Goal: Task Accomplishment & Management: Manage account settings

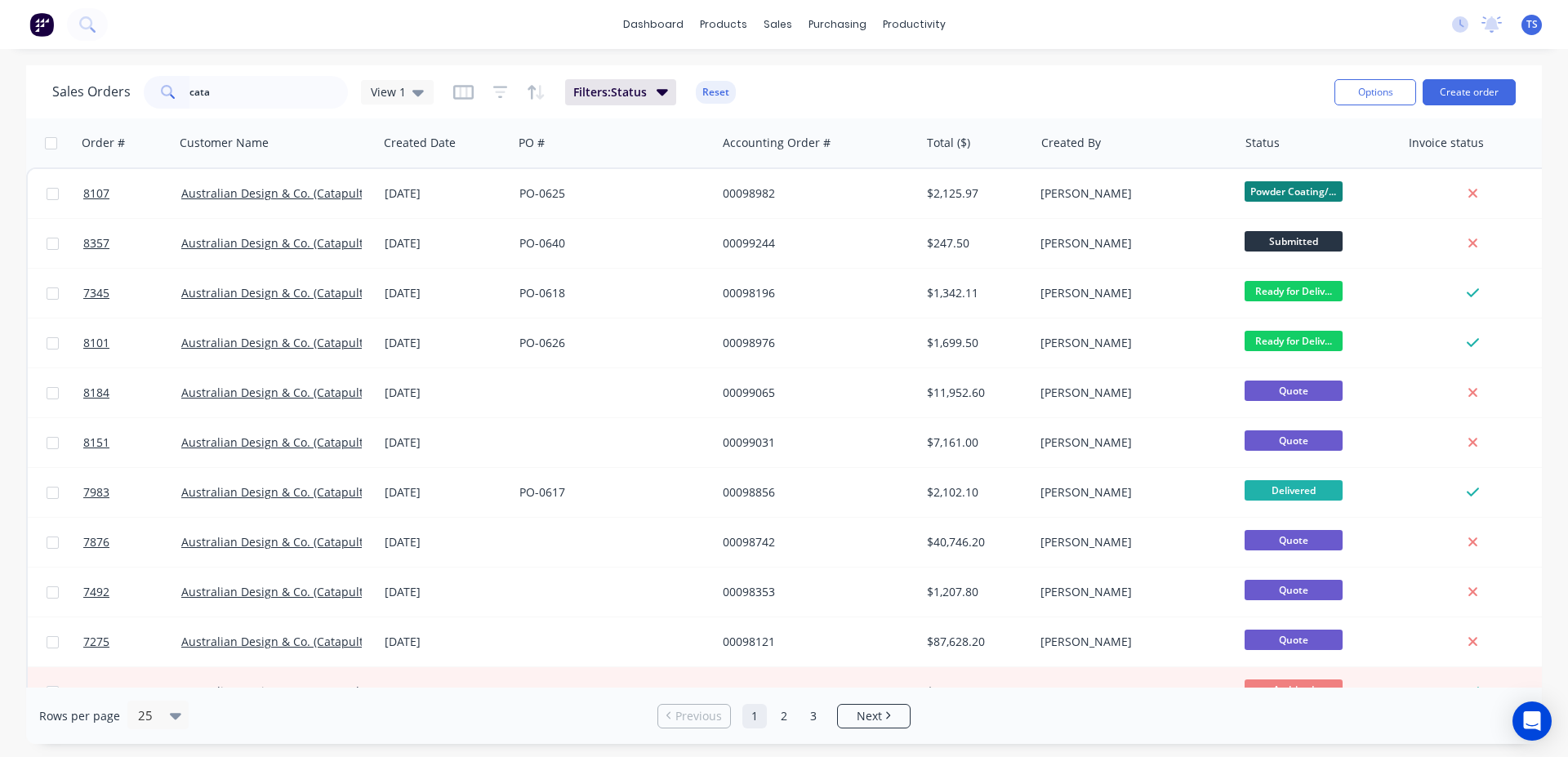
click at [238, 93] on input "cata" at bounding box center [269, 93] width 159 height 33
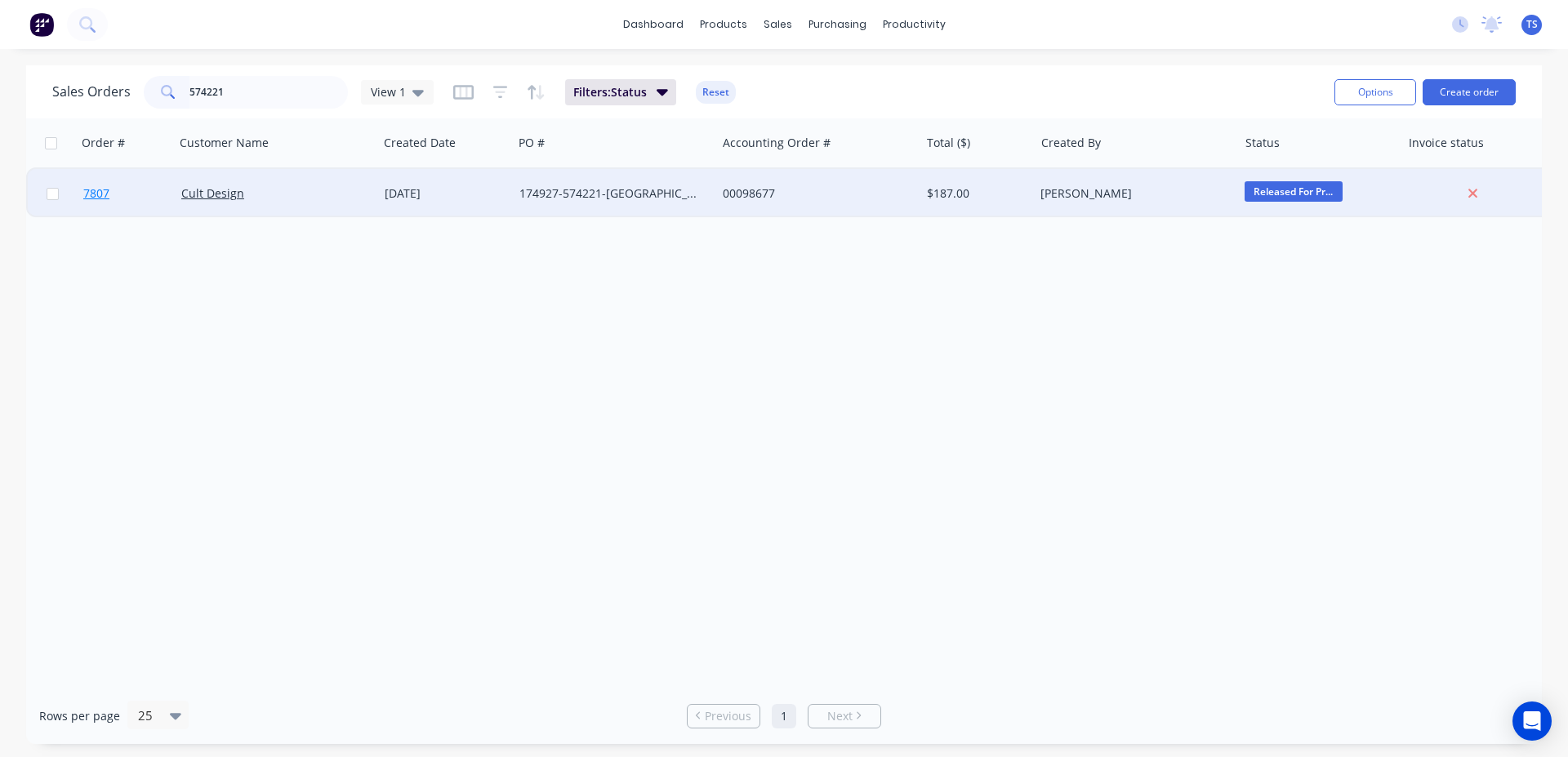
type input "574221"
click at [124, 198] on link "7807" at bounding box center [133, 194] width 98 height 49
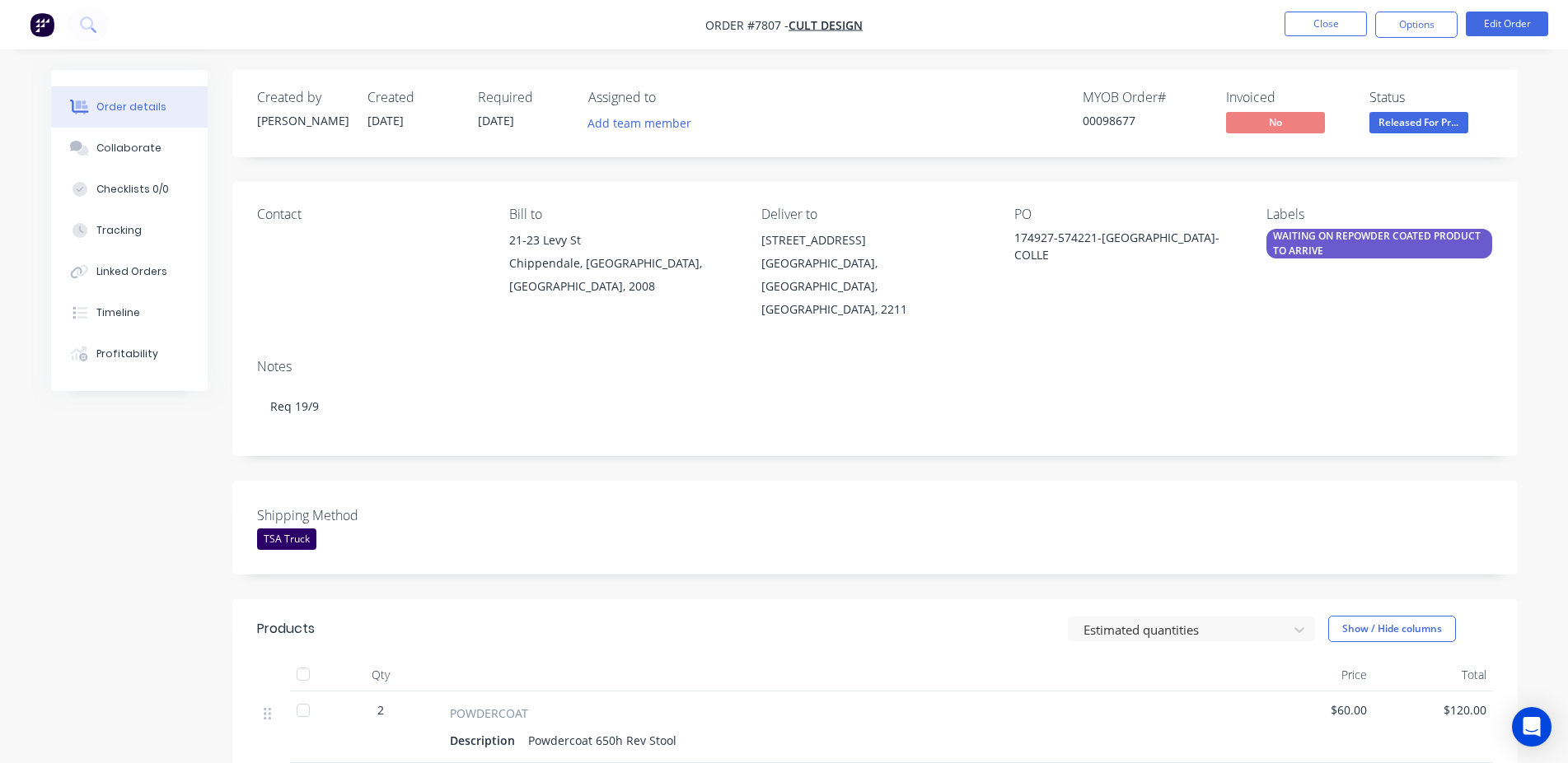
click at [1125, 114] on div "00098677" at bounding box center [1144, 120] width 124 height 17
click at [1124, 115] on div "00098677" at bounding box center [1144, 120] width 124 height 17
click at [1096, 118] on div "00098677" at bounding box center [1144, 120] width 124 height 17
copy div "00098677"
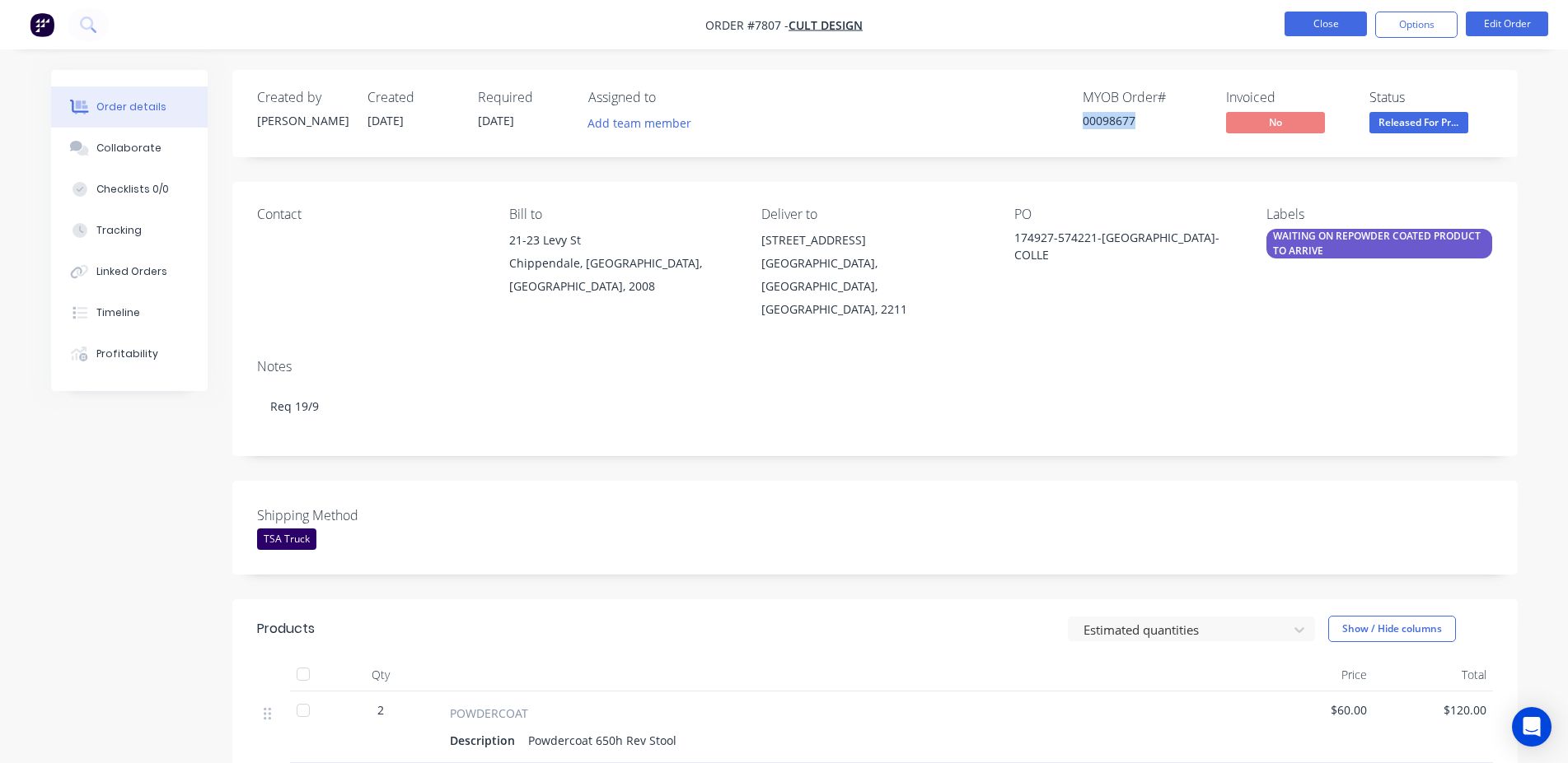
click at [1318, 15] on button "Close" at bounding box center [1325, 24] width 82 height 25
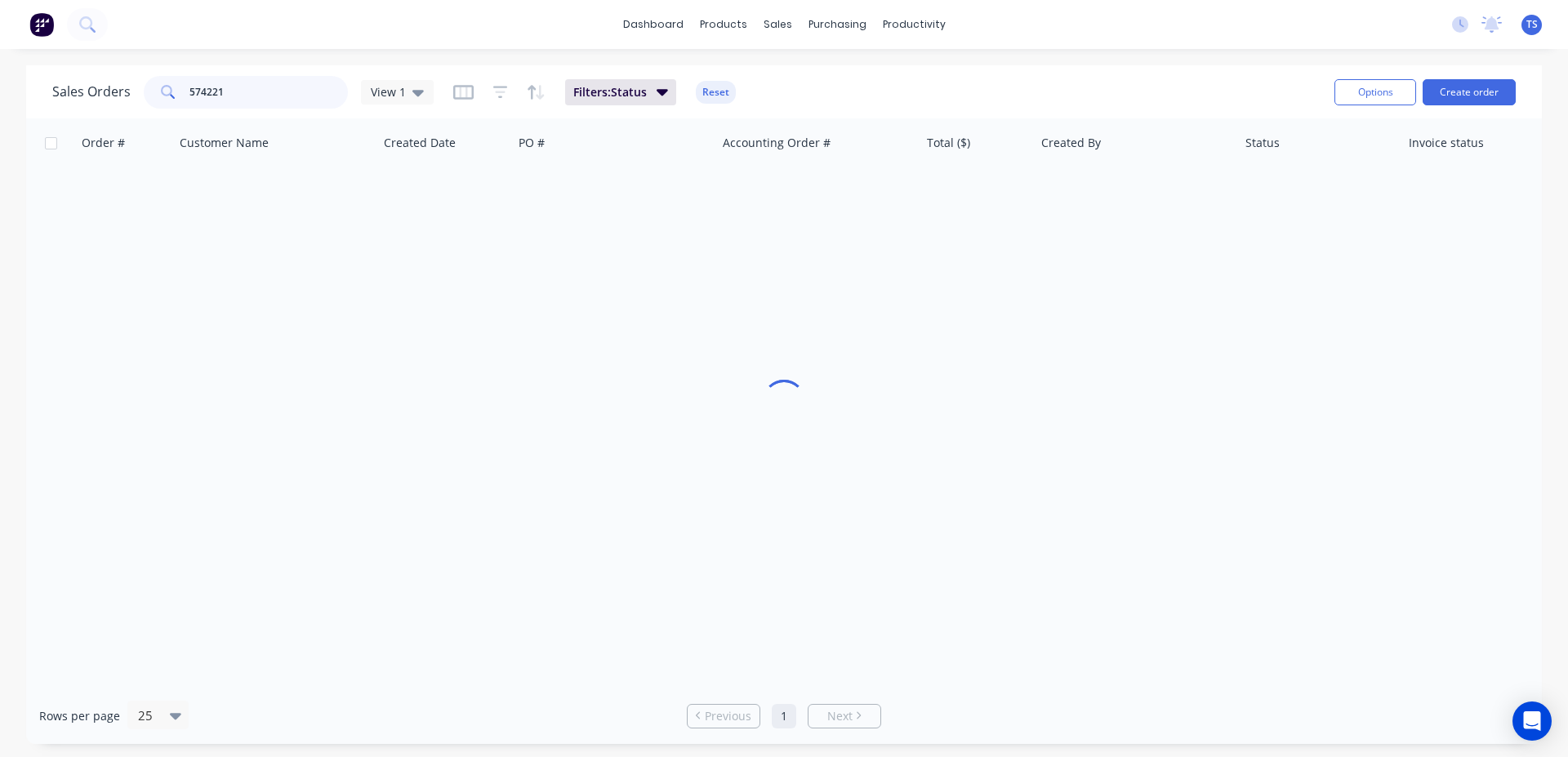
click at [265, 101] on input "574221" at bounding box center [269, 93] width 159 height 33
type input "5"
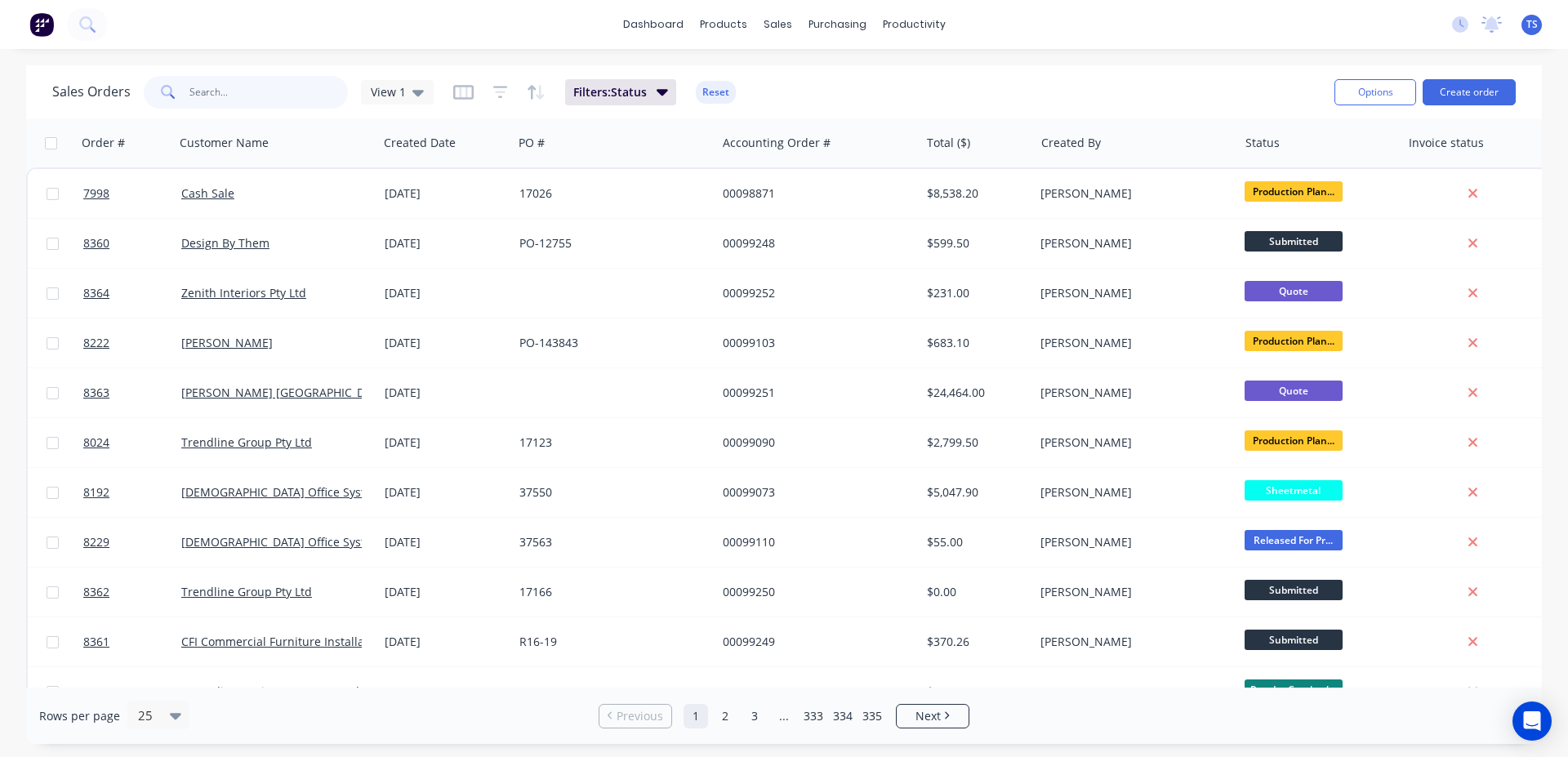
click at [296, 95] on input "text" at bounding box center [269, 93] width 159 height 33
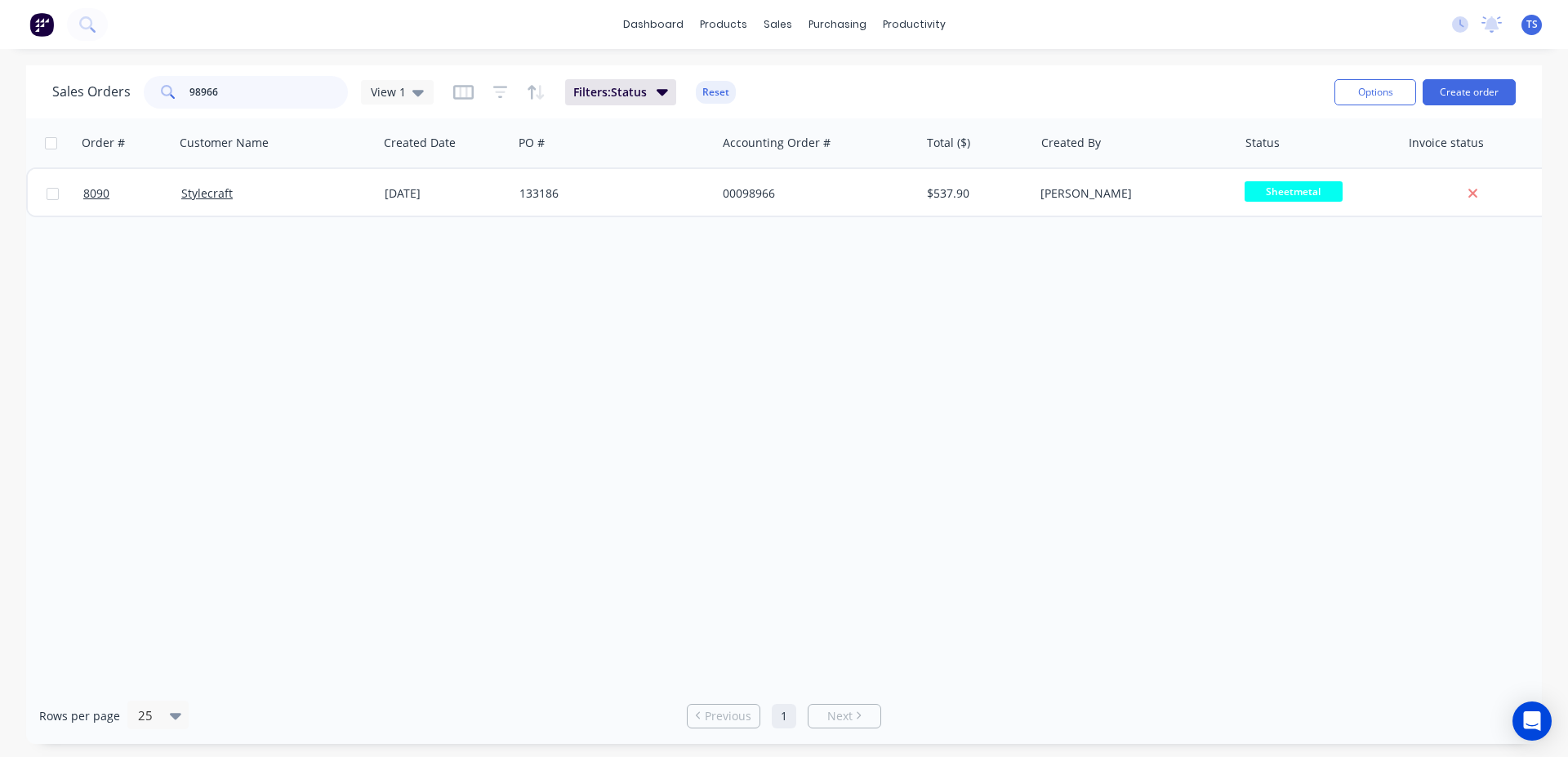
type input "98966"
click at [113, 218] on div "Order # Customer Name Created Date PO # Accounting Order # Total ($) Created By…" at bounding box center [784, 403] width 1515 height 570
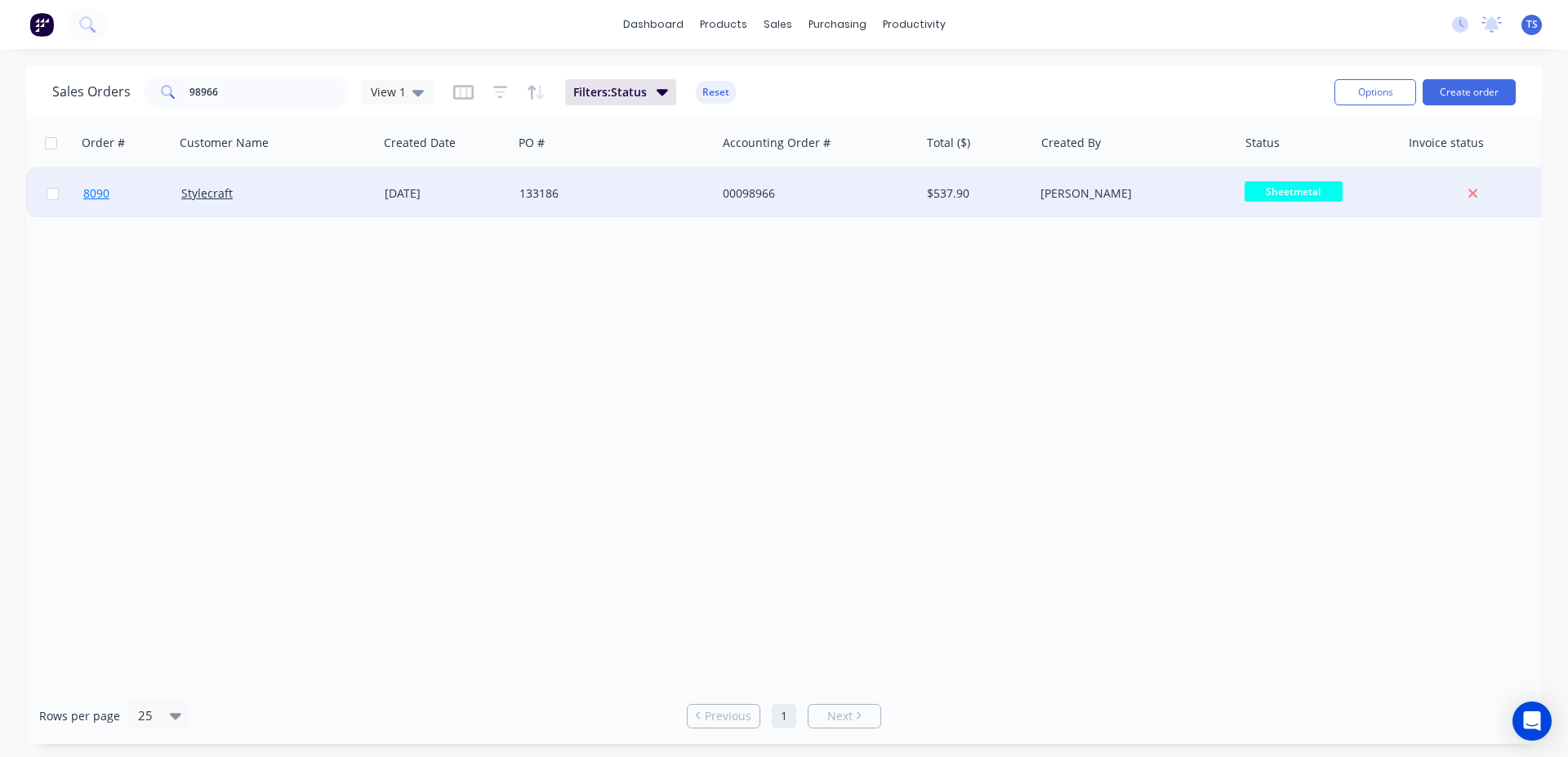
click at [112, 212] on link "8090" at bounding box center [133, 194] width 98 height 49
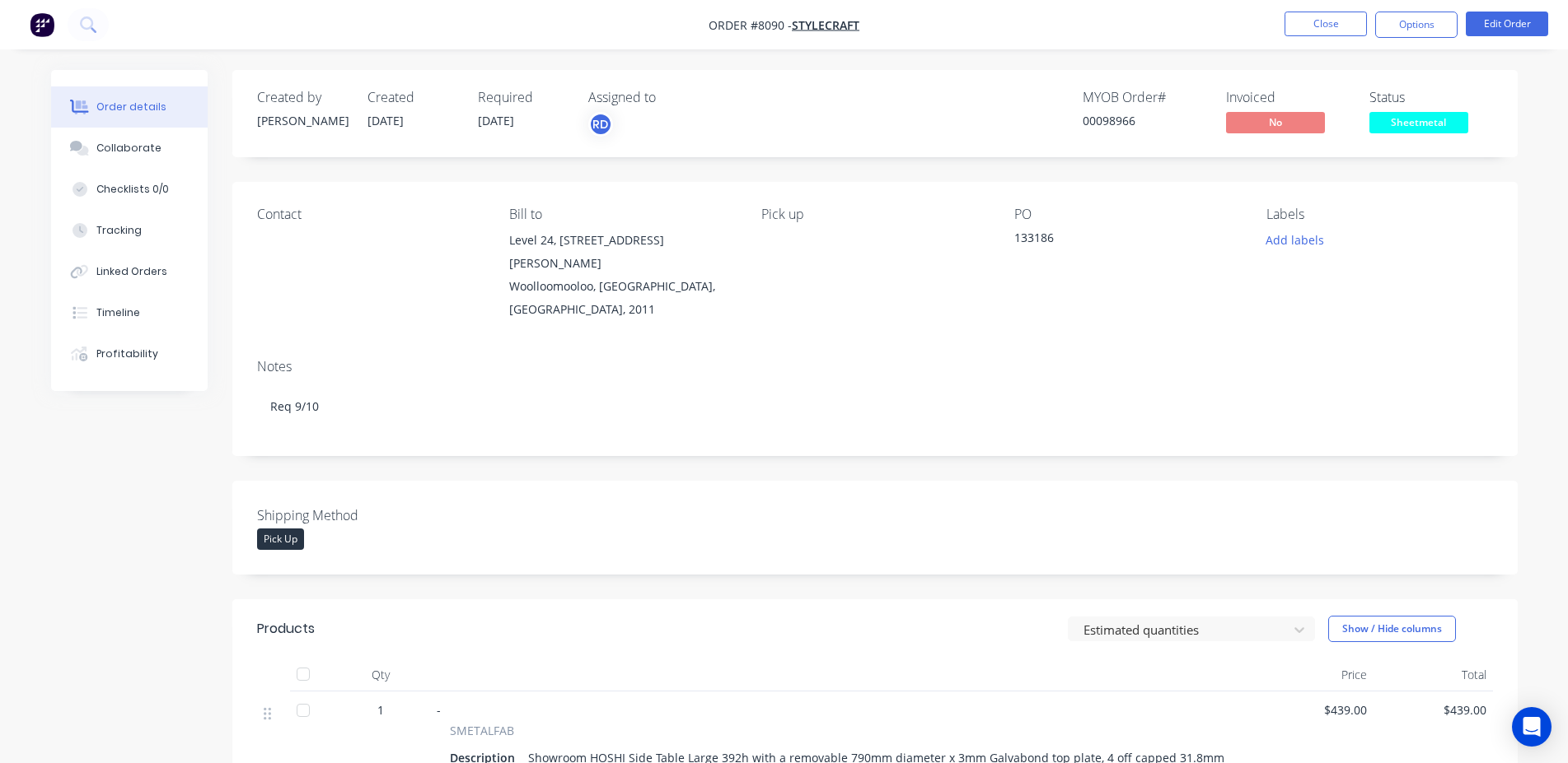
click at [1490, 37] on li "Edit Order" at bounding box center [1507, 25] width 82 height 27
click at [1492, 32] on button "Edit Order" at bounding box center [1507, 24] width 82 height 25
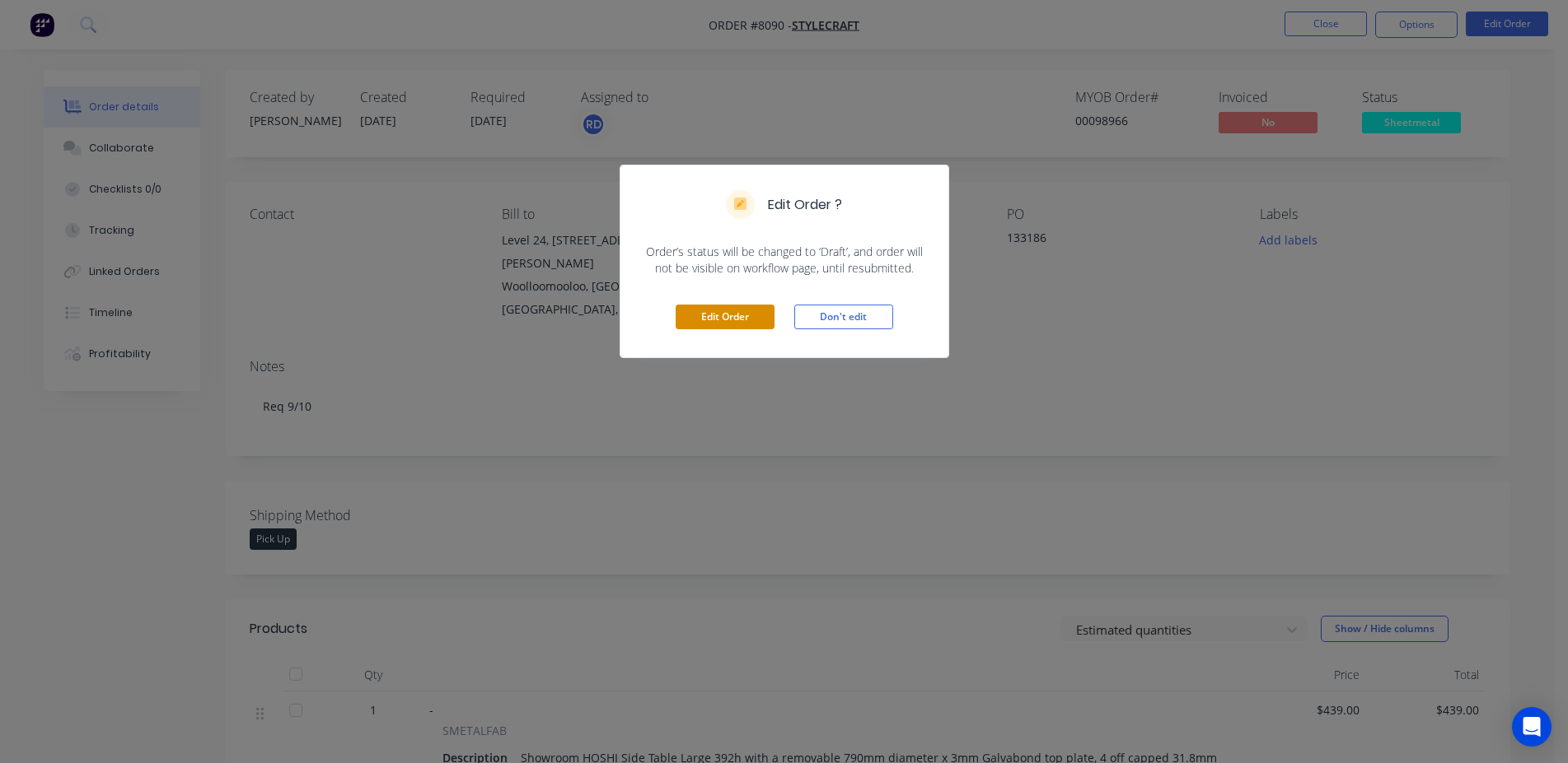
click at [729, 312] on button "Edit Order" at bounding box center [725, 317] width 99 height 25
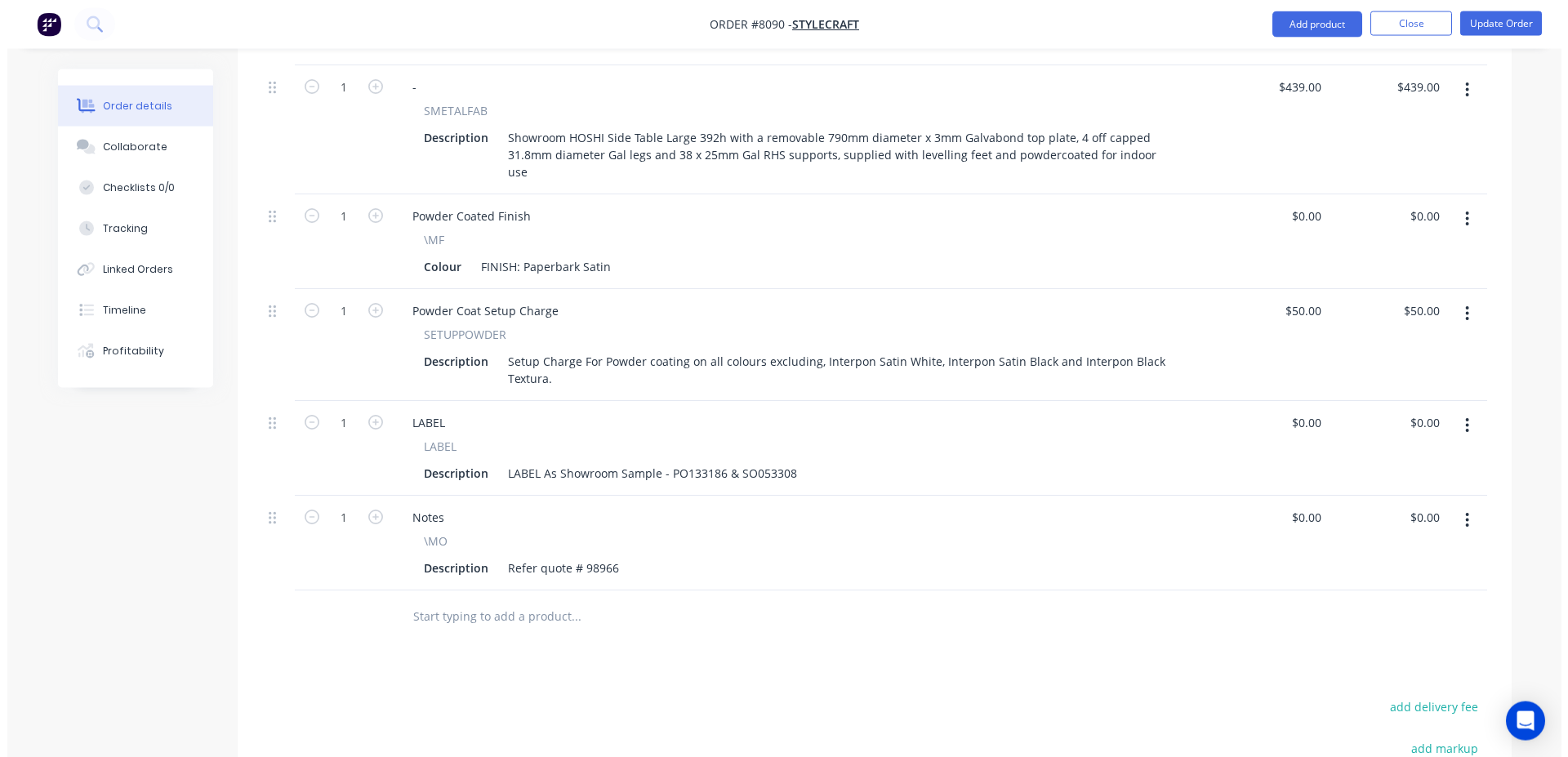
scroll to position [874, 0]
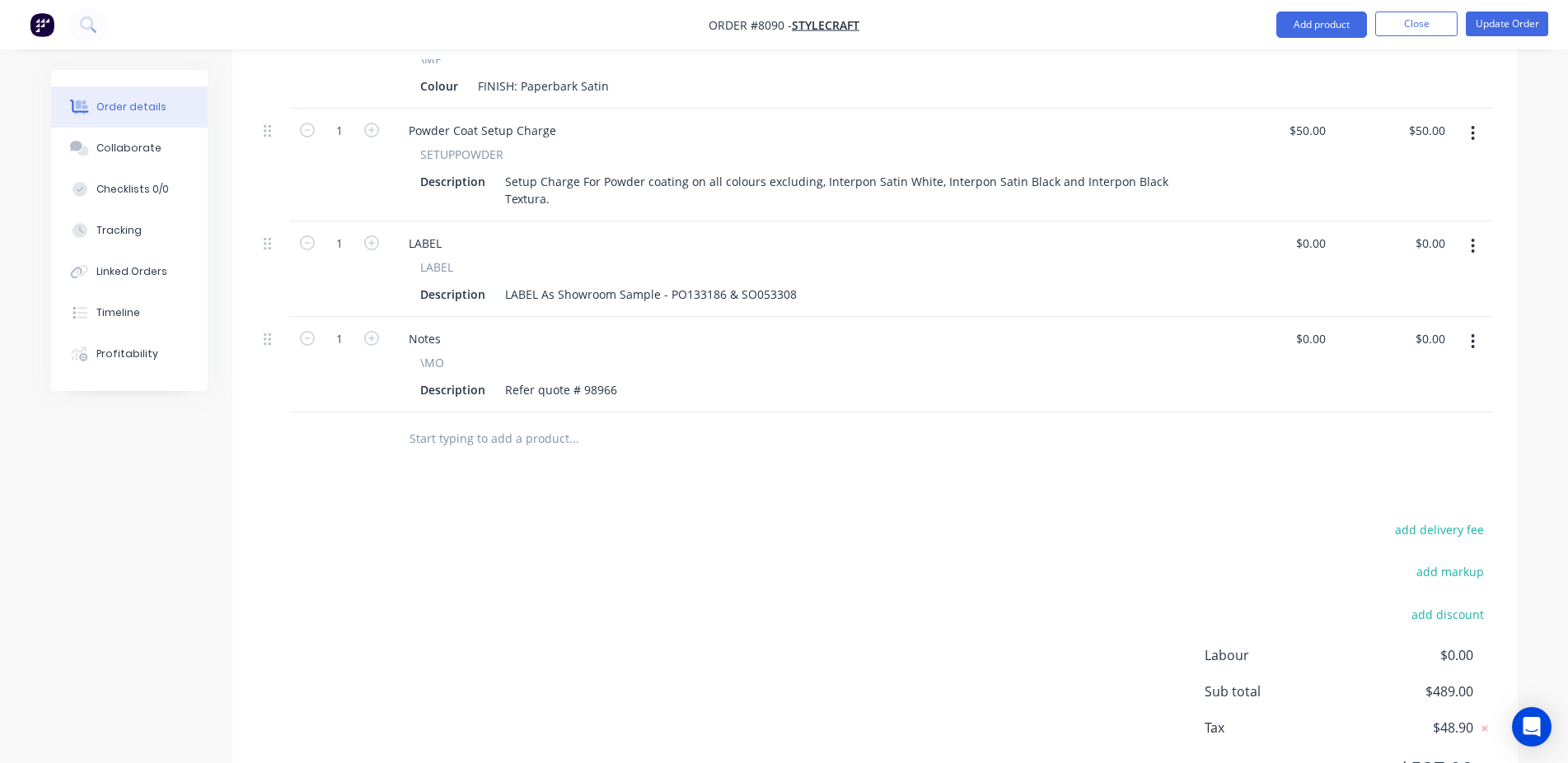
click at [554, 422] on input "text" at bounding box center [574, 439] width 330 height 33
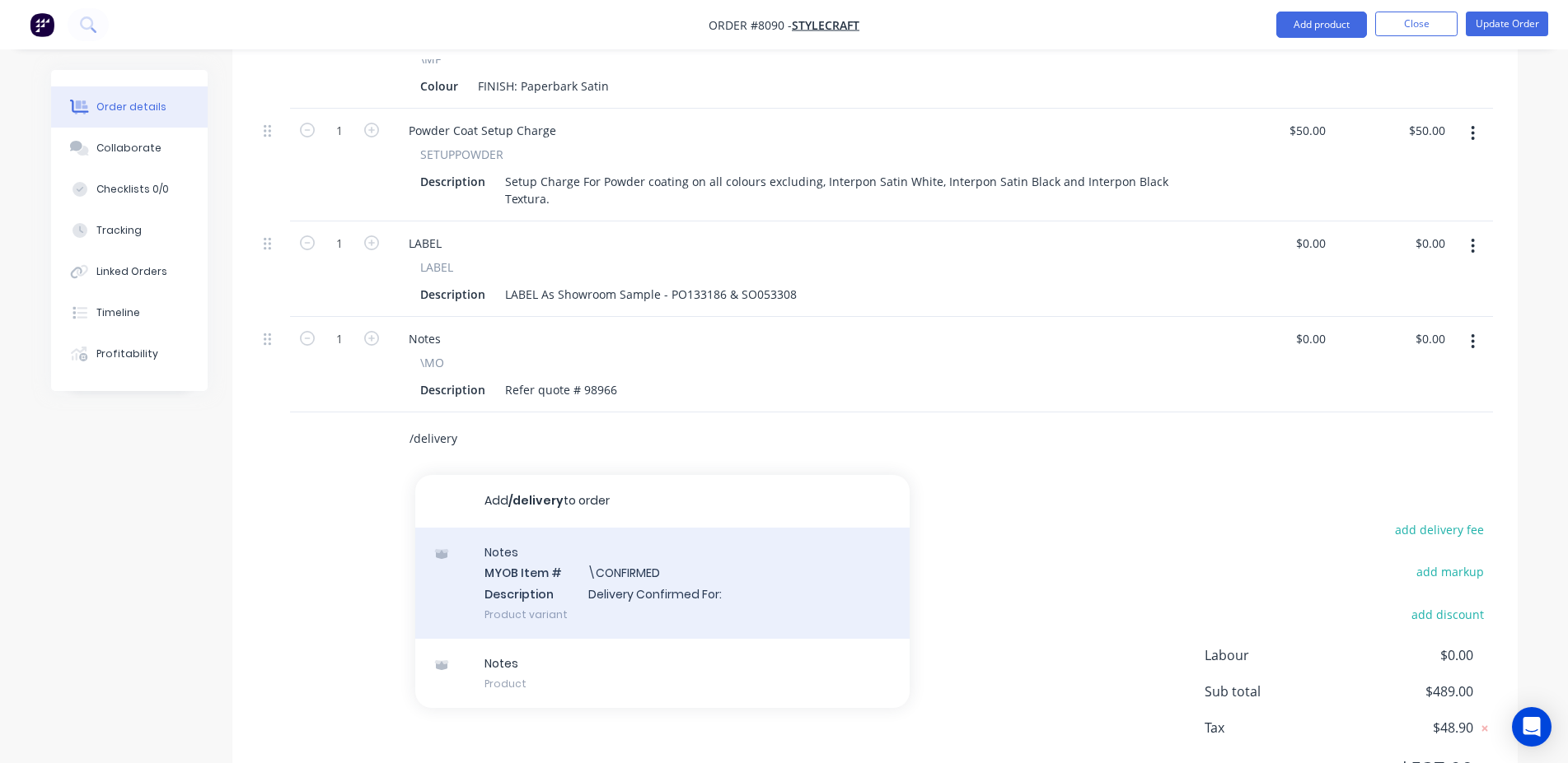
type input "/delivery"
click at [666, 528] on div "Notes MYOB Item # \CONFIRMED Description Delivery Confirmed For: Product variant" at bounding box center [662, 583] width 494 height 111
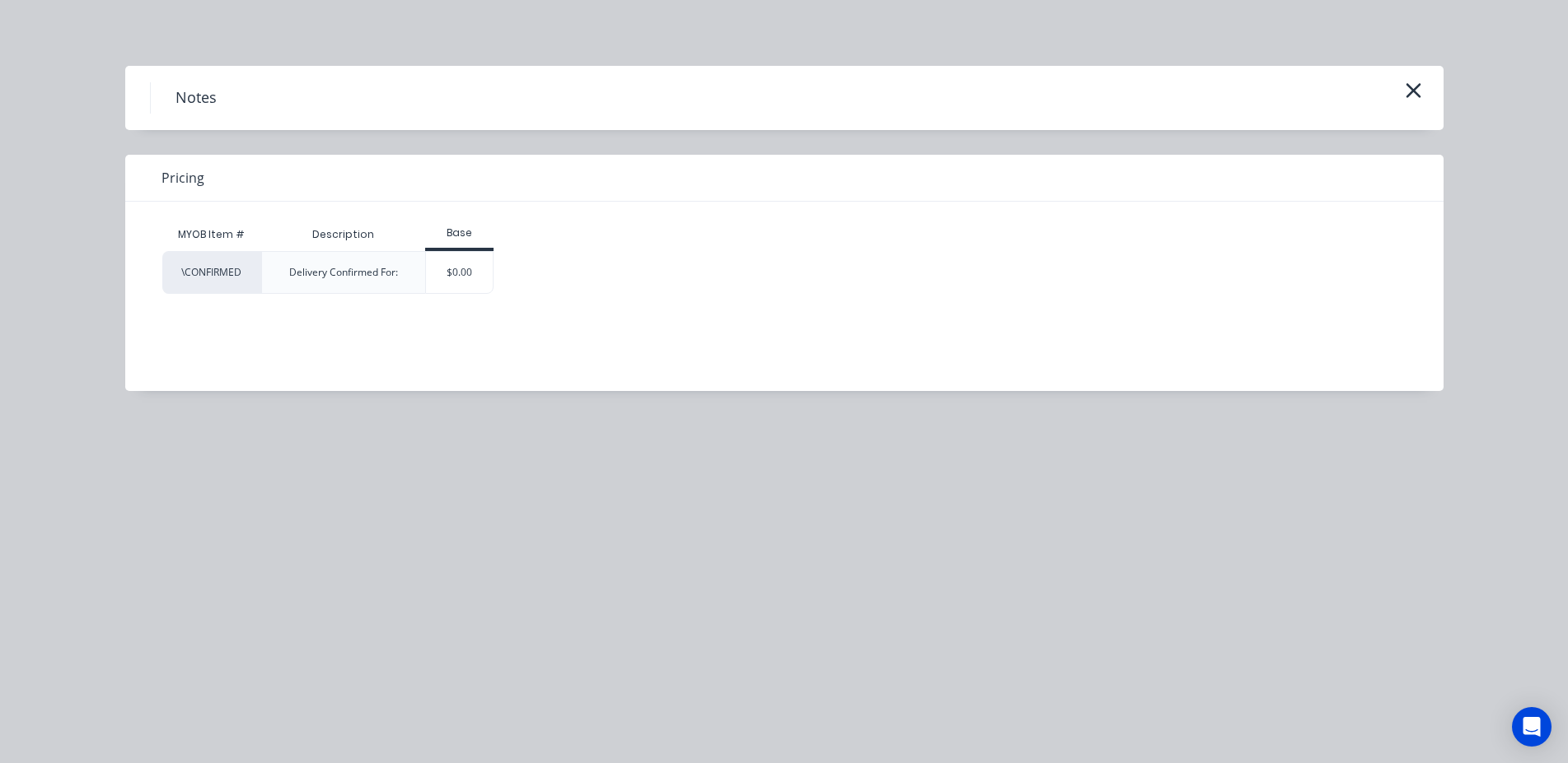
click at [466, 243] on div "Base" at bounding box center [459, 234] width 69 height 33
click at [470, 275] on div "$0.00" at bounding box center [459, 272] width 67 height 41
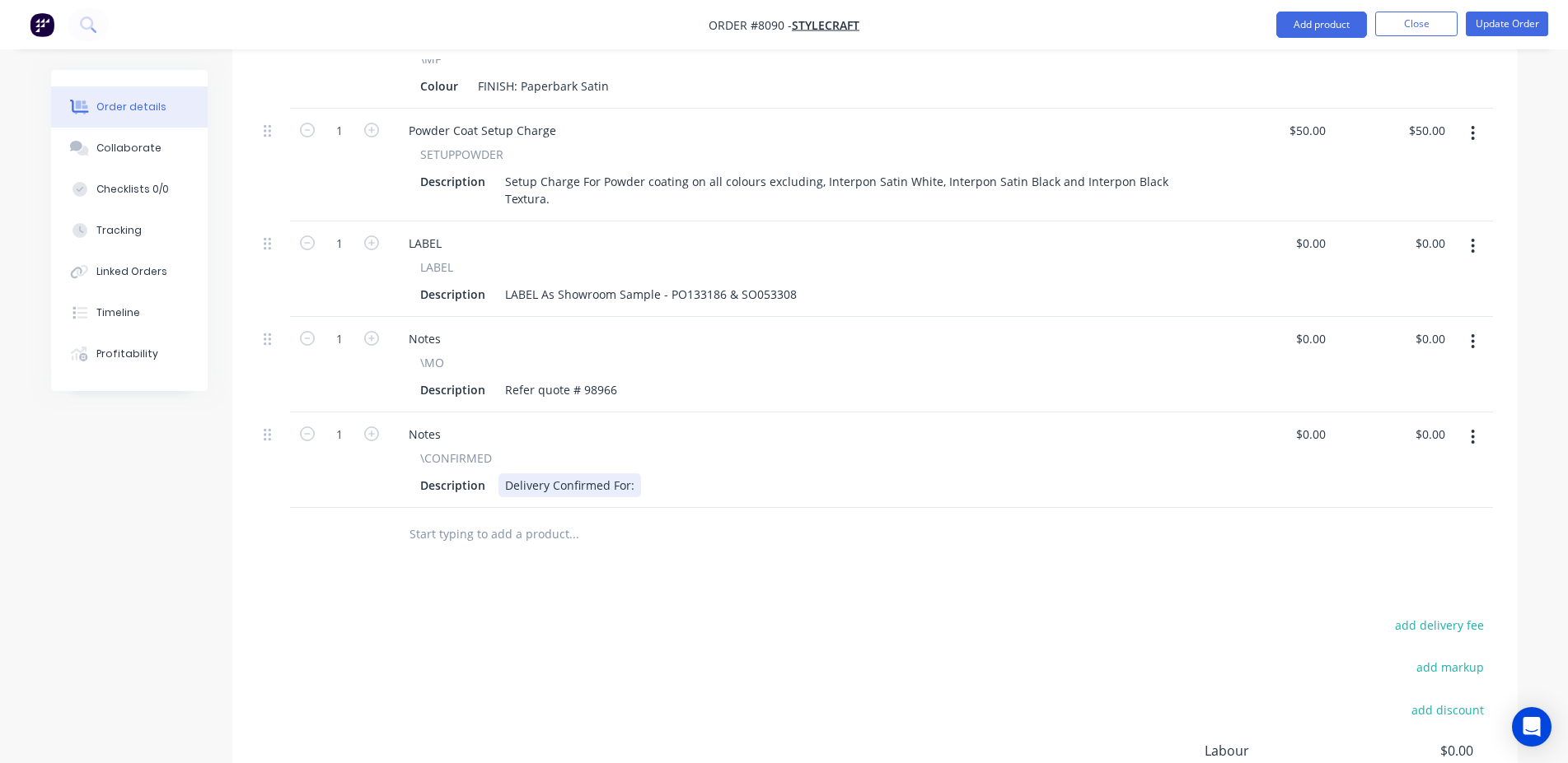
click at [541, 474] on div "Delivery Confirmed For:" at bounding box center [570, 485] width 143 height 24
click at [516, 474] on div "Delivery Confirmed For:" at bounding box center [570, 485] width 143 height 24
click at [627, 474] on div "Pick up Confirmed For:" at bounding box center [567, 485] width 137 height 24
click at [1536, 32] on button "Update Order" at bounding box center [1507, 24] width 82 height 25
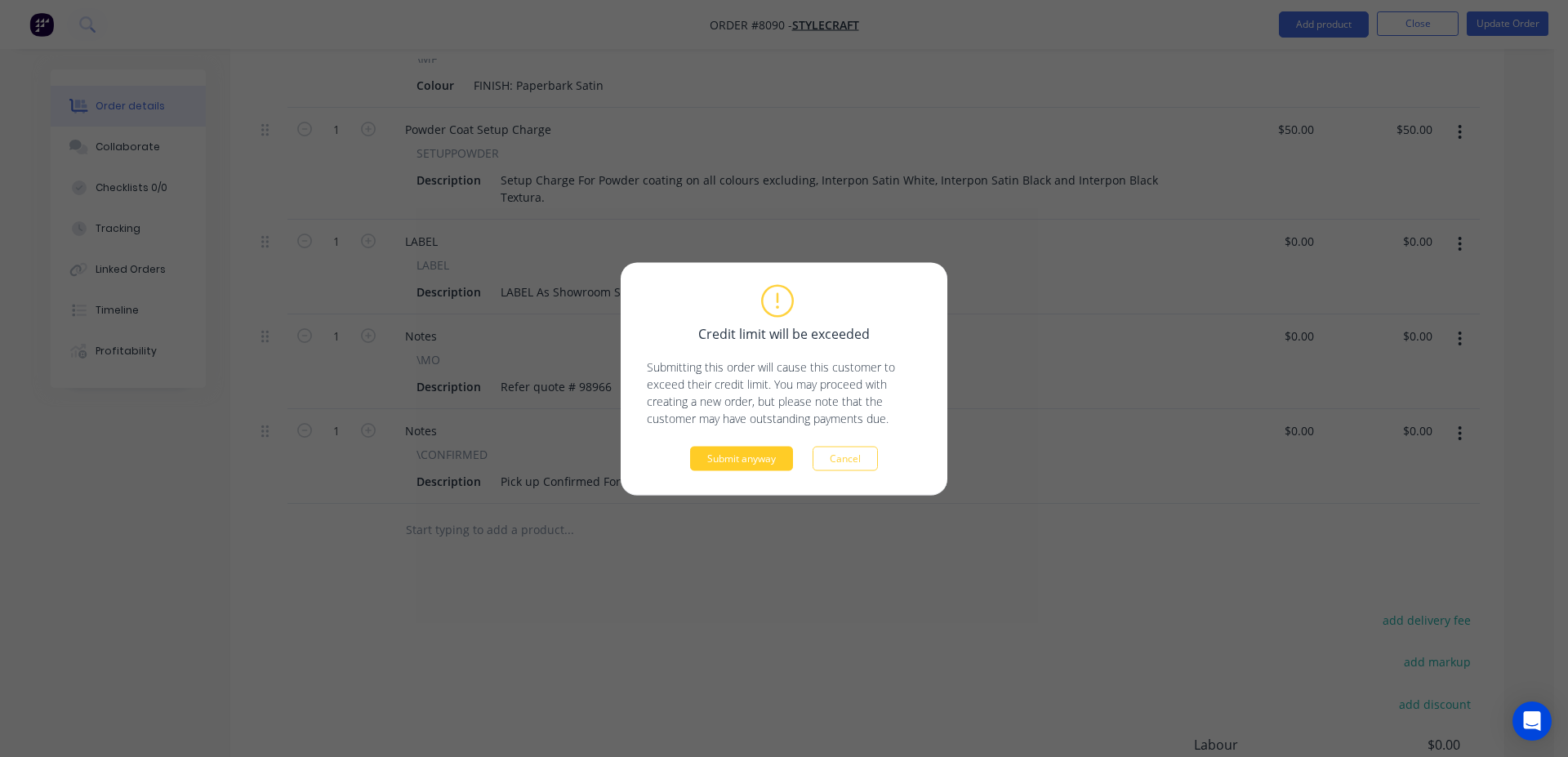
click at [755, 466] on button "Submit anyway" at bounding box center [741, 458] width 103 height 25
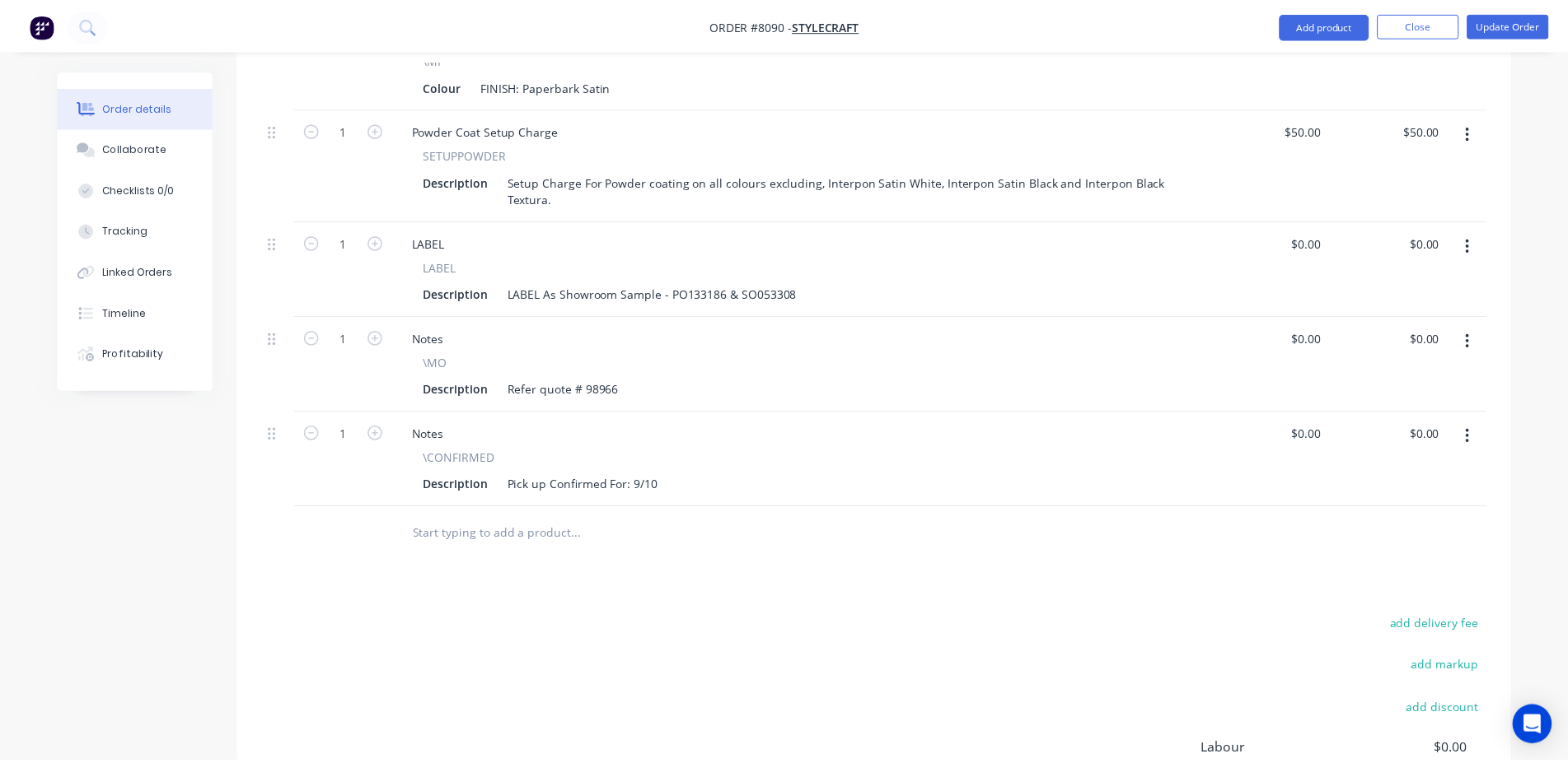
scroll to position [738, 0]
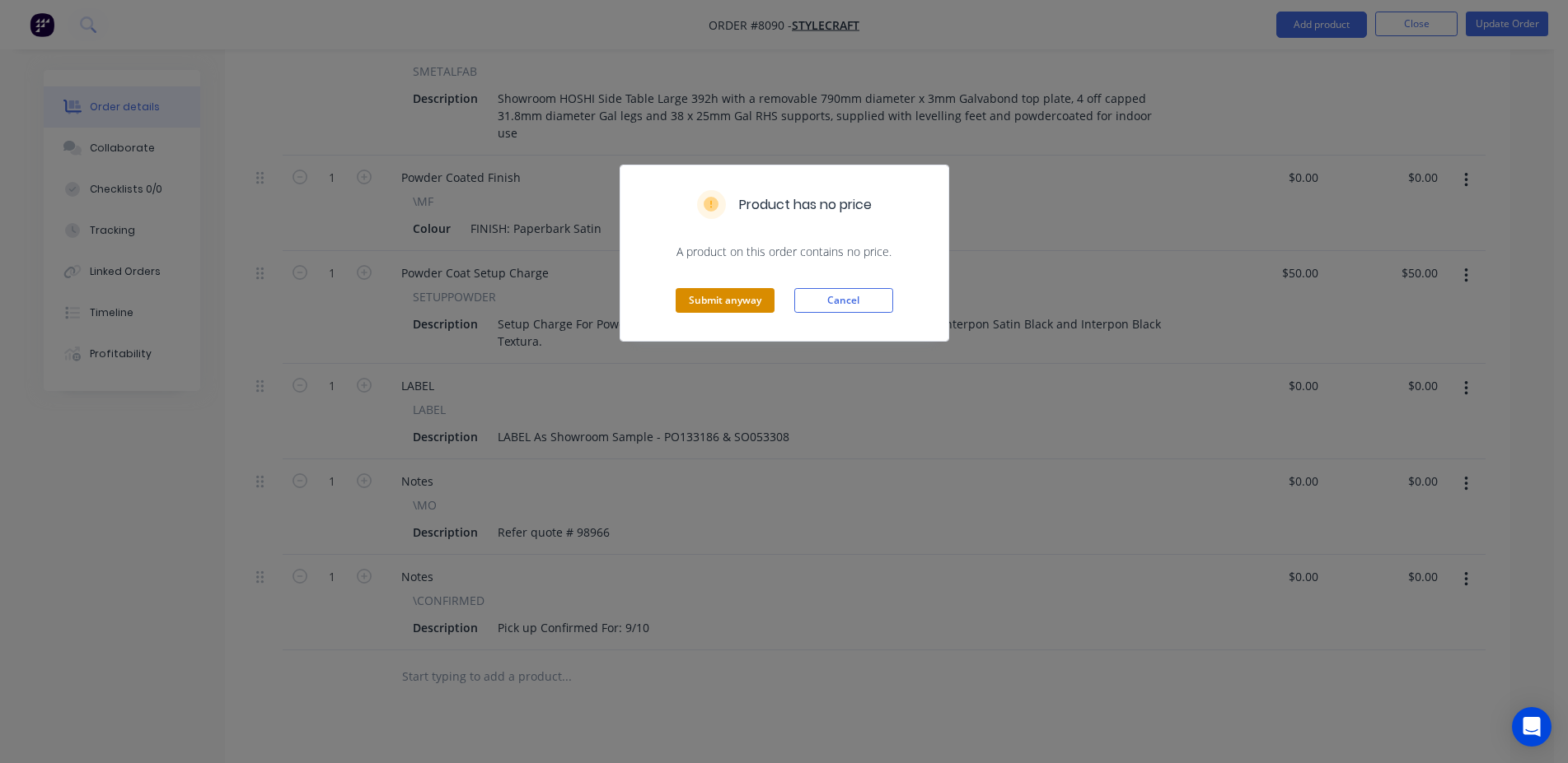
click at [747, 300] on button "Submit anyway" at bounding box center [725, 300] width 99 height 25
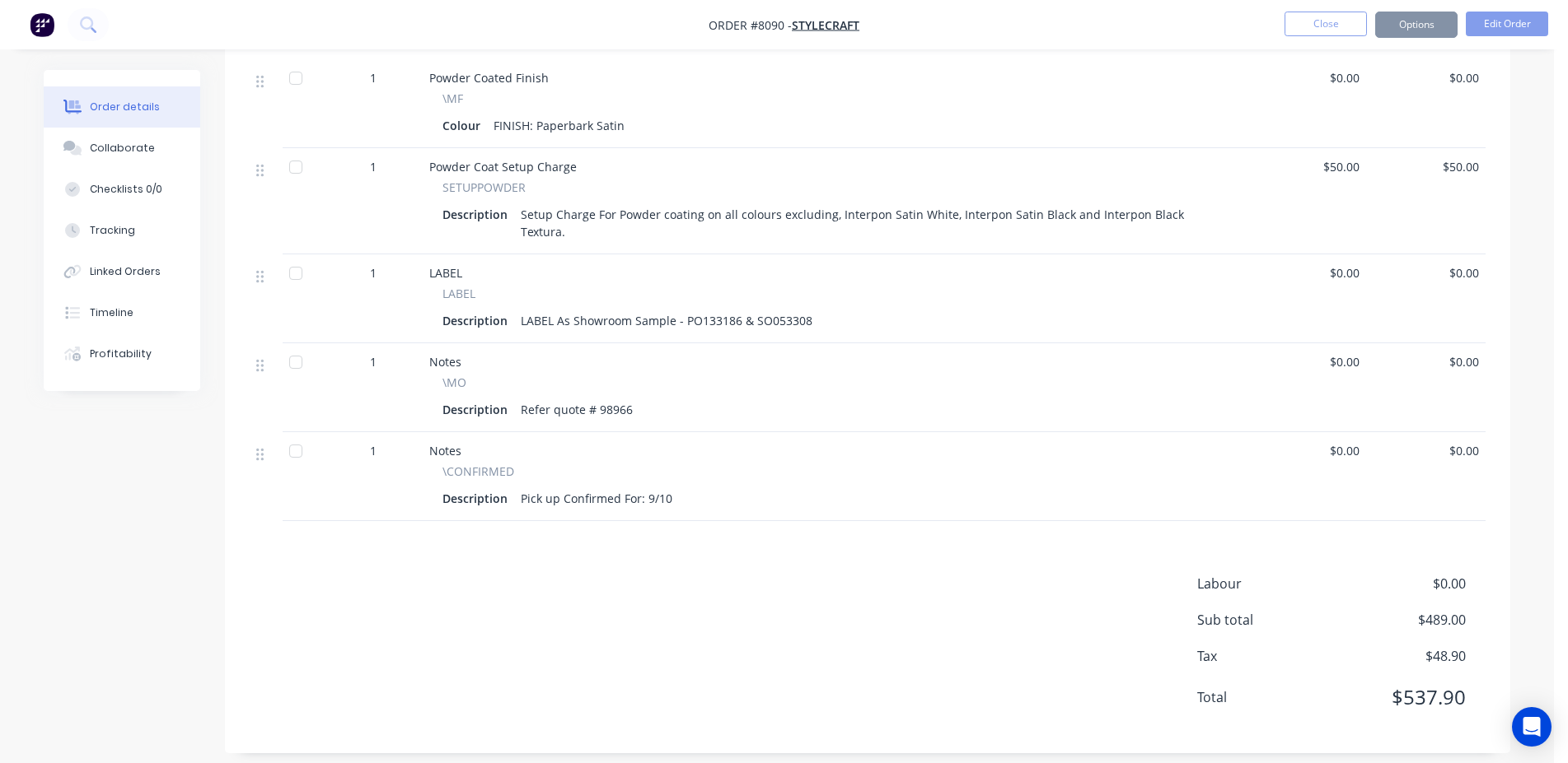
scroll to position [713, 0]
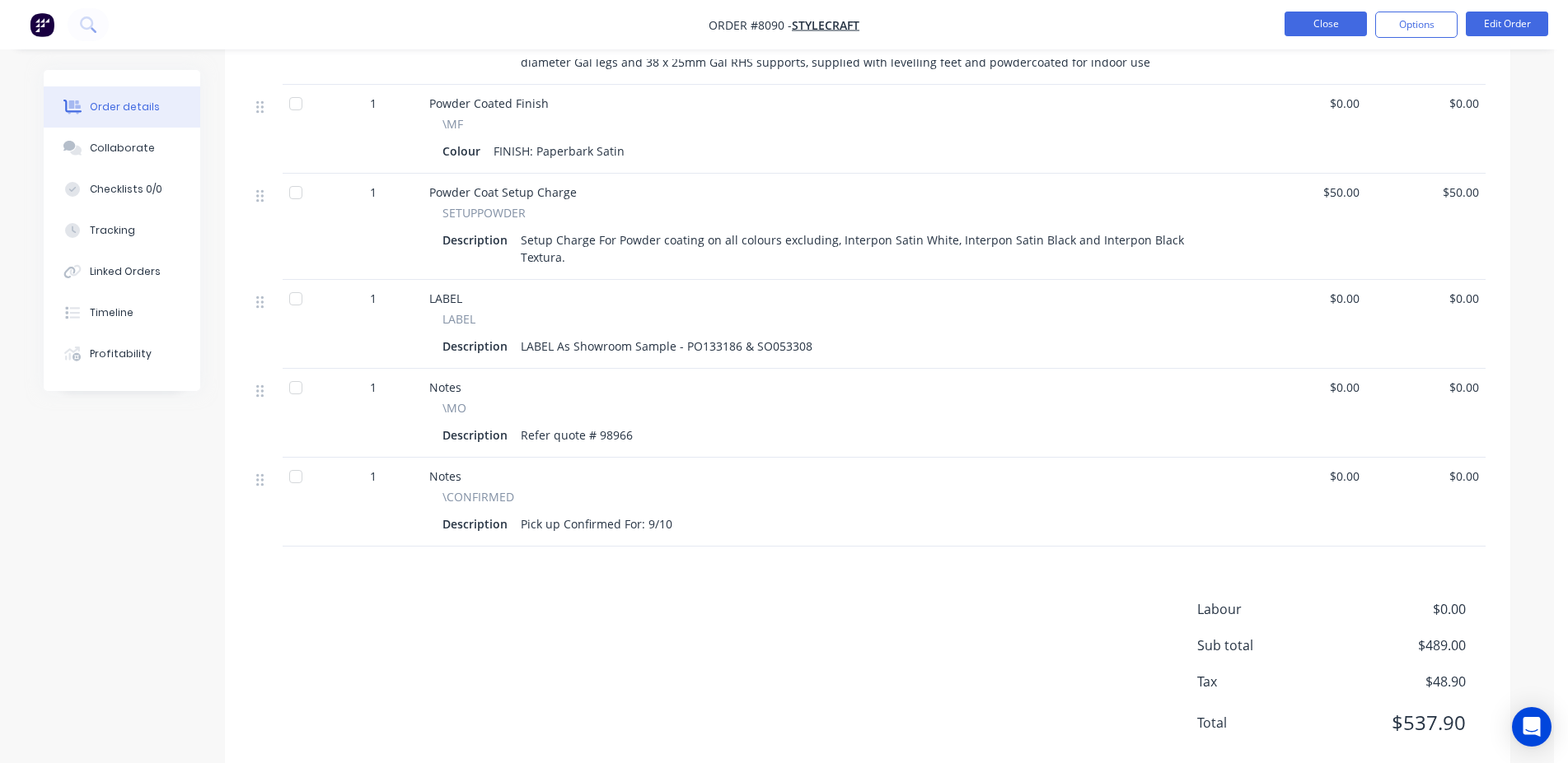
click at [1346, 20] on button "Close" at bounding box center [1325, 24] width 82 height 25
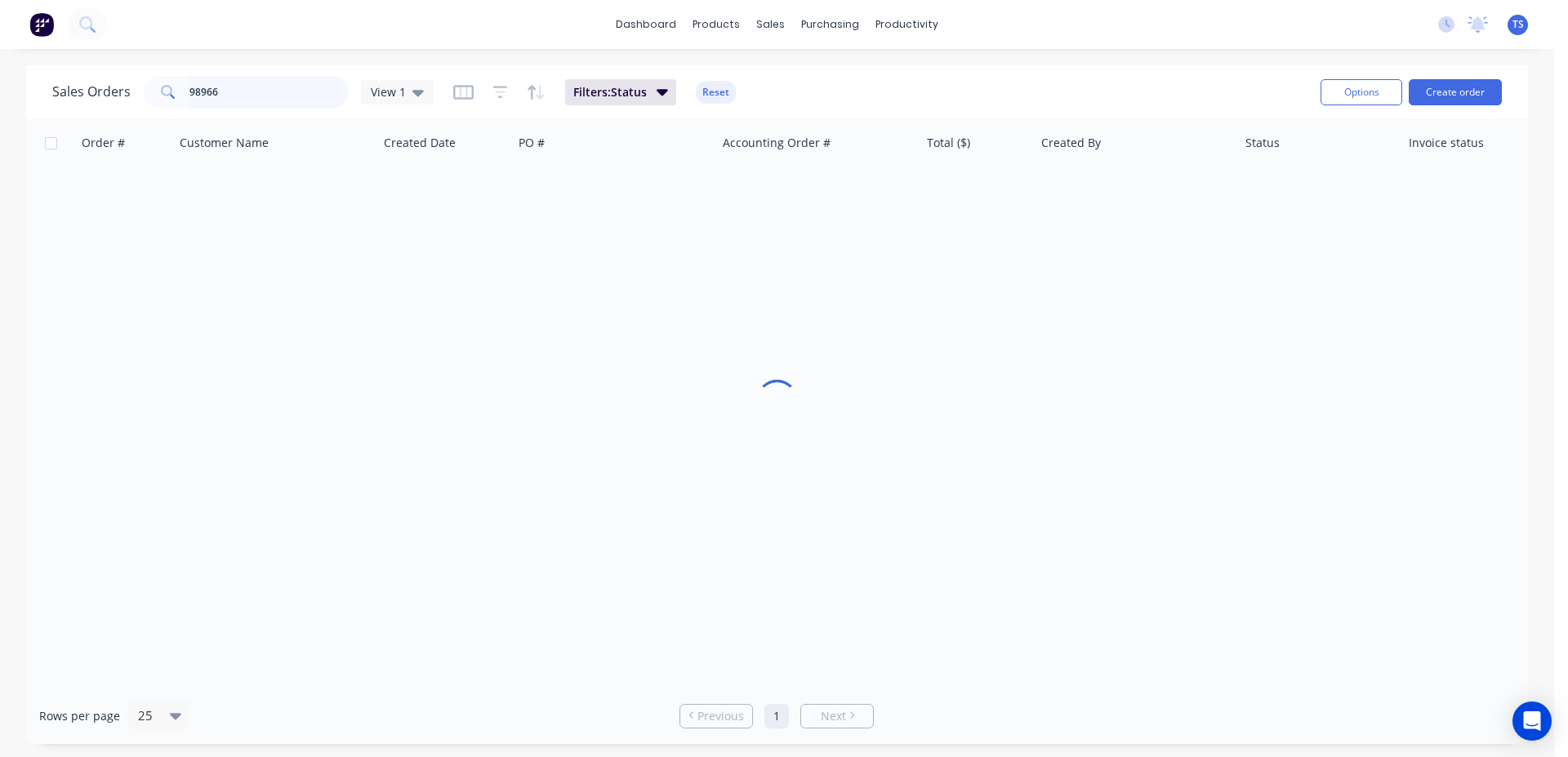
click at [281, 102] on input "98966" at bounding box center [269, 93] width 159 height 33
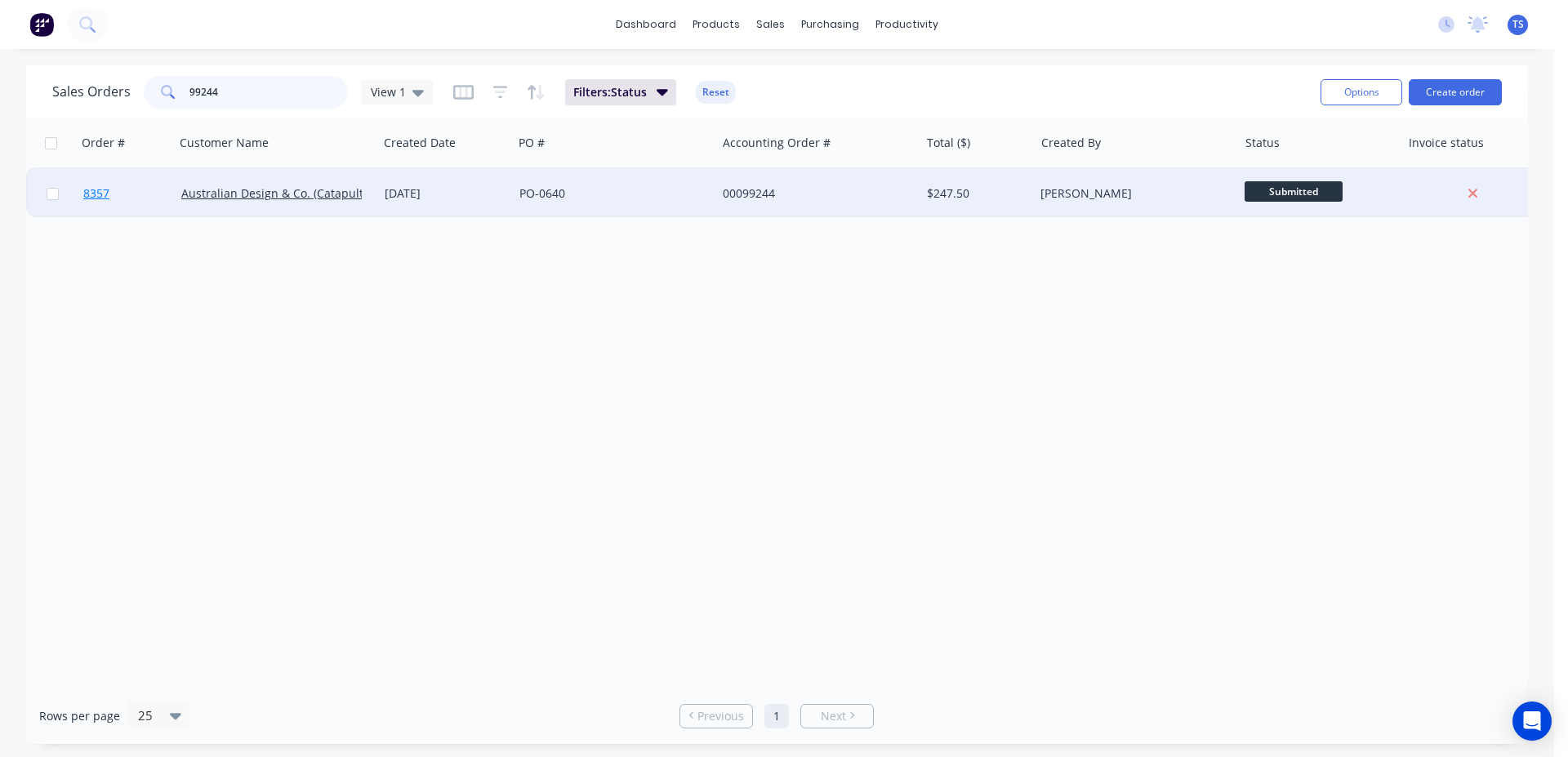
type input "99244"
click at [144, 203] on link "8357" at bounding box center [133, 194] width 98 height 49
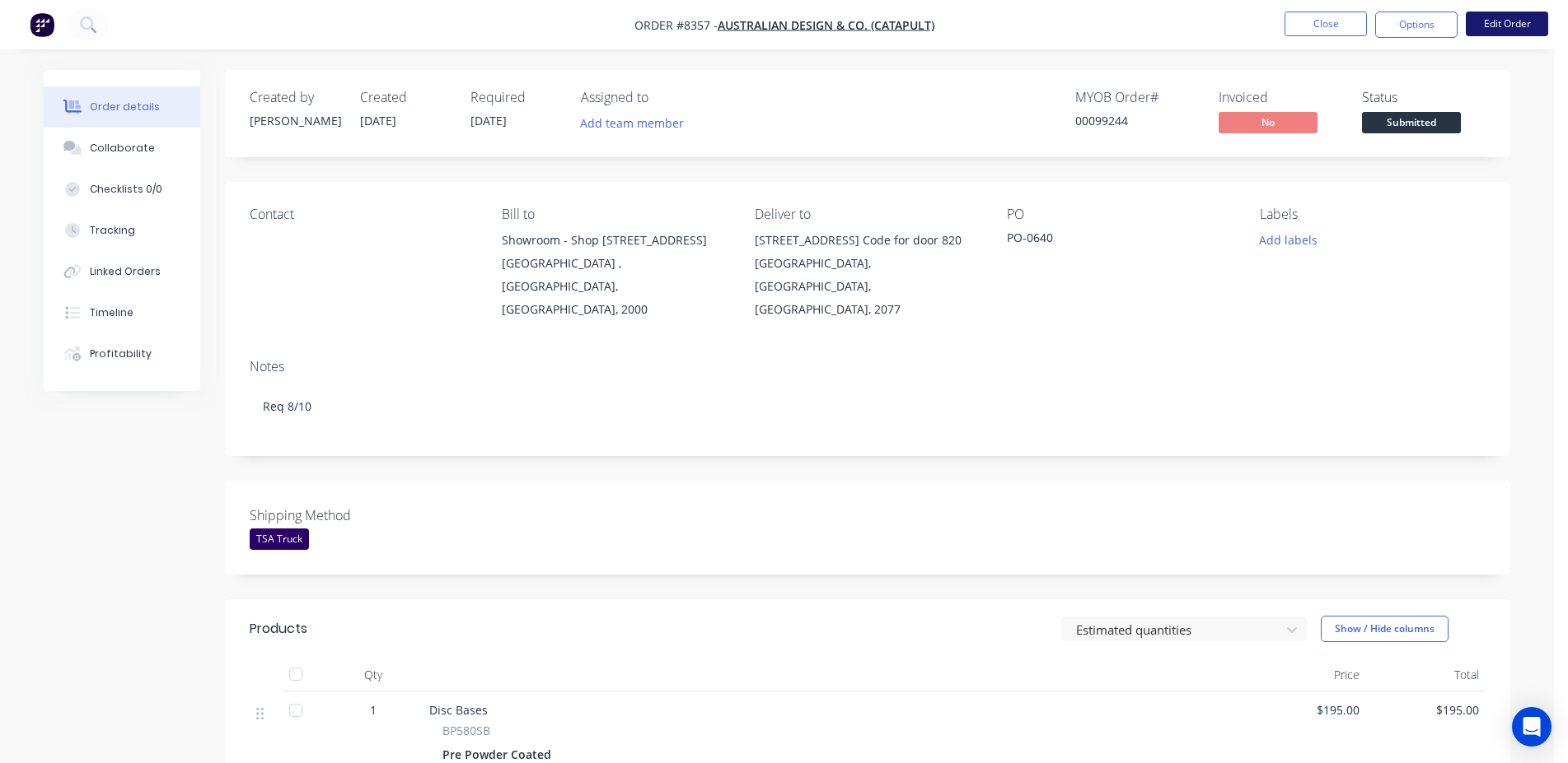
click at [1481, 17] on button "Edit Order" at bounding box center [1507, 24] width 82 height 25
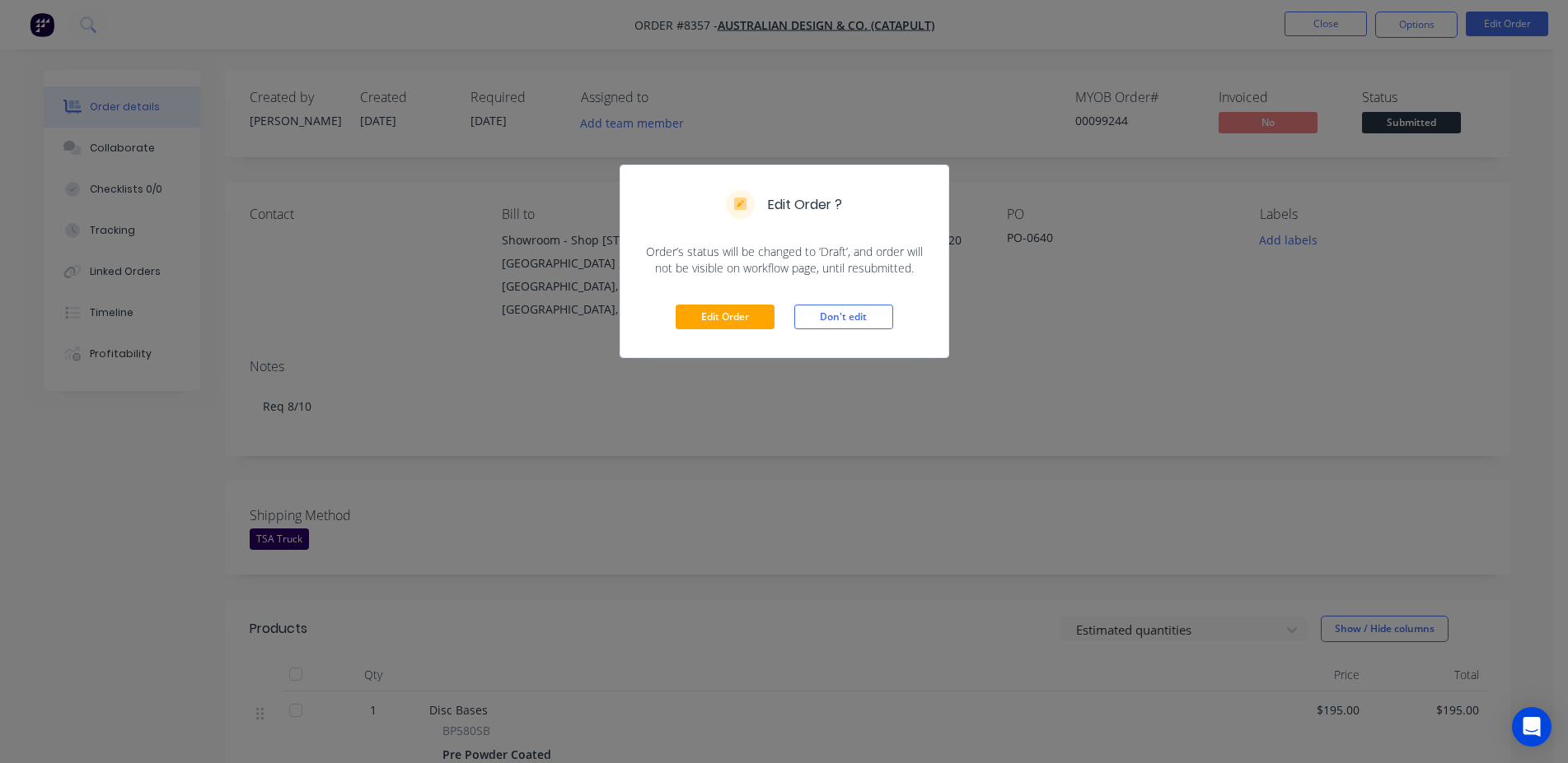
click at [682, 335] on div "Edit Order Don't edit" at bounding box center [784, 317] width 328 height 81
click at [729, 311] on button "Edit Order" at bounding box center [725, 317] width 99 height 25
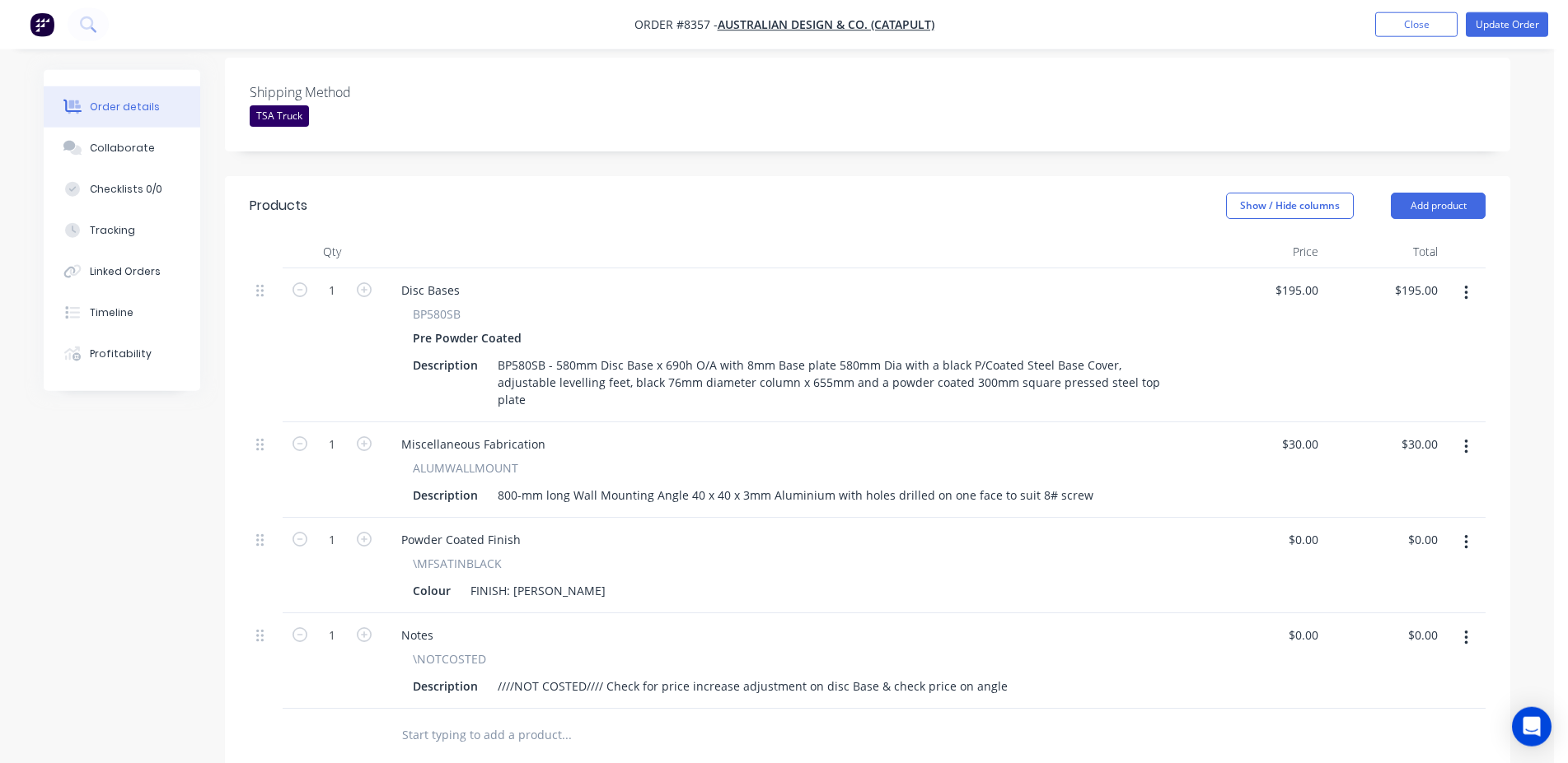
scroll to position [671, 0]
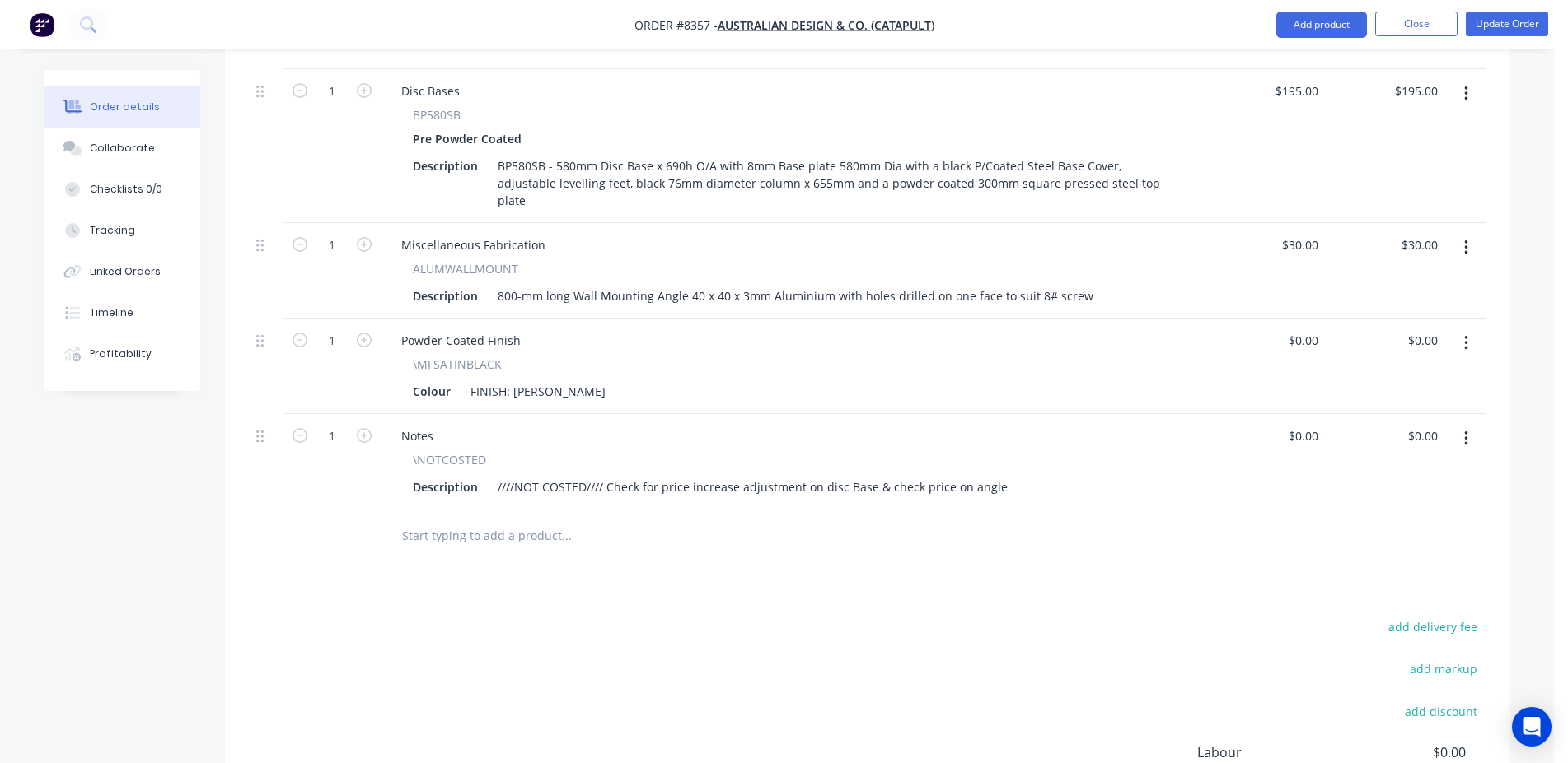
click at [495, 519] on input "text" at bounding box center [566, 536] width 330 height 33
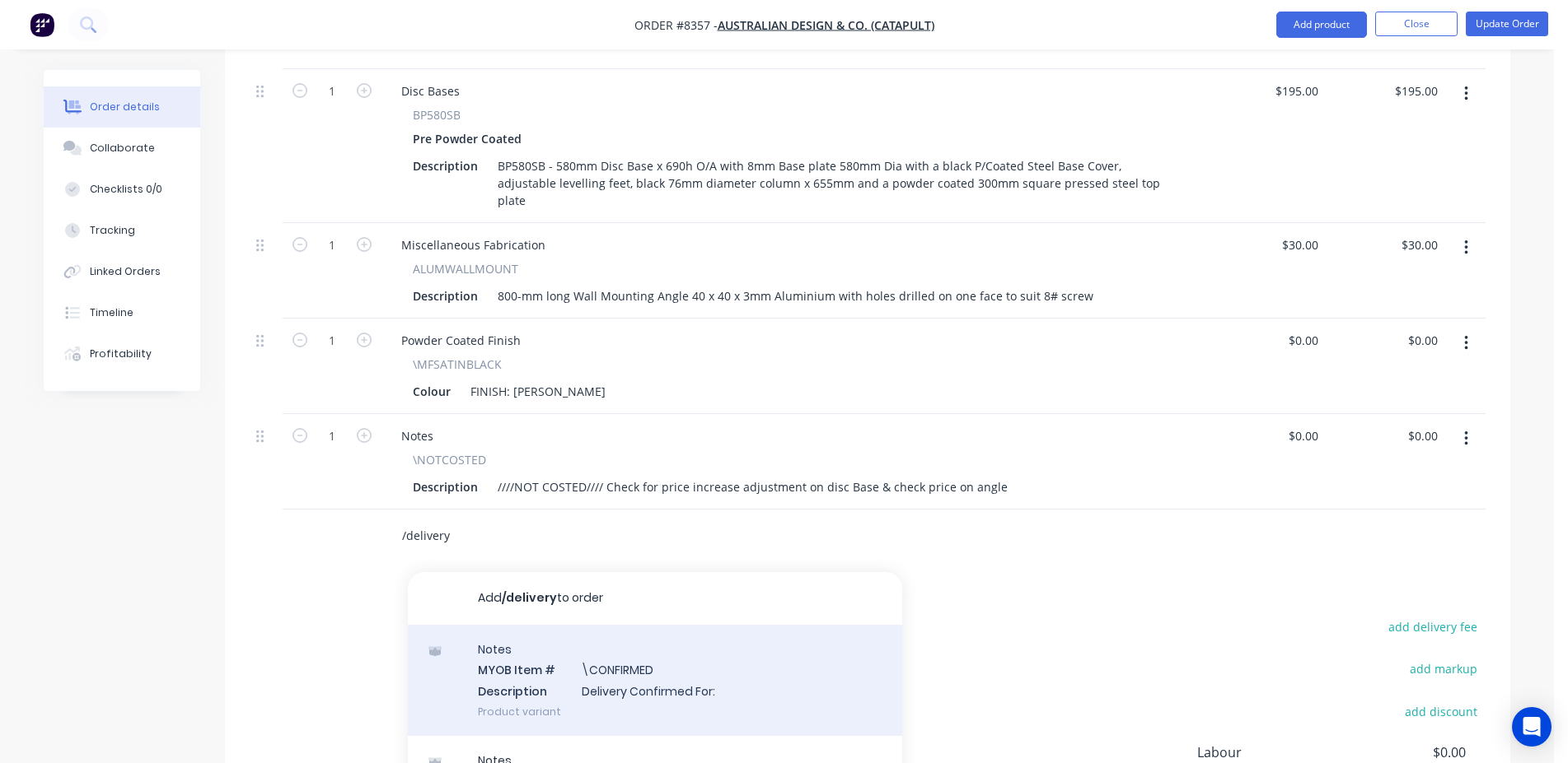
type input "/delivery"
click at [614, 625] on div "Notes MYOB Item # \CONFIRMED Description Delivery Confirmed For: Product variant" at bounding box center [654, 680] width 494 height 111
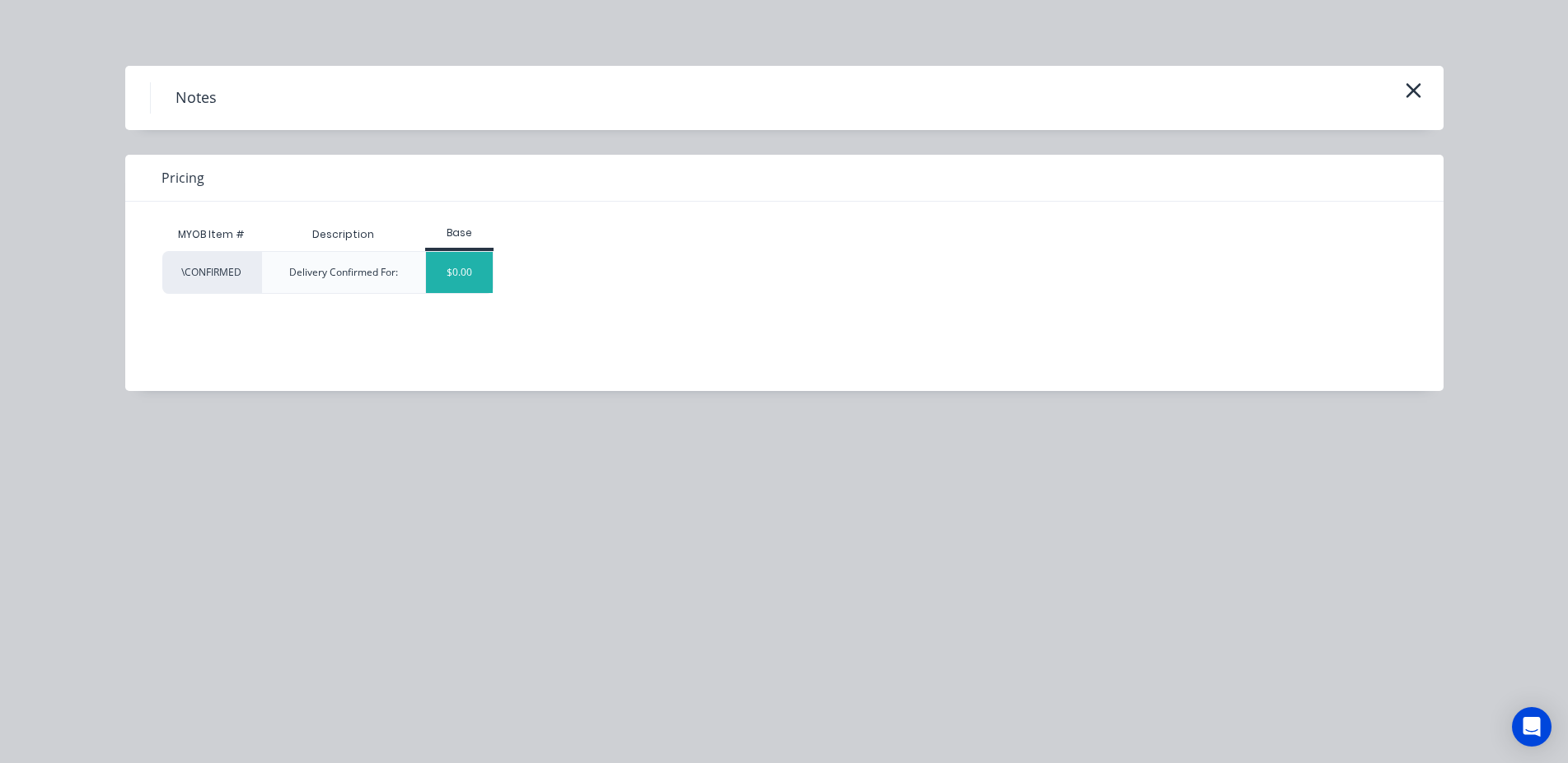
click at [431, 276] on div "$0.00" at bounding box center [459, 272] width 67 height 41
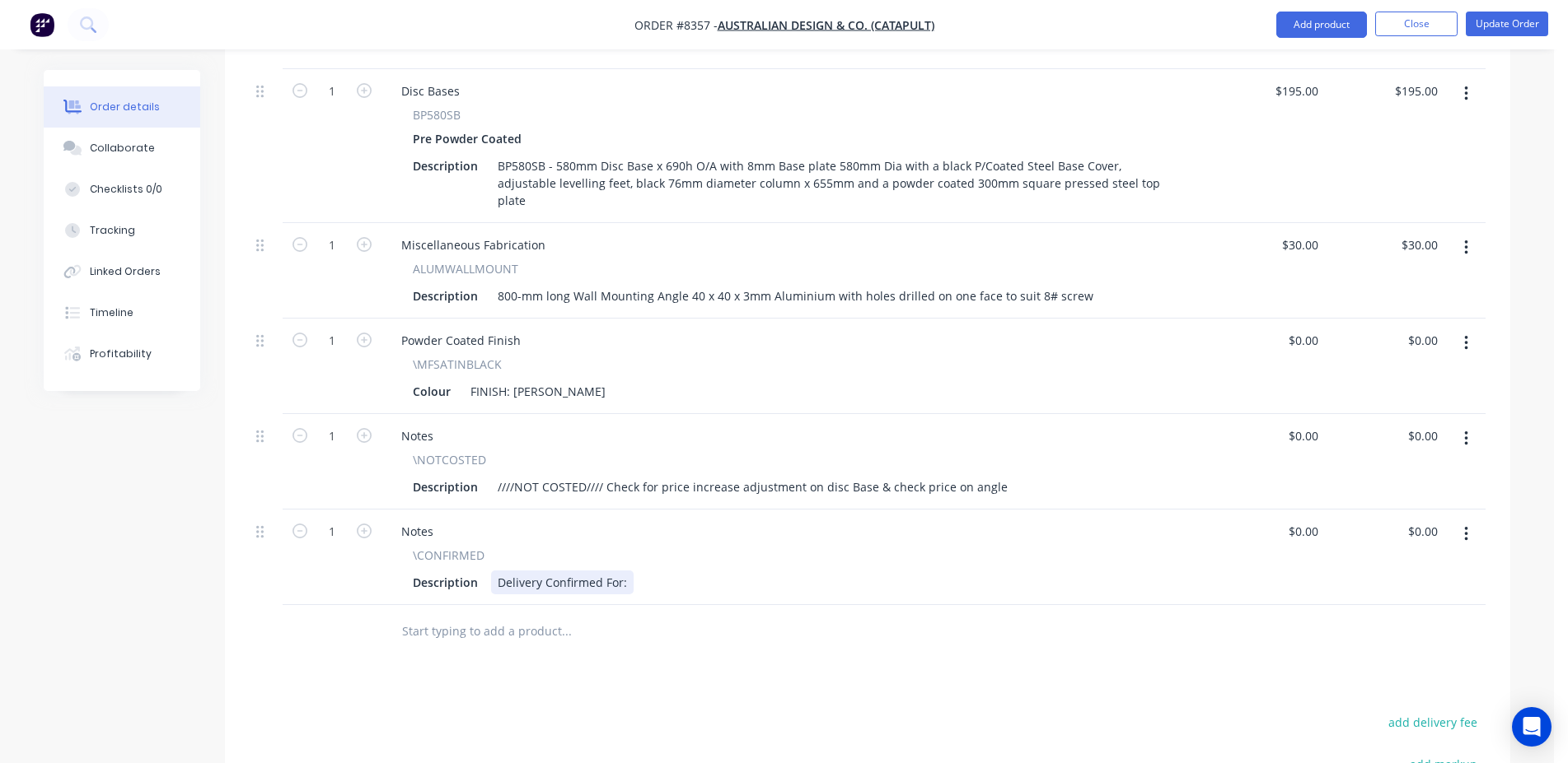
click at [629, 571] on div "Delivery Confirmed For:" at bounding box center [563, 583] width 143 height 24
click at [1471, 29] on button "Update Order" at bounding box center [1507, 24] width 82 height 25
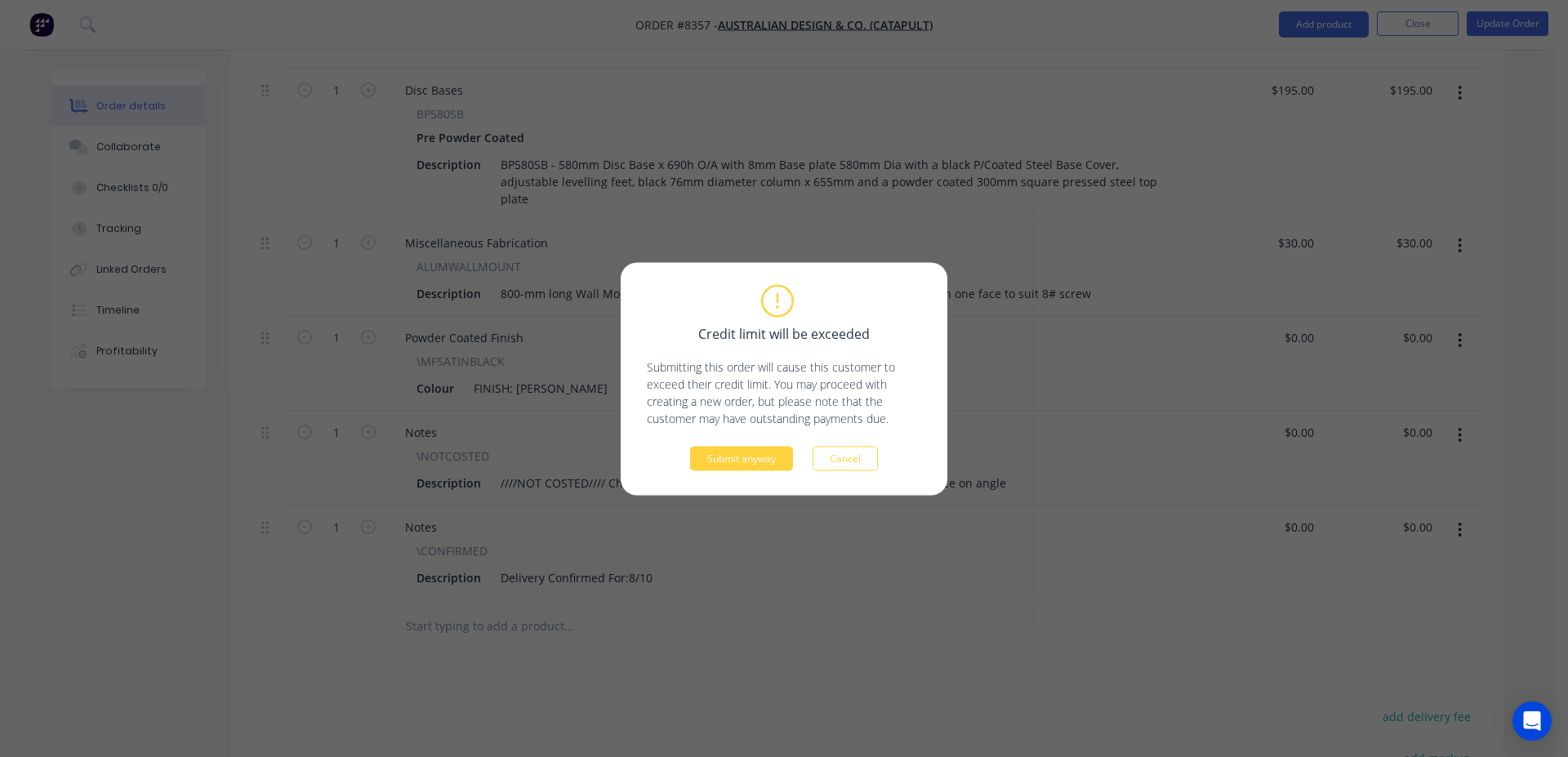
click at [753, 471] on div "Credit limit will be exceeded Submitting this order will cause this customer to…" at bounding box center [784, 379] width 327 height 233
click at [750, 465] on button "Submit anyway" at bounding box center [741, 458] width 103 height 25
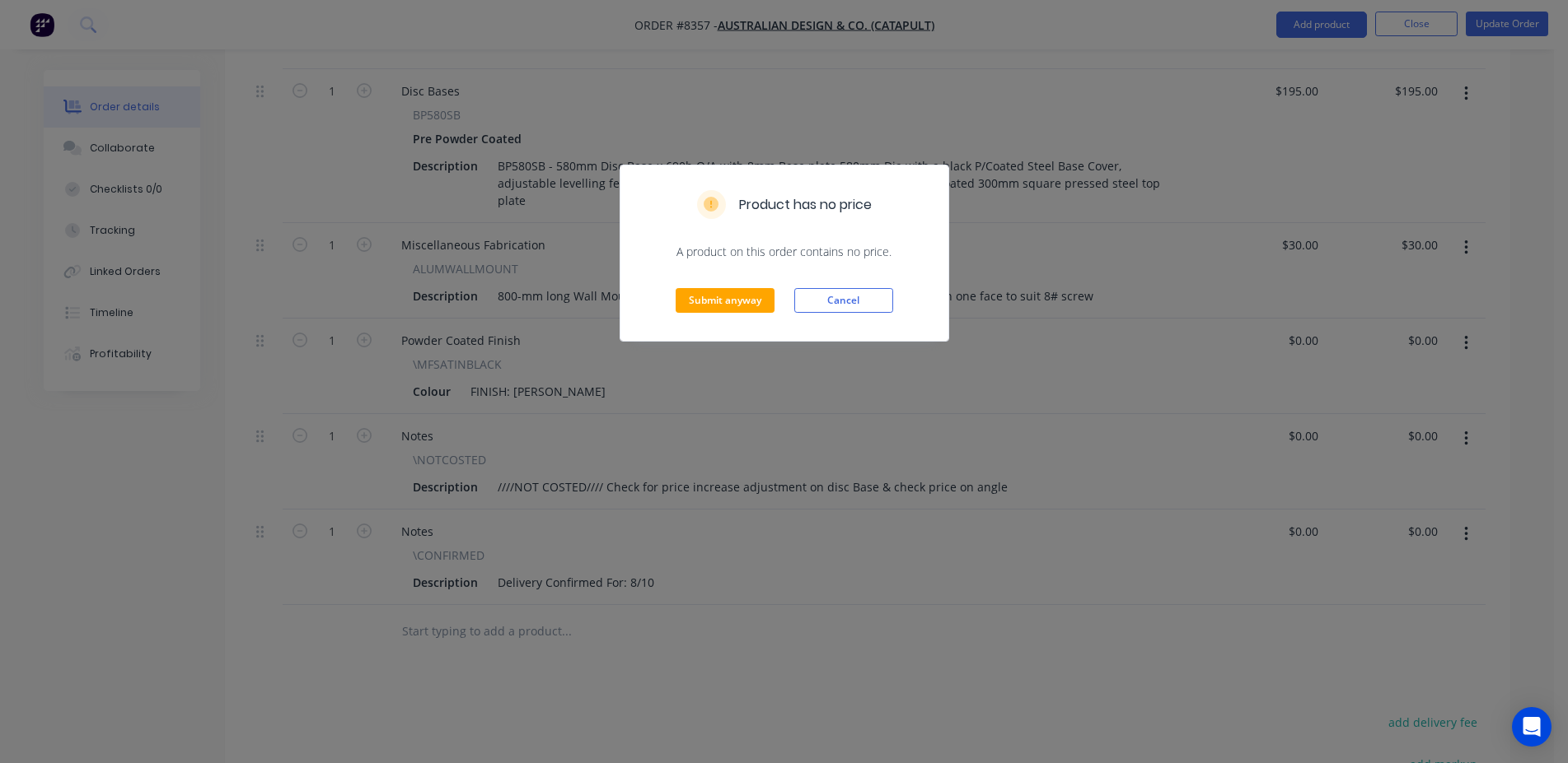
click at [740, 316] on div "Submit anyway Cancel" at bounding box center [784, 300] width 328 height 81
click at [739, 312] on button "Submit anyway" at bounding box center [725, 300] width 99 height 25
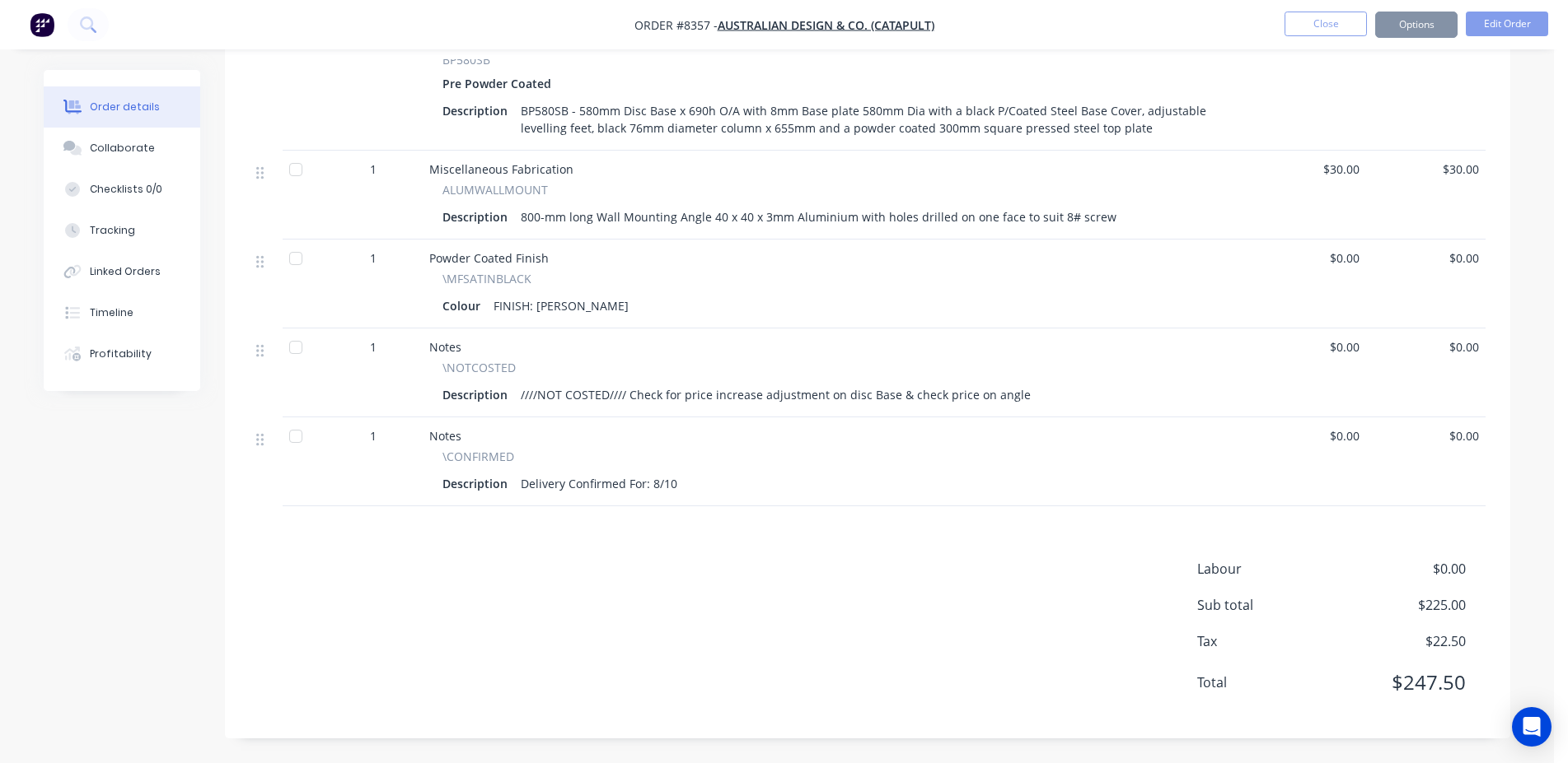
scroll to position [646, 0]
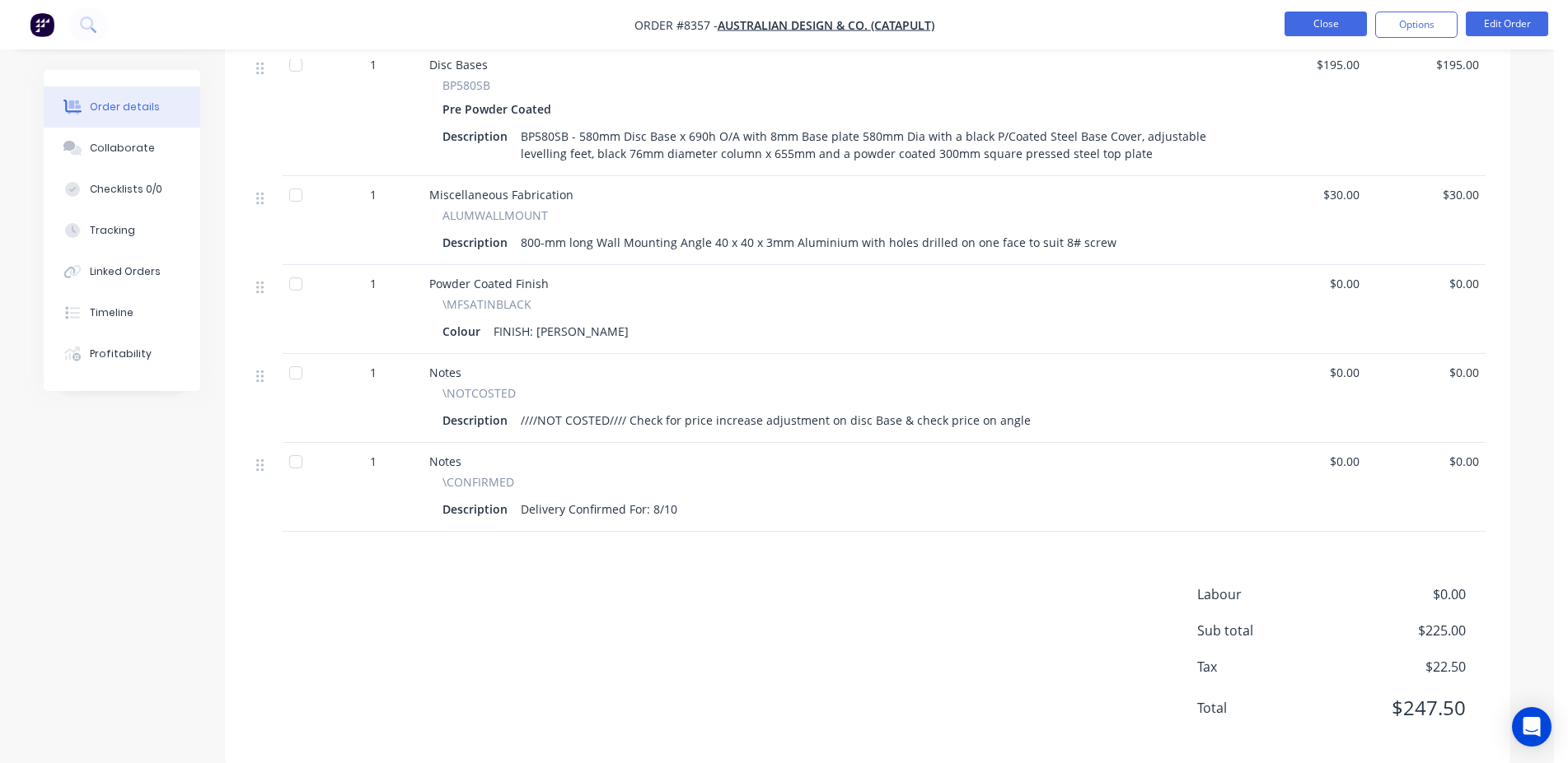
click at [1300, 29] on button "Close" at bounding box center [1325, 24] width 82 height 25
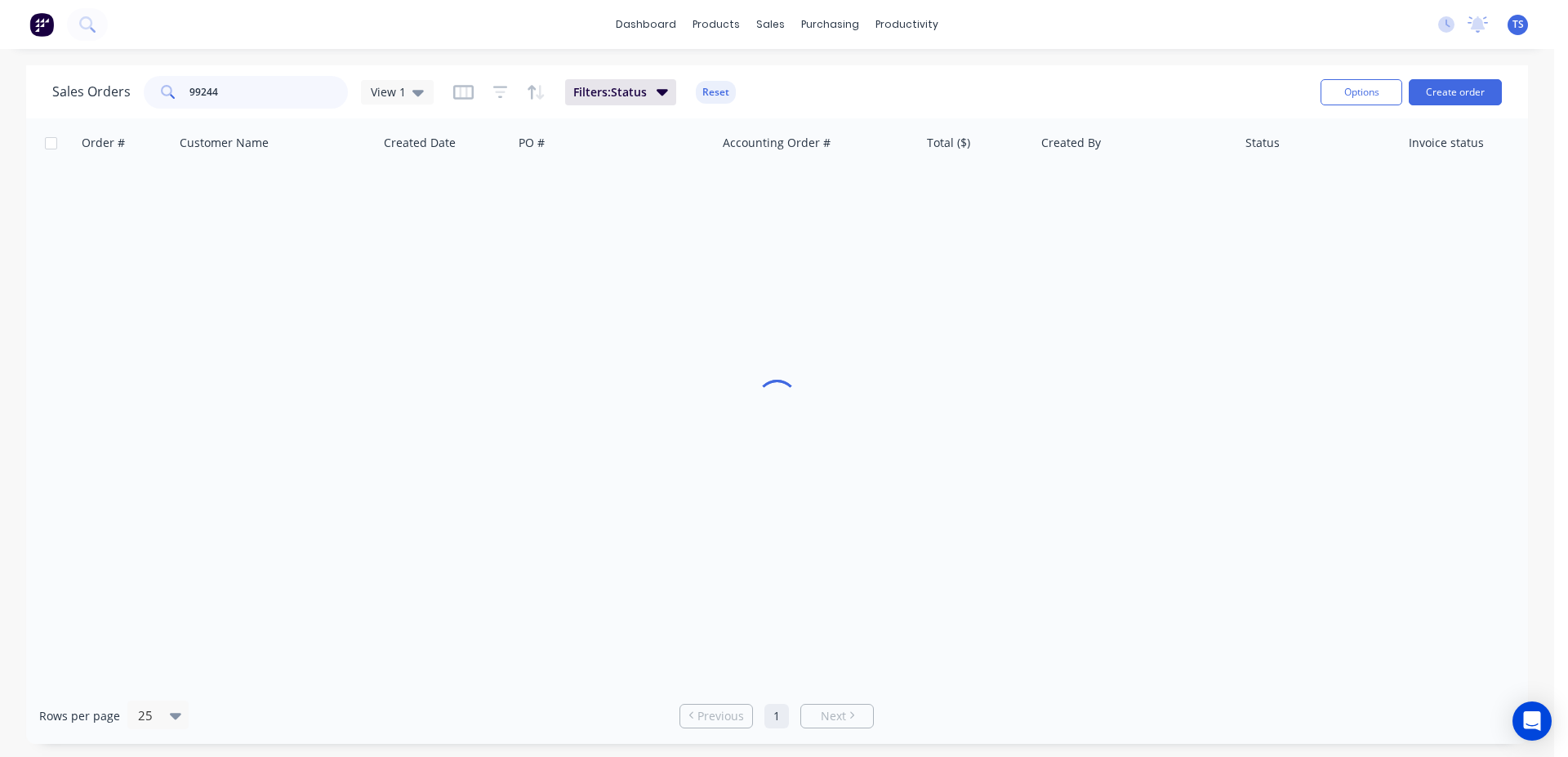
click at [295, 97] on input "99244" at bounding box center [269, 93] width 159 height 33
type input "99217"
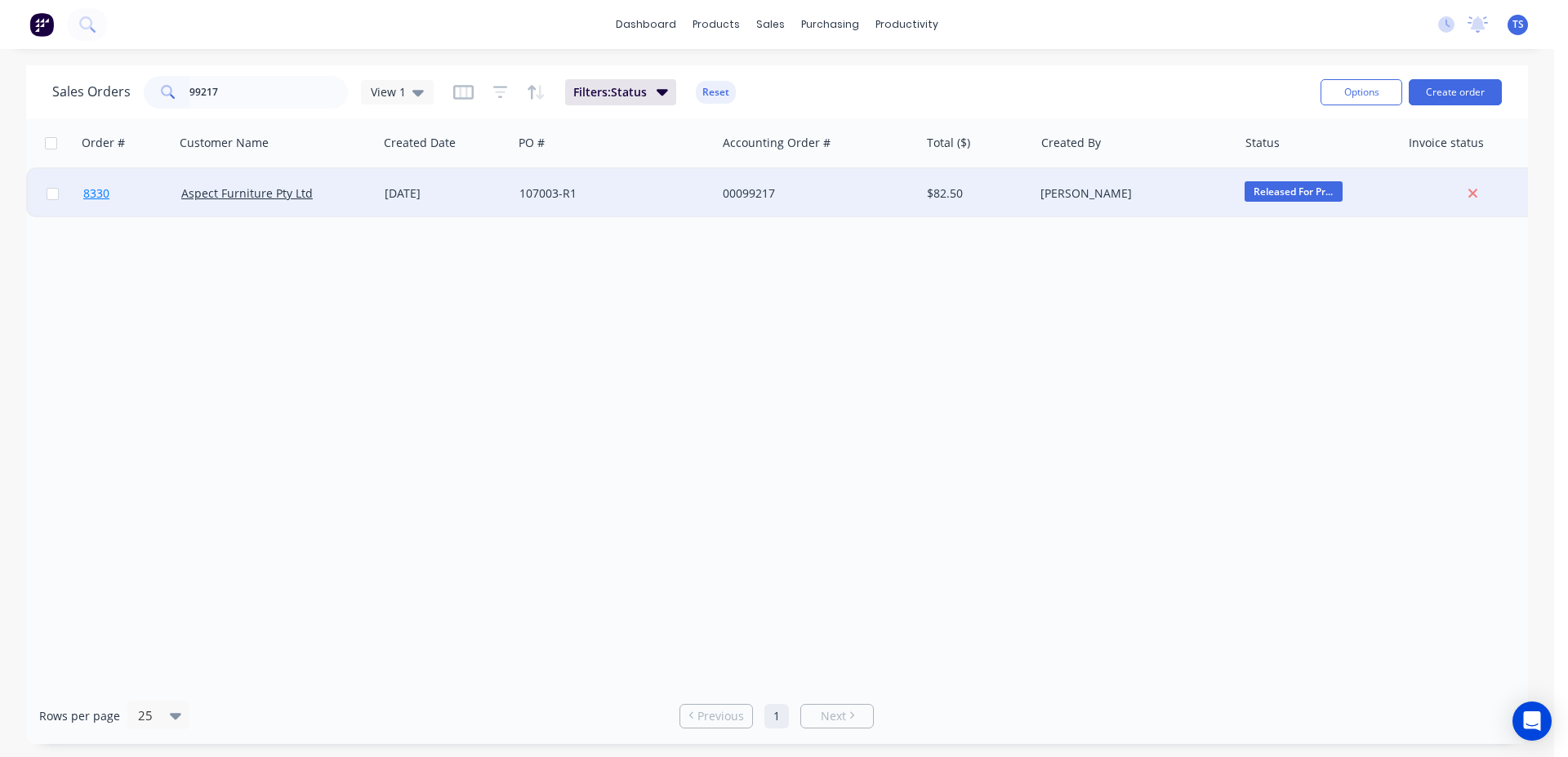
click at [114, 205] on link "8330" at bounding box center [133, 194] width 98 height 49
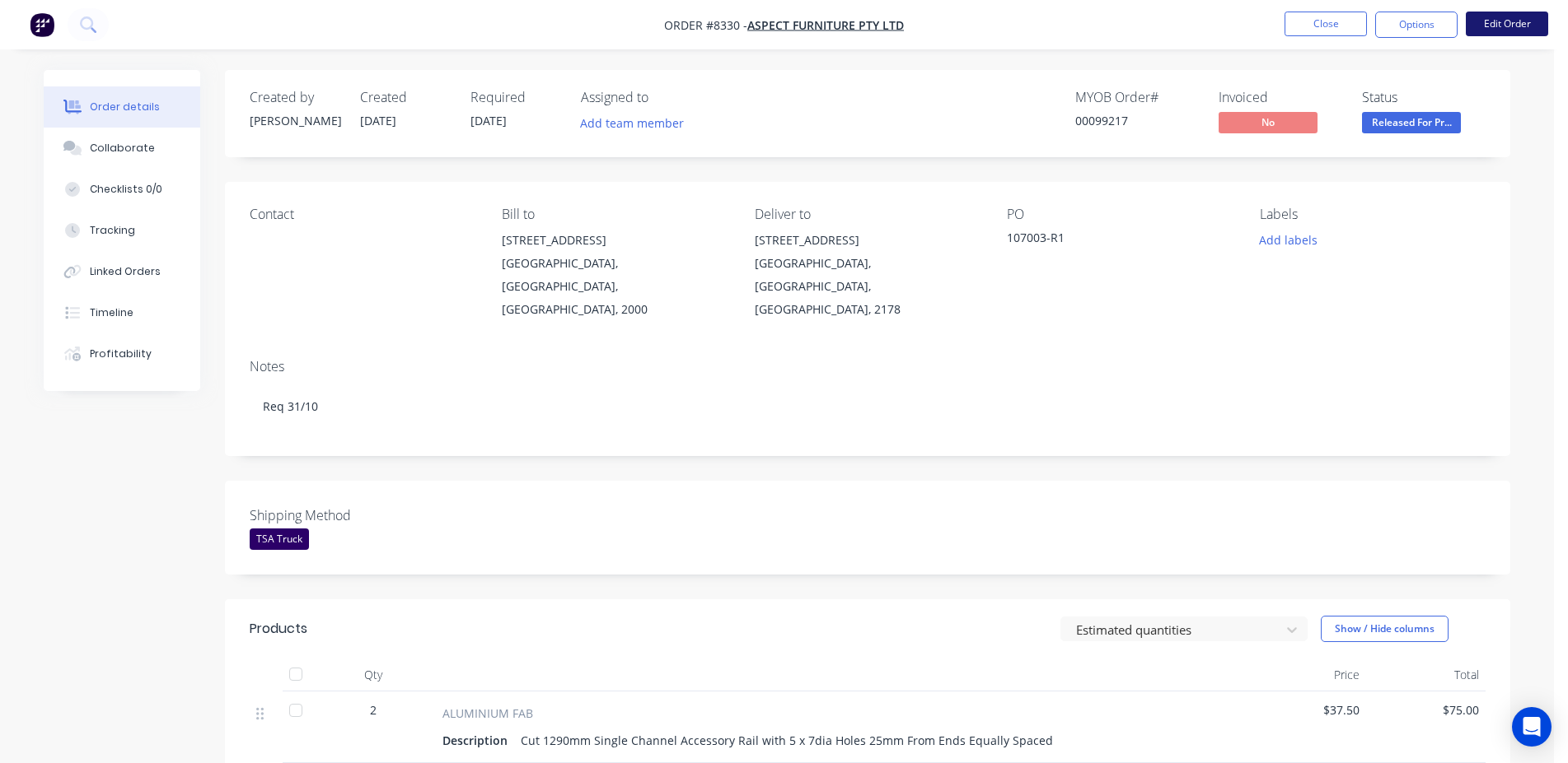
click at [1475, 33] on button "Edit Order" at bounding box center [1507, 24] width 82 height 25
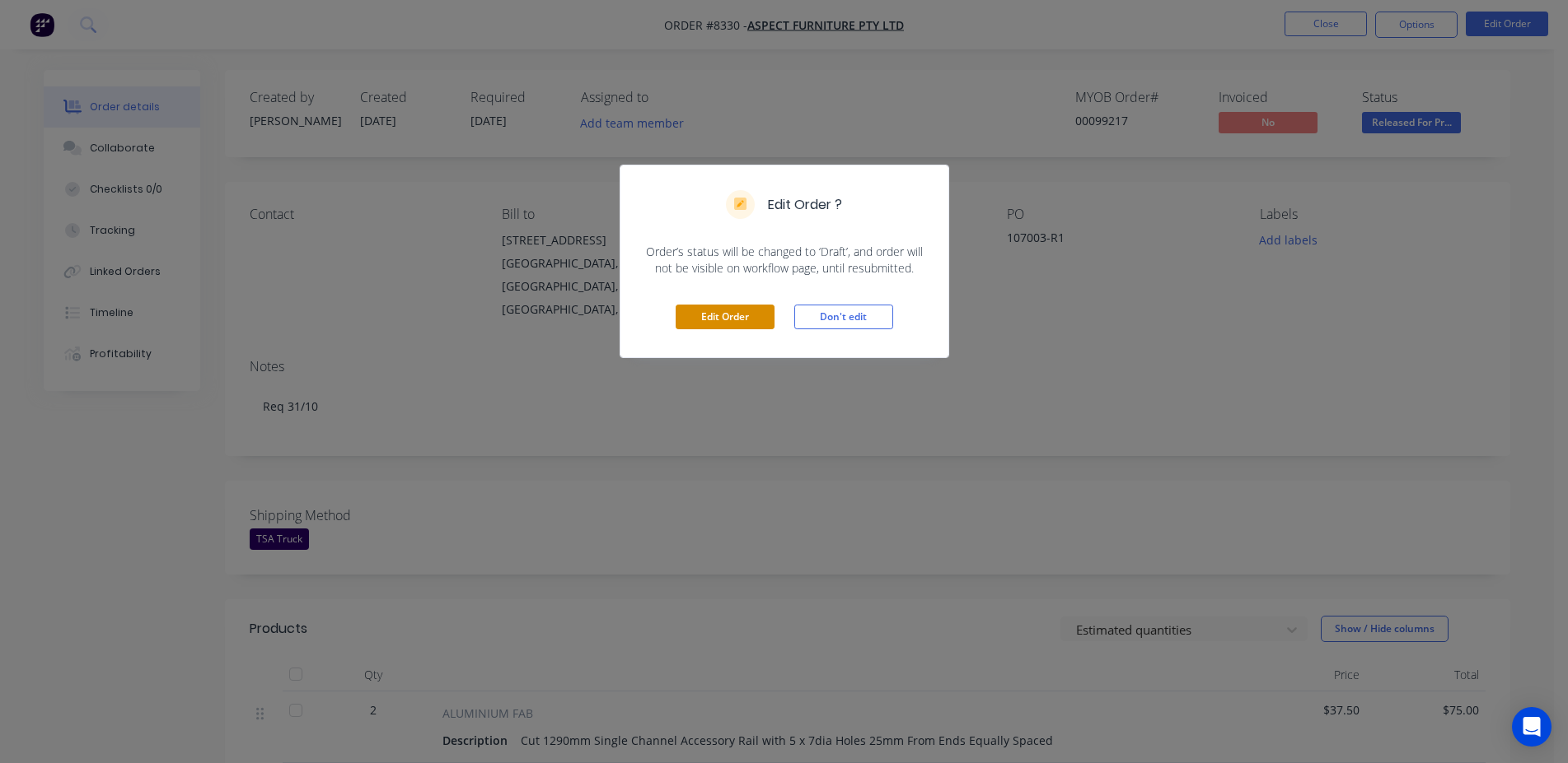
click at [751, 324] on button "Edit Order" at bounding box center [725, 317] width 99 height 25
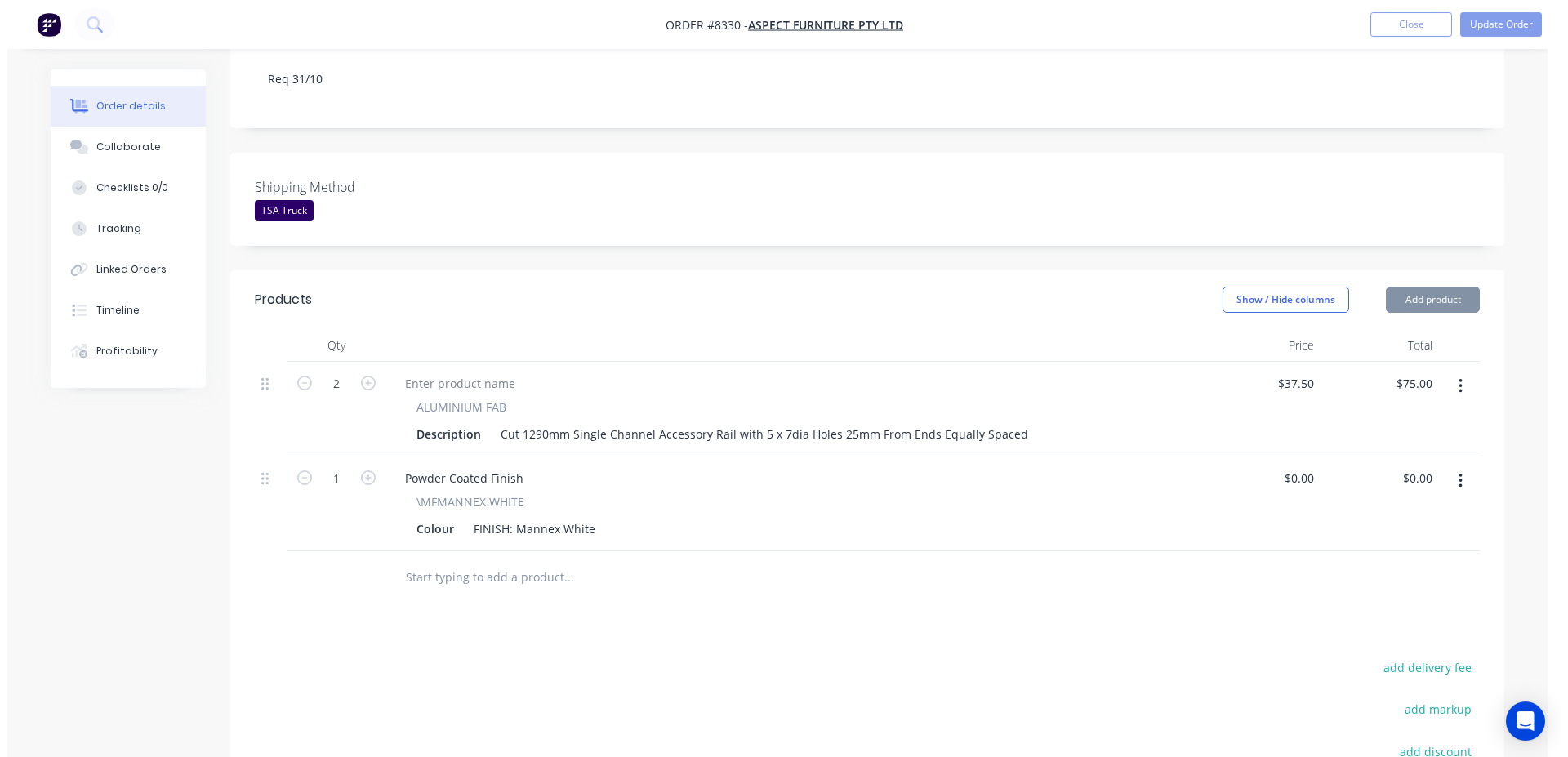
scroll to position [416, 0]
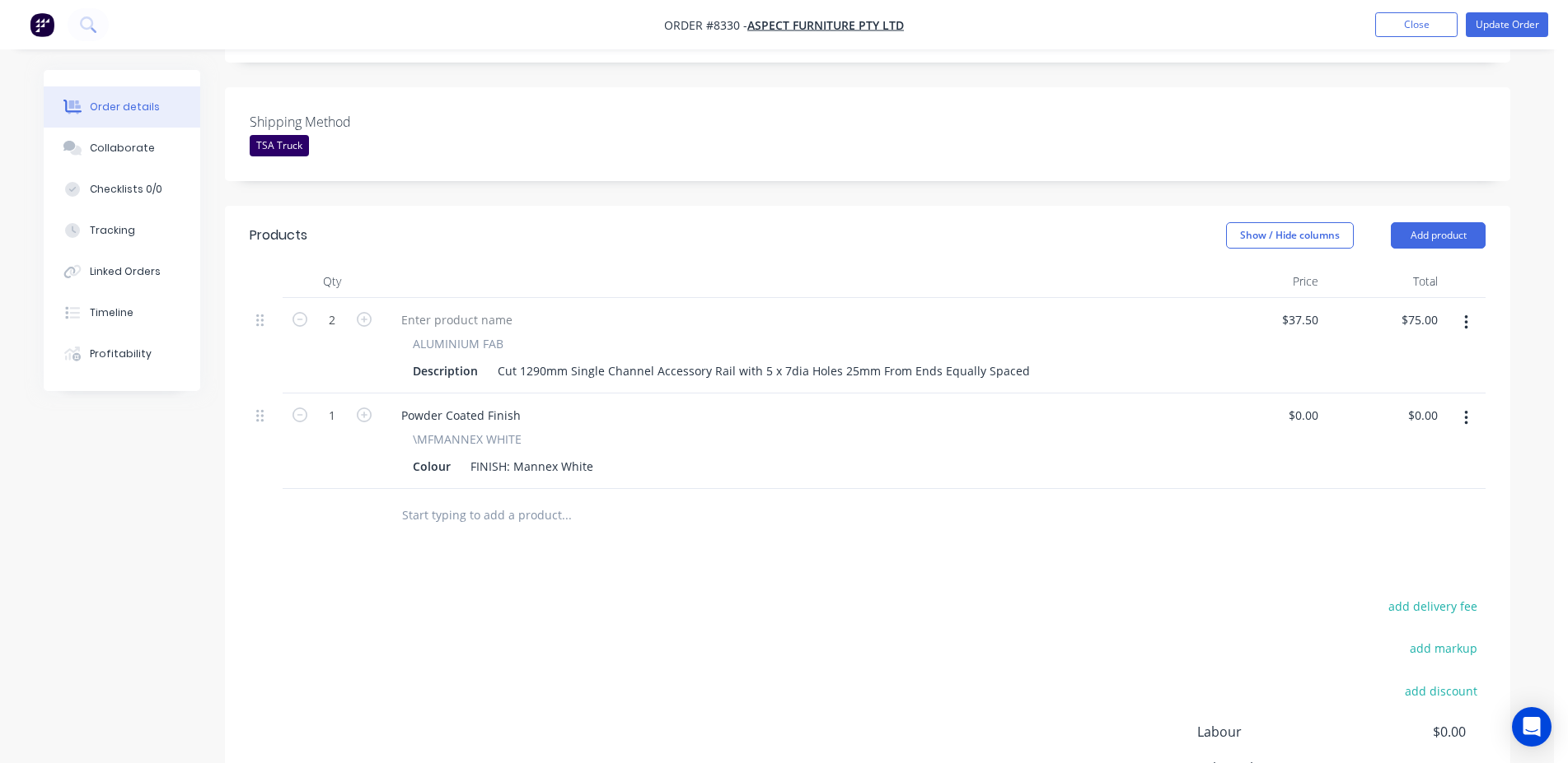
click at [463, 499] on input "text" at bounding box center [566, 516] width 330 height 33
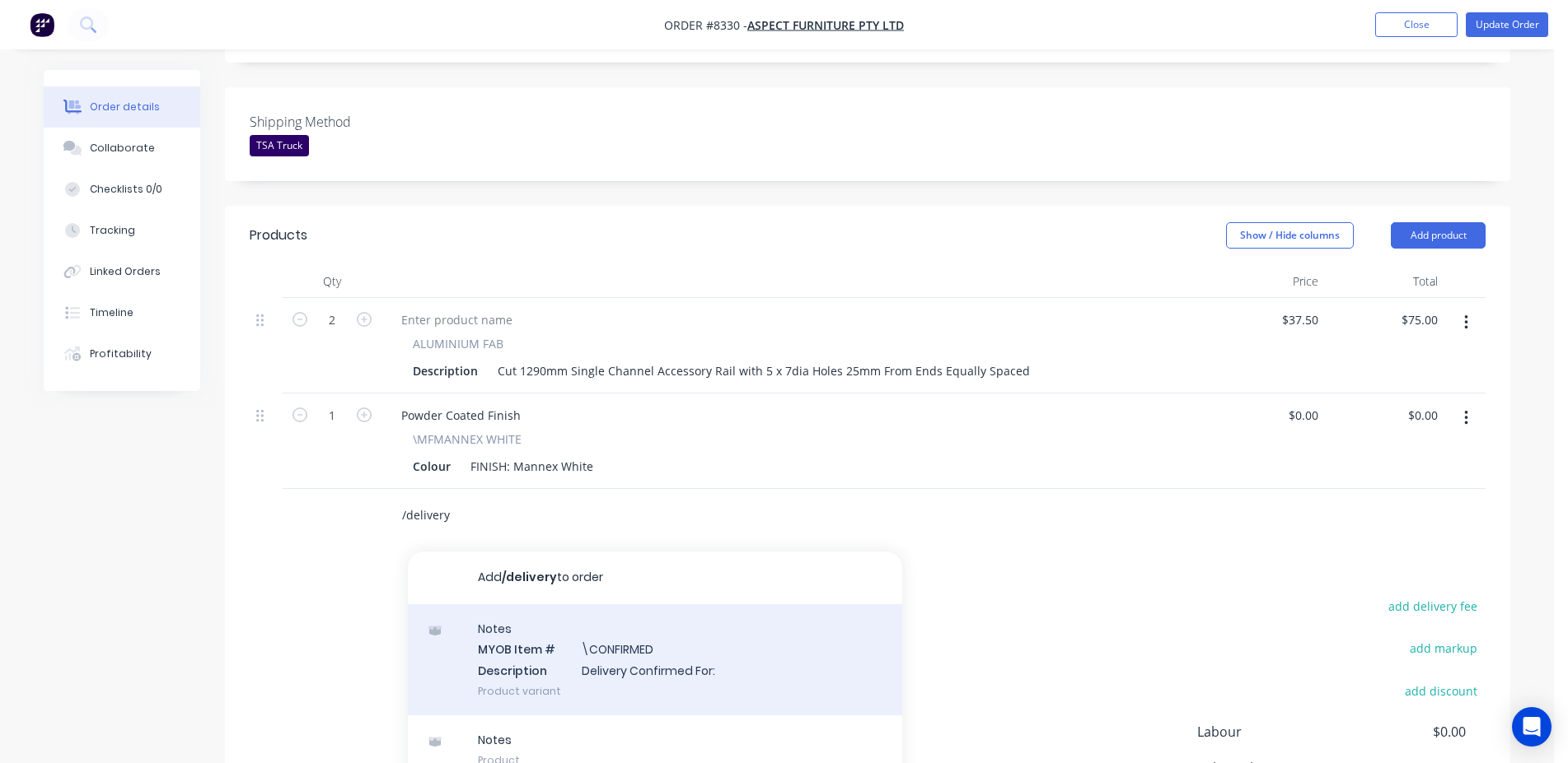
type input "/delivery"
click at [562, 605] on div "Notes MYOB Item # \CONFIRMED Description Delivery Confirmed For: Product variant" at bounding box center [654, 659] width 494 height 111
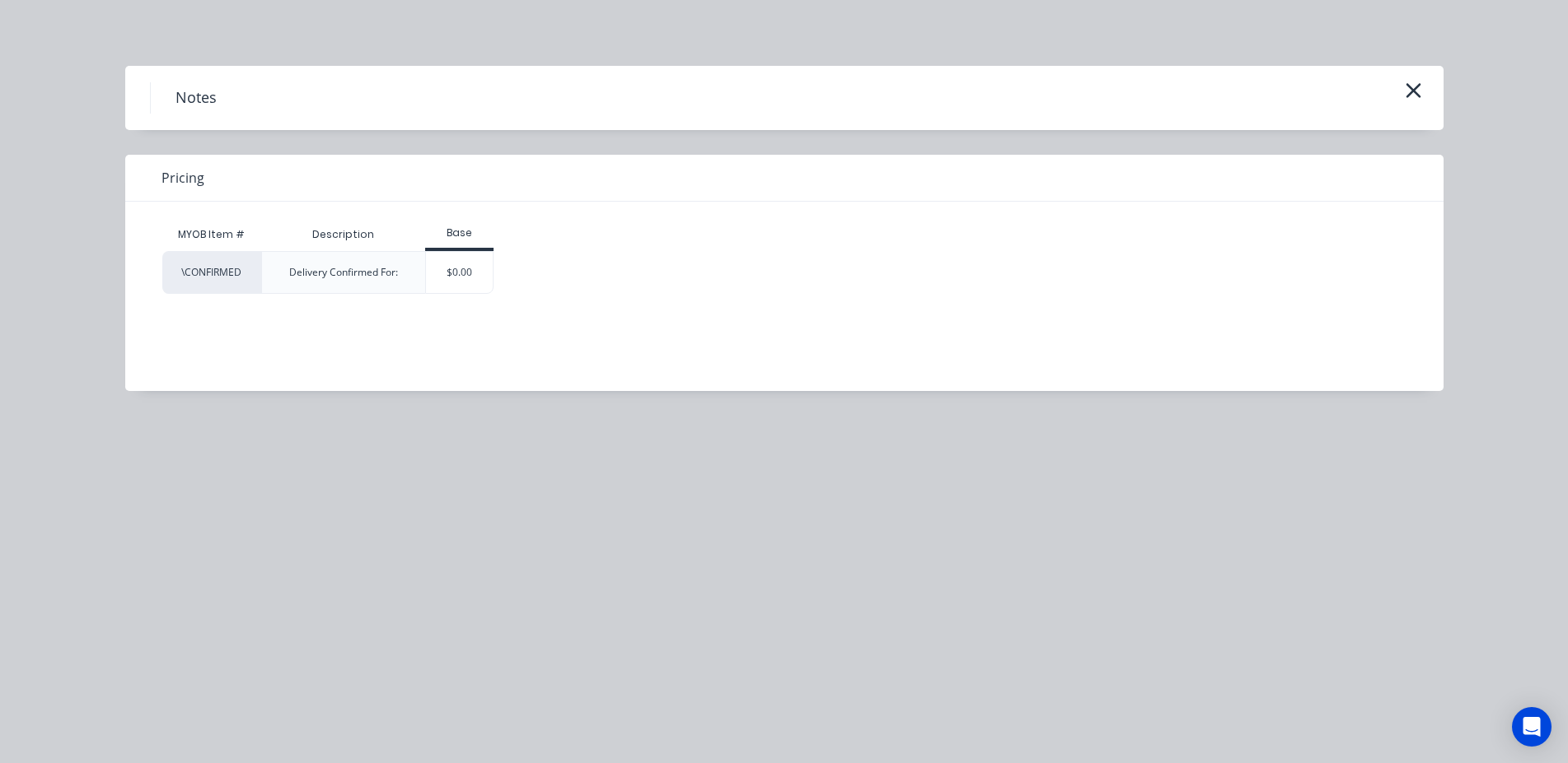
click at [446, 301] on div "MYOB Item # Description Base \CONFIRMED Delivery Confirmed For: $0.00" at bounding box center [772, 284] width 1293 height 165
click at [463, 291] on div "$0.00" at bounding box center [459, 272] width 67 height 41
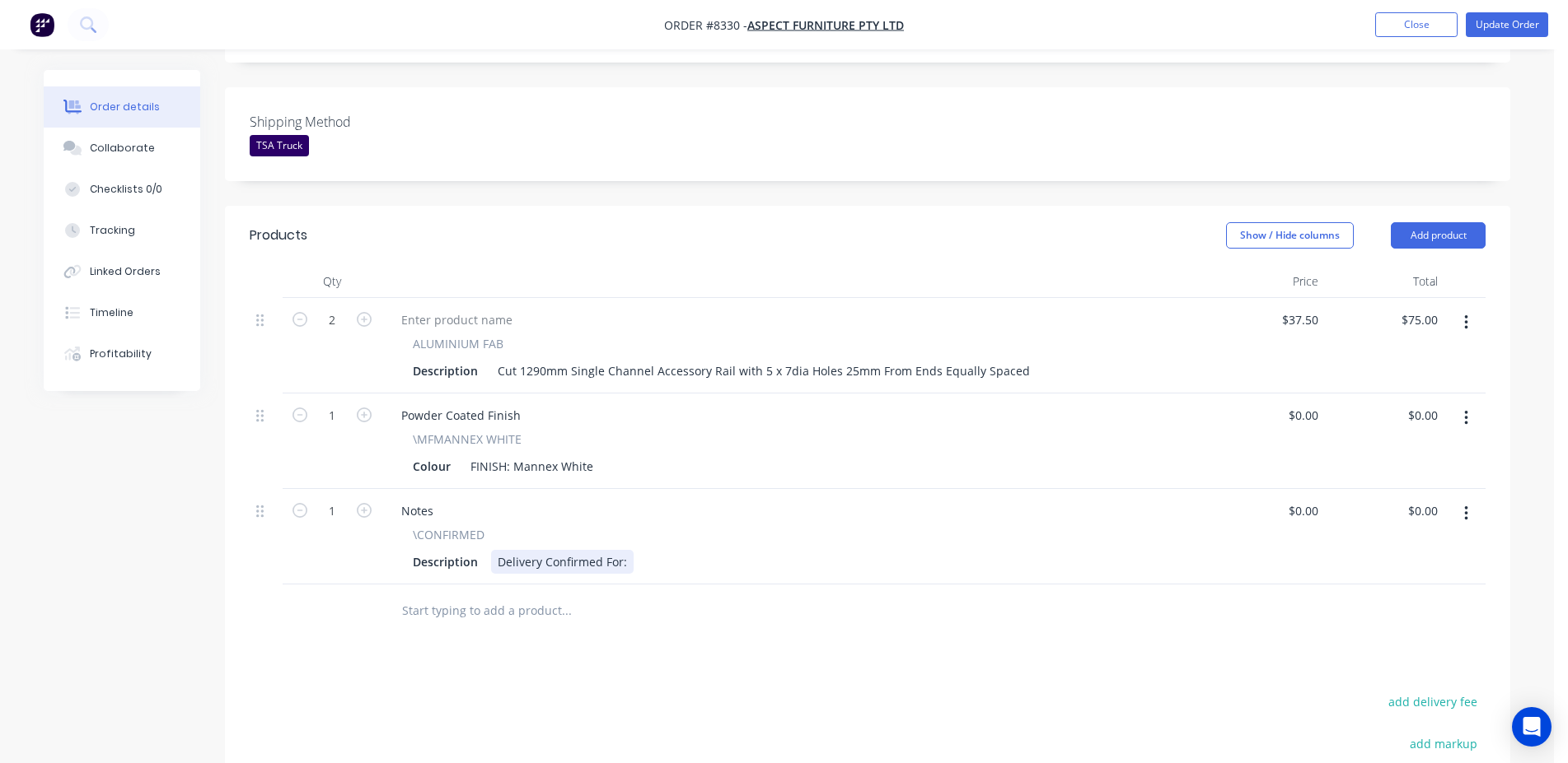
click at [627, 550] on div "Delivery Confirmed For:" at bounding box center [563, 561] width 143 height 24
click at [1514, 16] on button "Update Order" at bounding box center [1507, 24] width 82 height 25
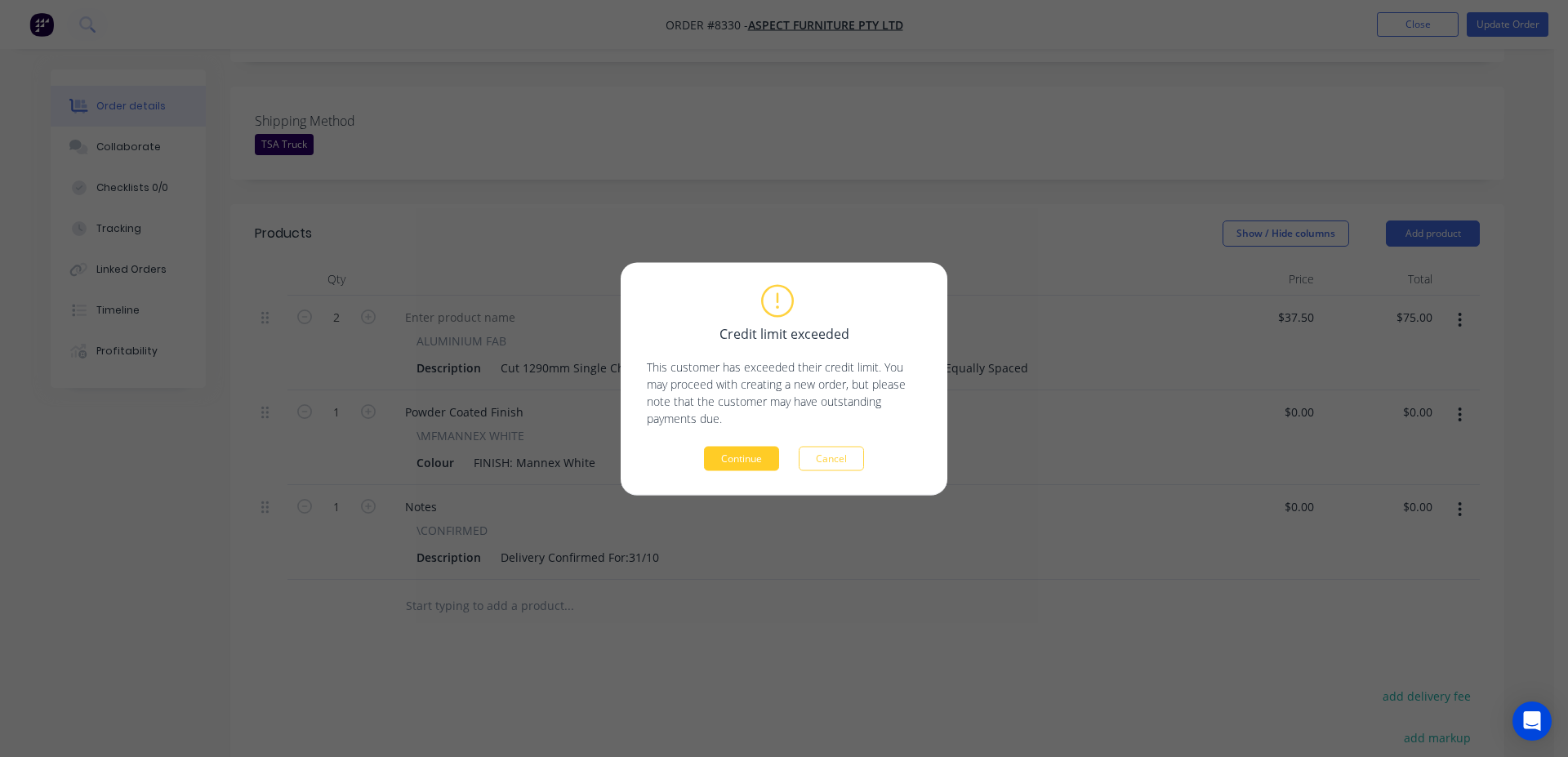
click at [761, 464] on button "Continue" at bounding box center [741, 458] width 75 height 25
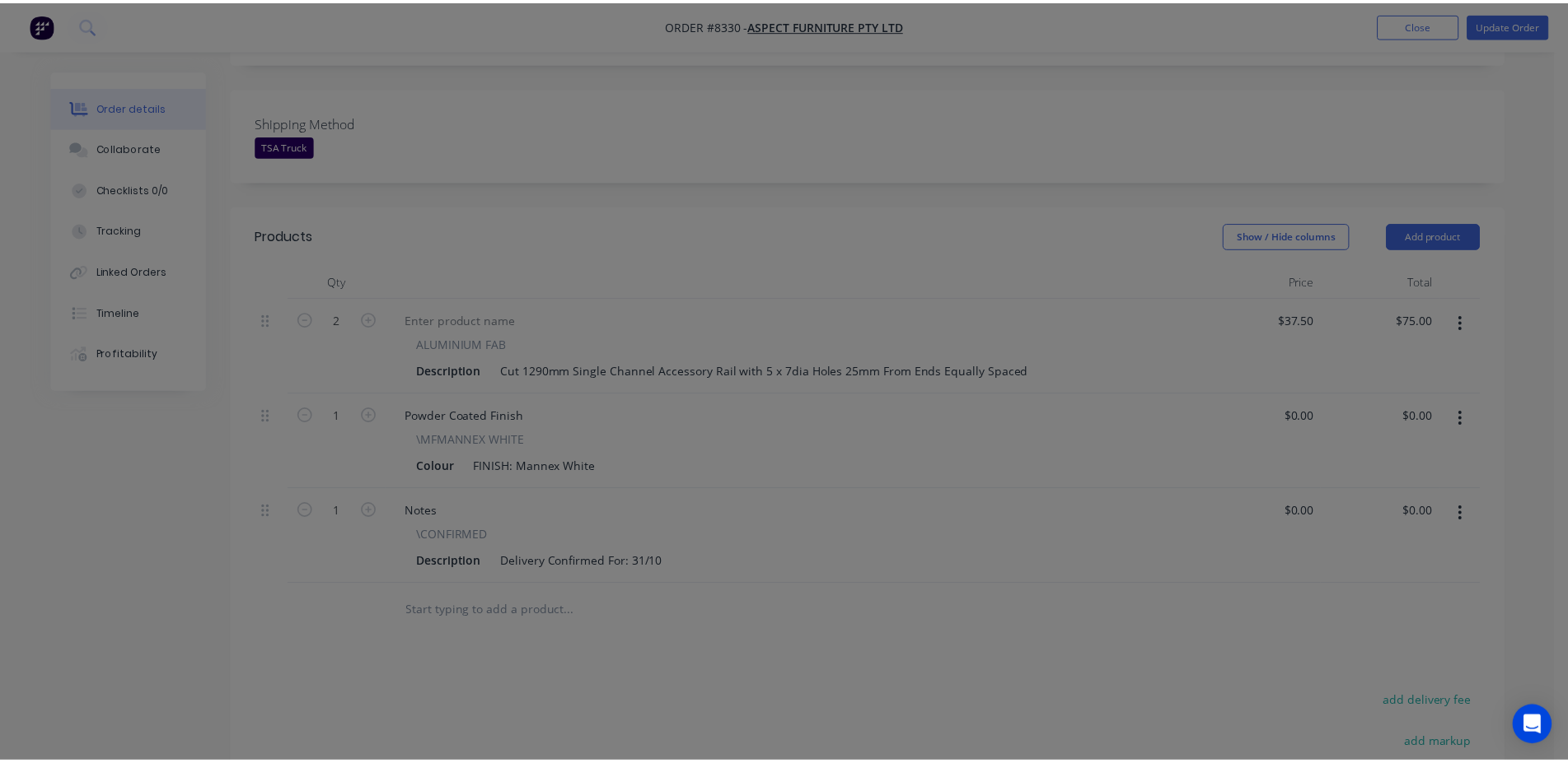
scroll to position [414, 0]
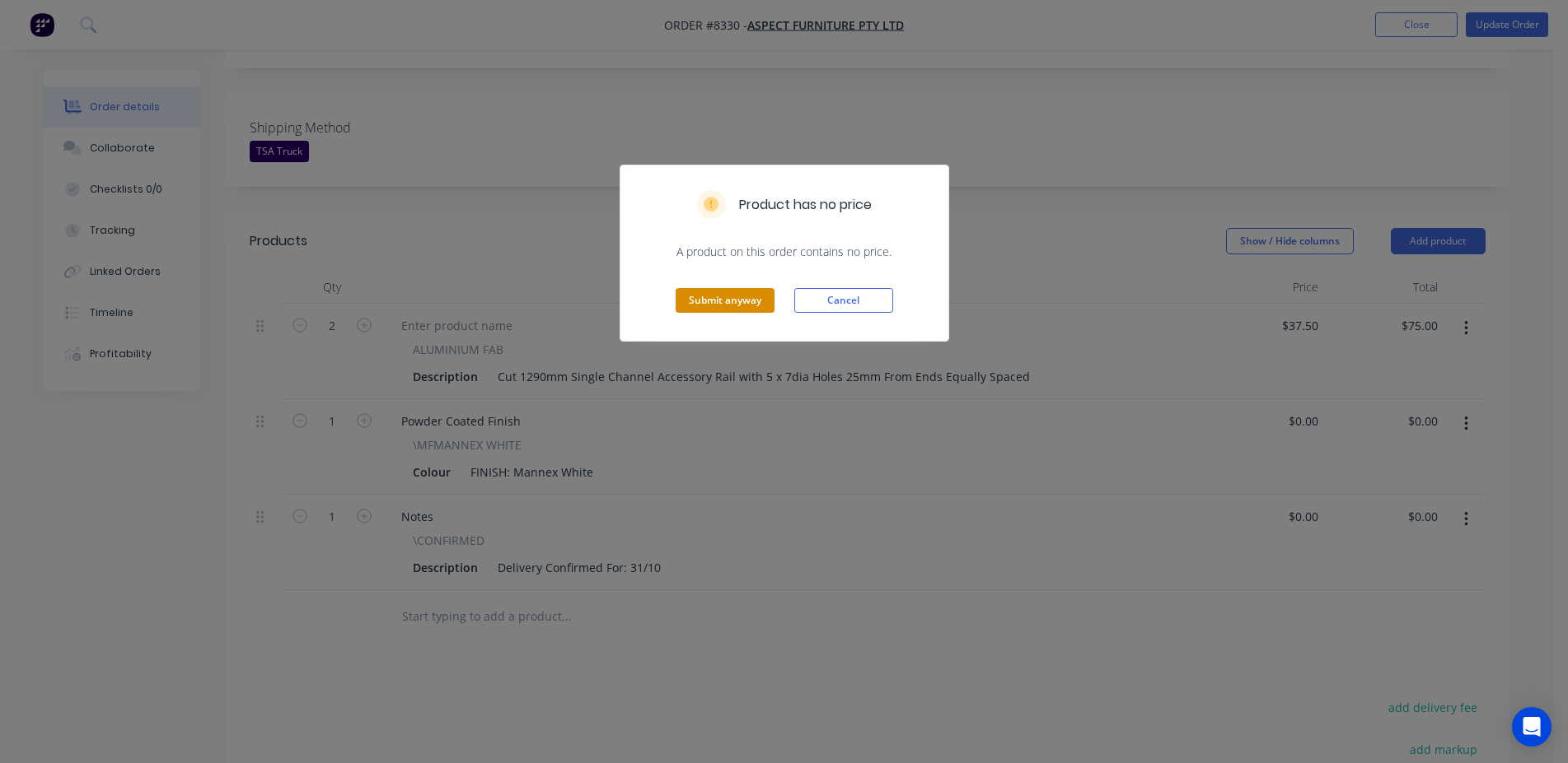
click at [758, 311] on button "Submit anyway" at bounding box center [725, 300] width 99 height 25
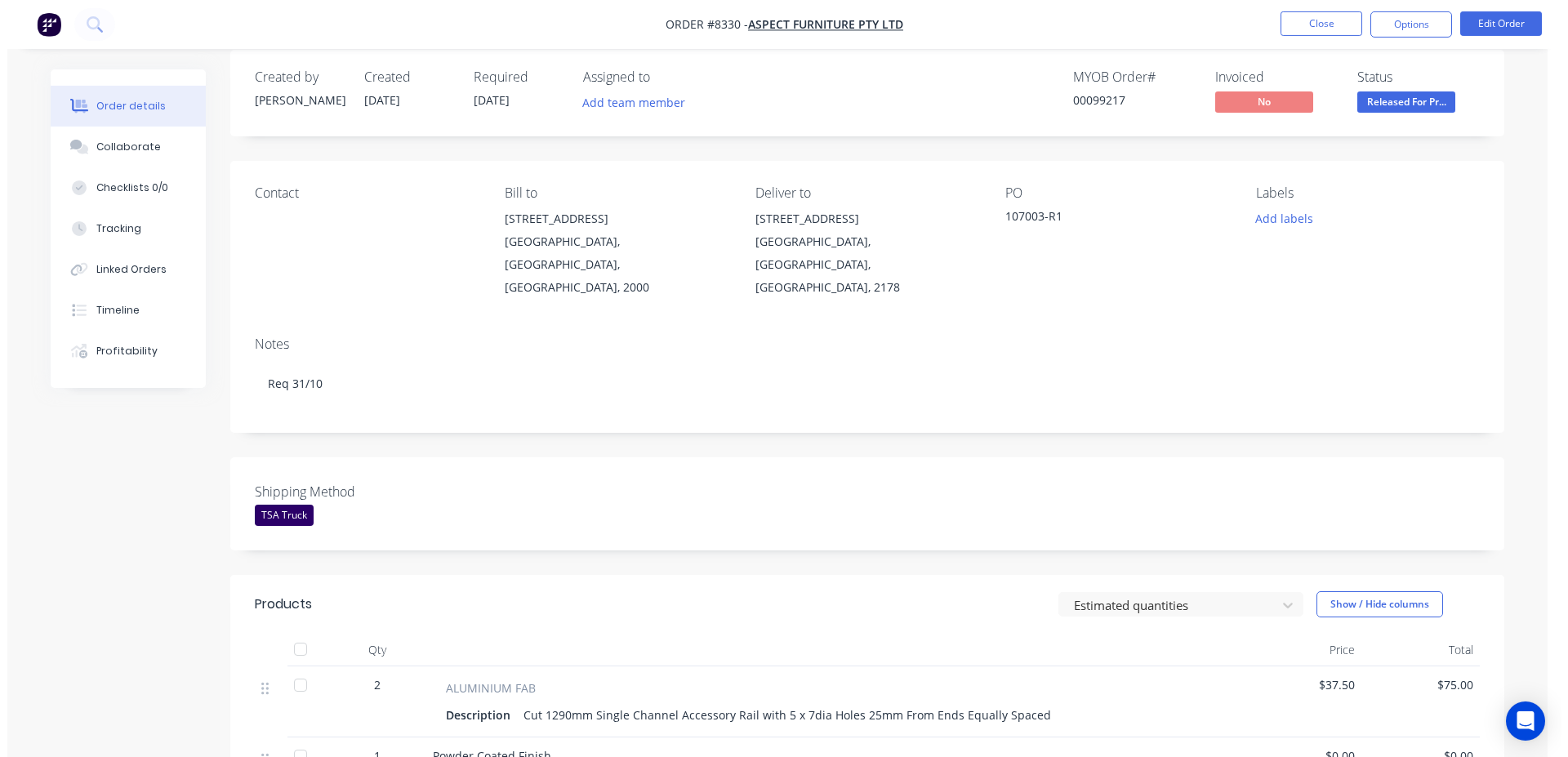
scroll to position [0, 0]
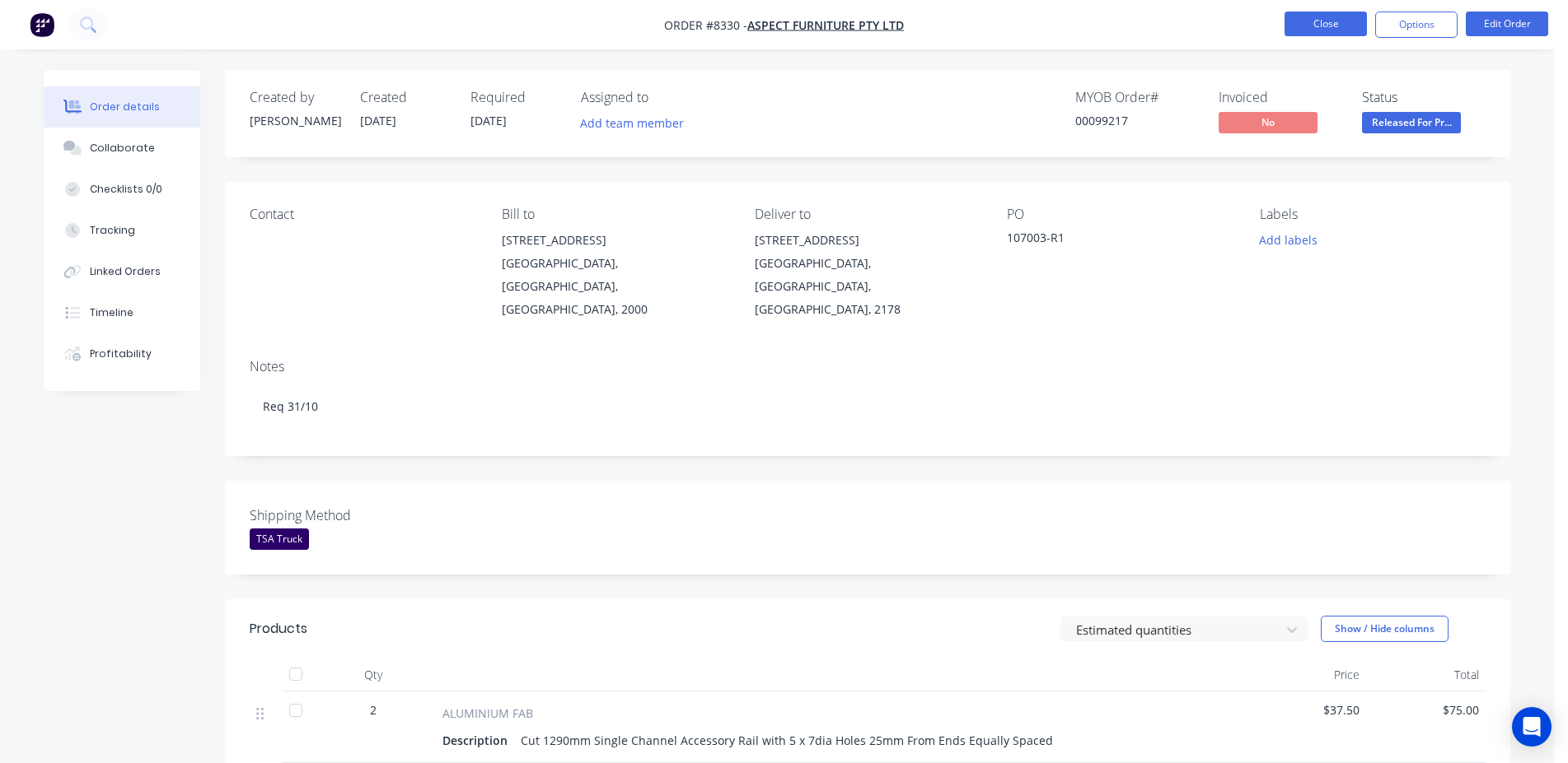
click at [1318, 28] on button "Close" at bounding box center [1325, 24] width 82 height 25
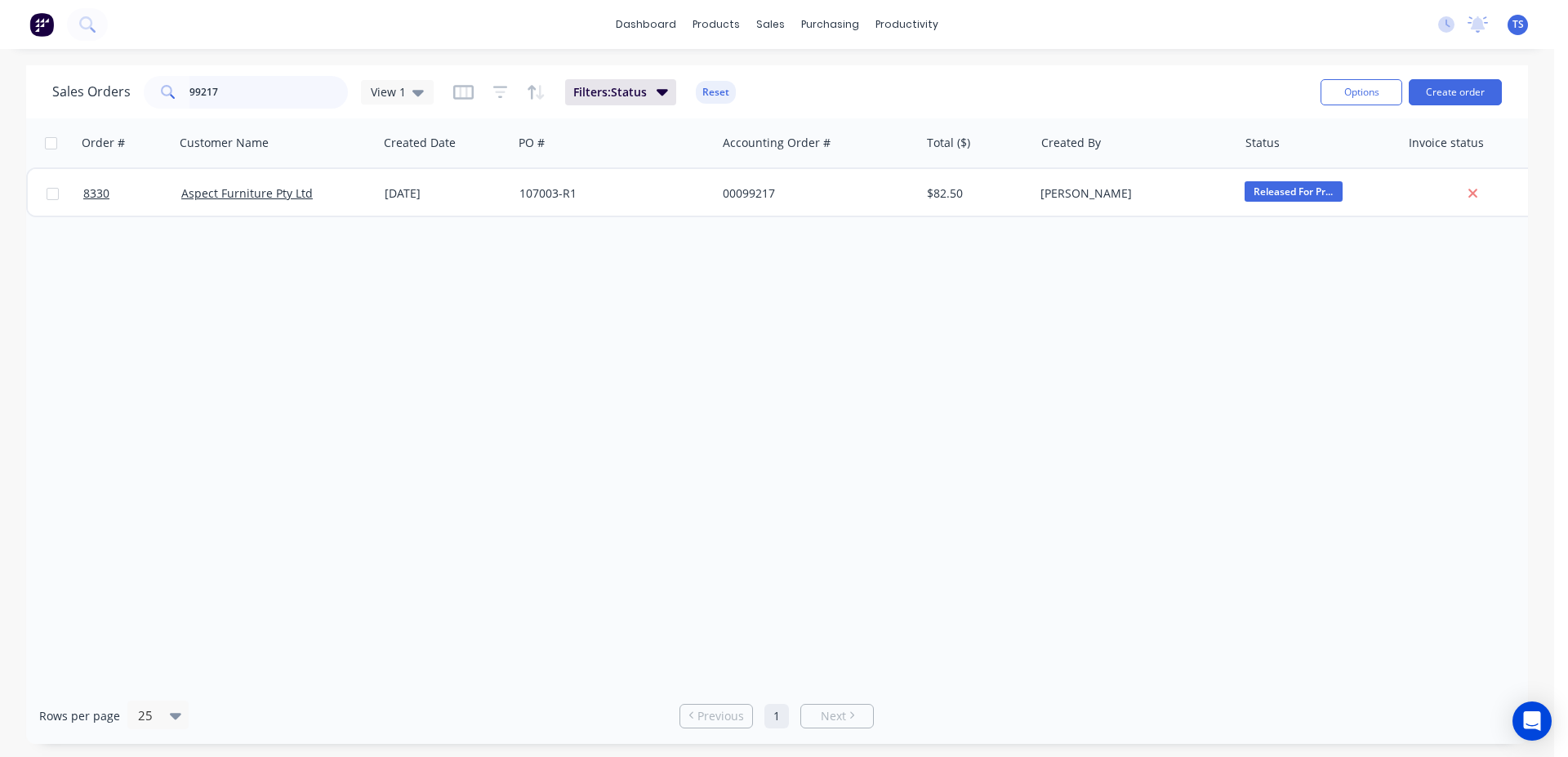
click at [262, 99] on input "99217" at bounding box center [269, 93] width 159 height 33
type input "99235"
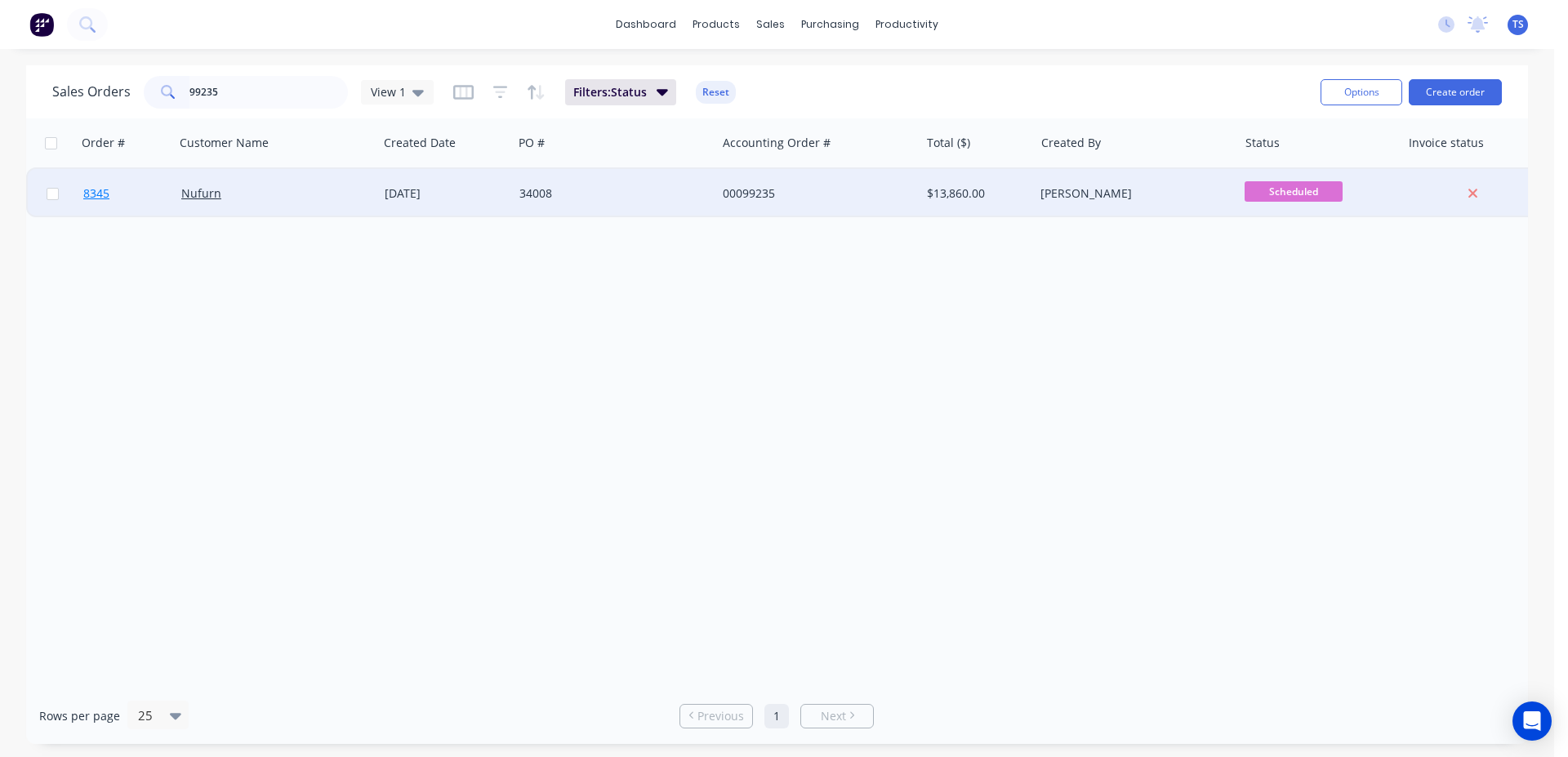
click at [161, 195] on link "8345" at bounding box center [133, 194] width 98 height 49
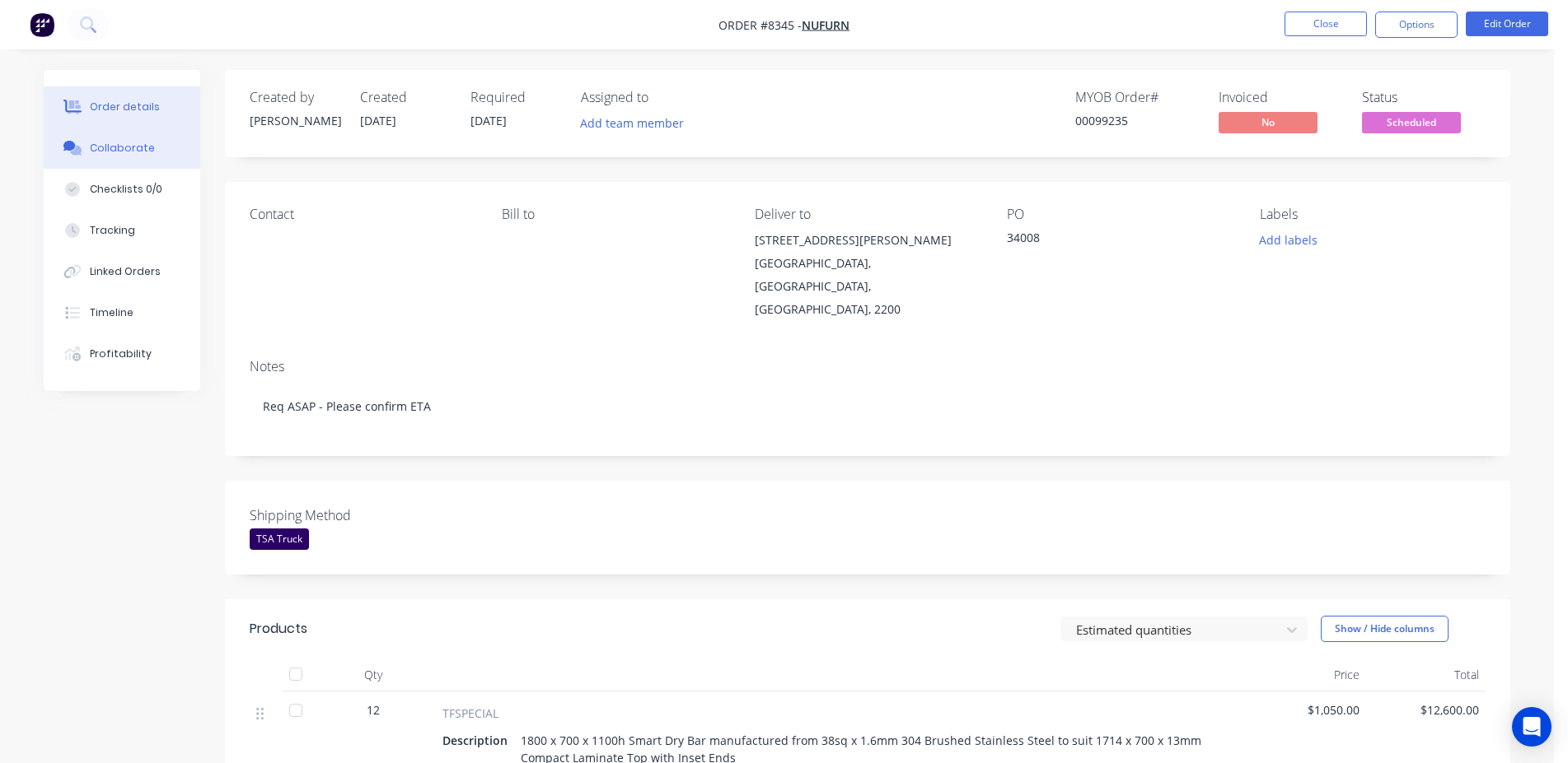
click at [135, 135] on button "Collaborate" at bounding box center [122, 147] width 157 height 41
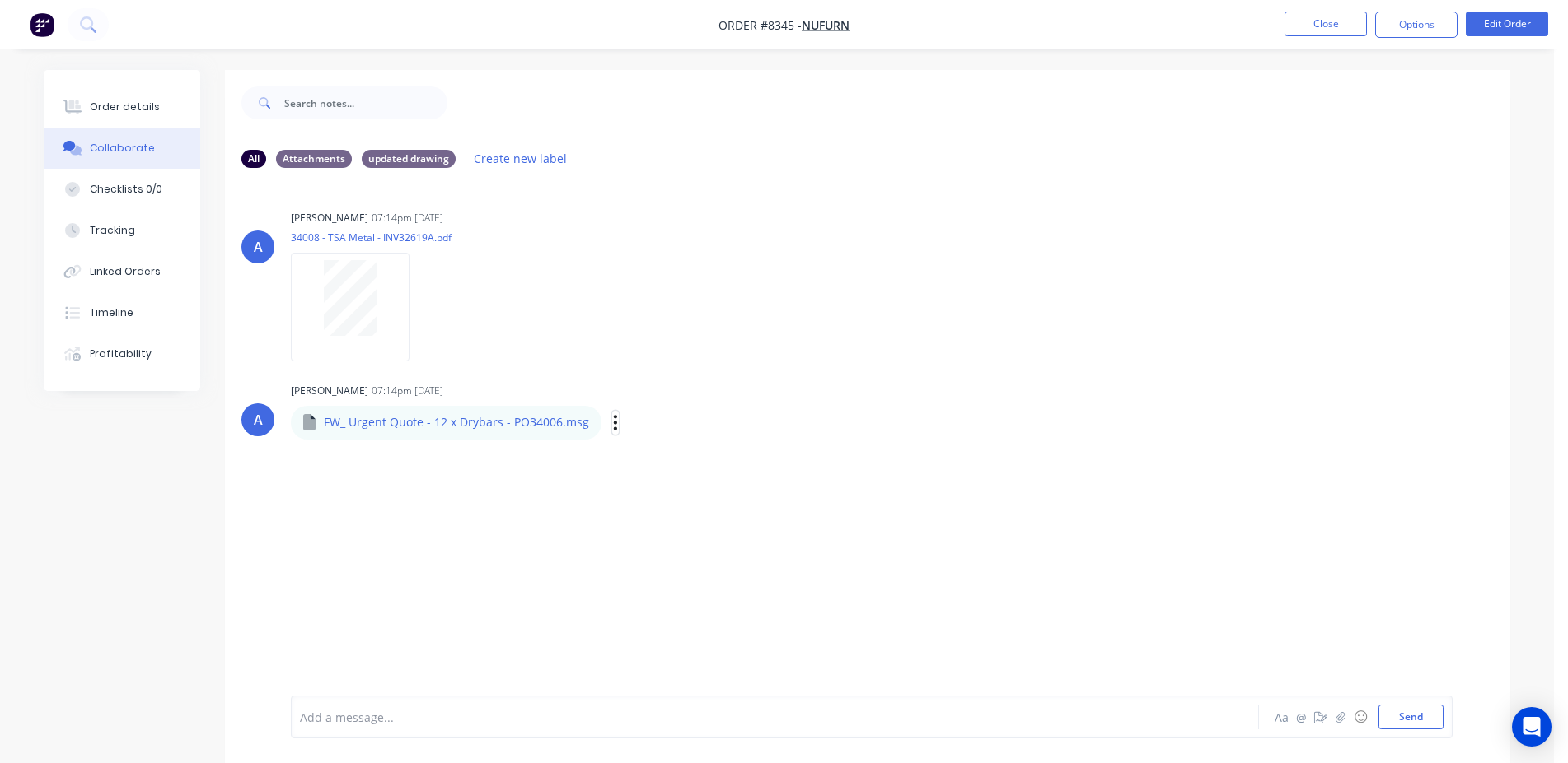
click at [614, 422] on icon "button" at bounding box center [616, 422] width 4 height 15
click at [710, 477] on button "Download" at bounding box center [724, 466] width 185 height 37
click at [155, 117] on button "Order details" at bounding box center [122, 106] width 157 height 41
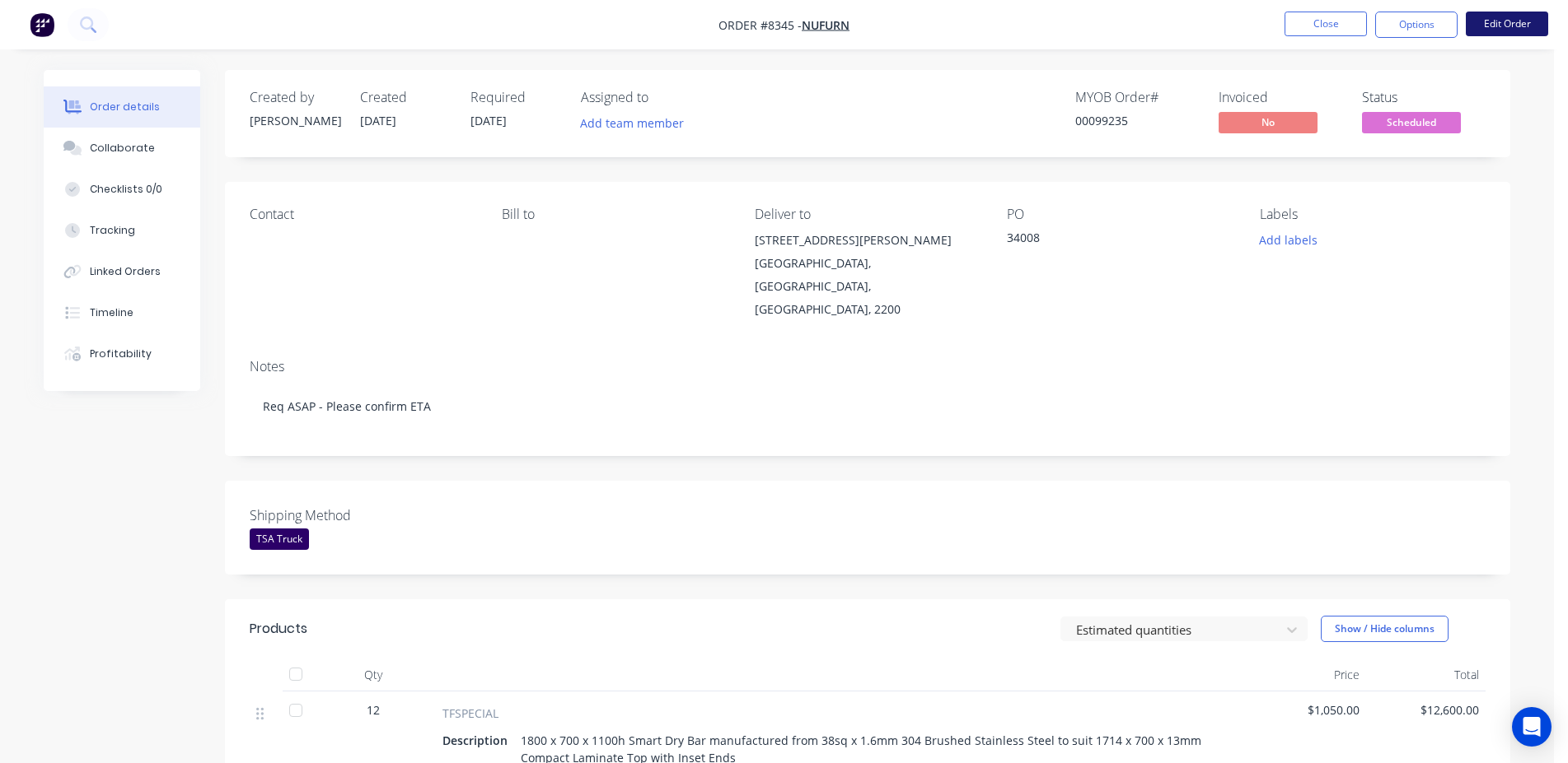
click at [1519, 23] on button "Edit Order" at bounding box center [1507, 24] width 82 height 25
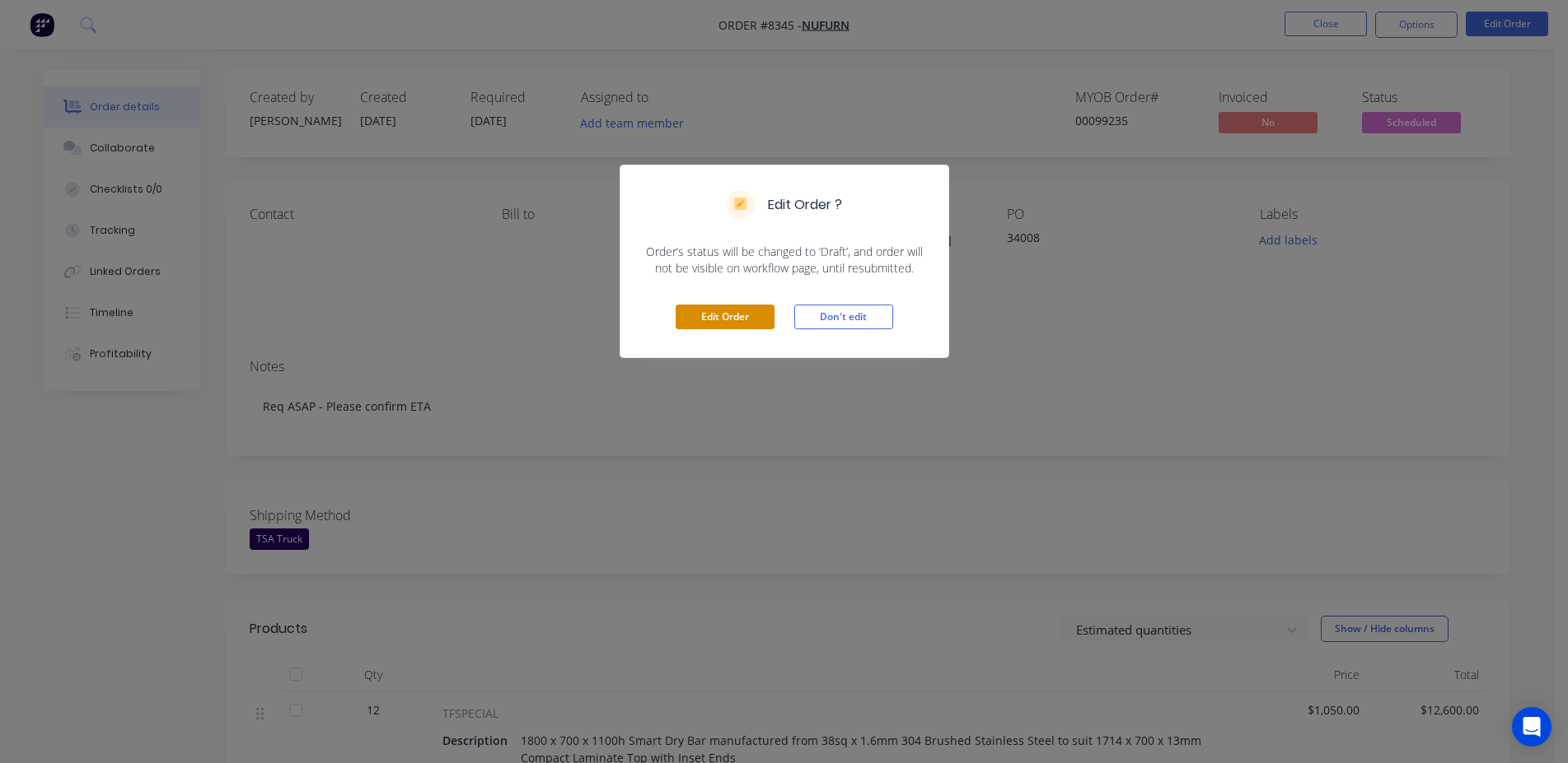
click at [736, 322] on button "Edit Order" at bounding box center [725, 317] width 99 height 25
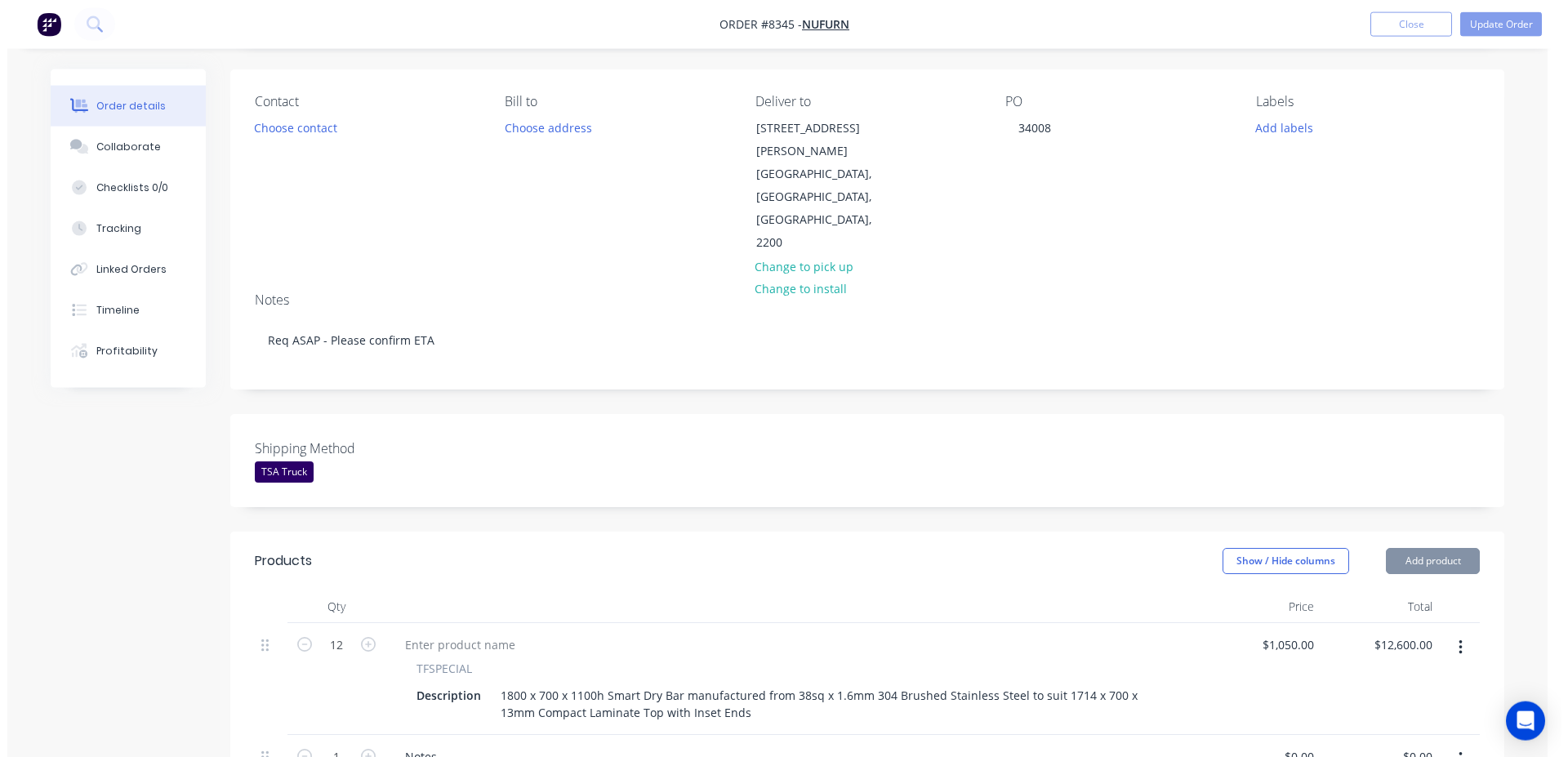
scroll to position [583, 0]
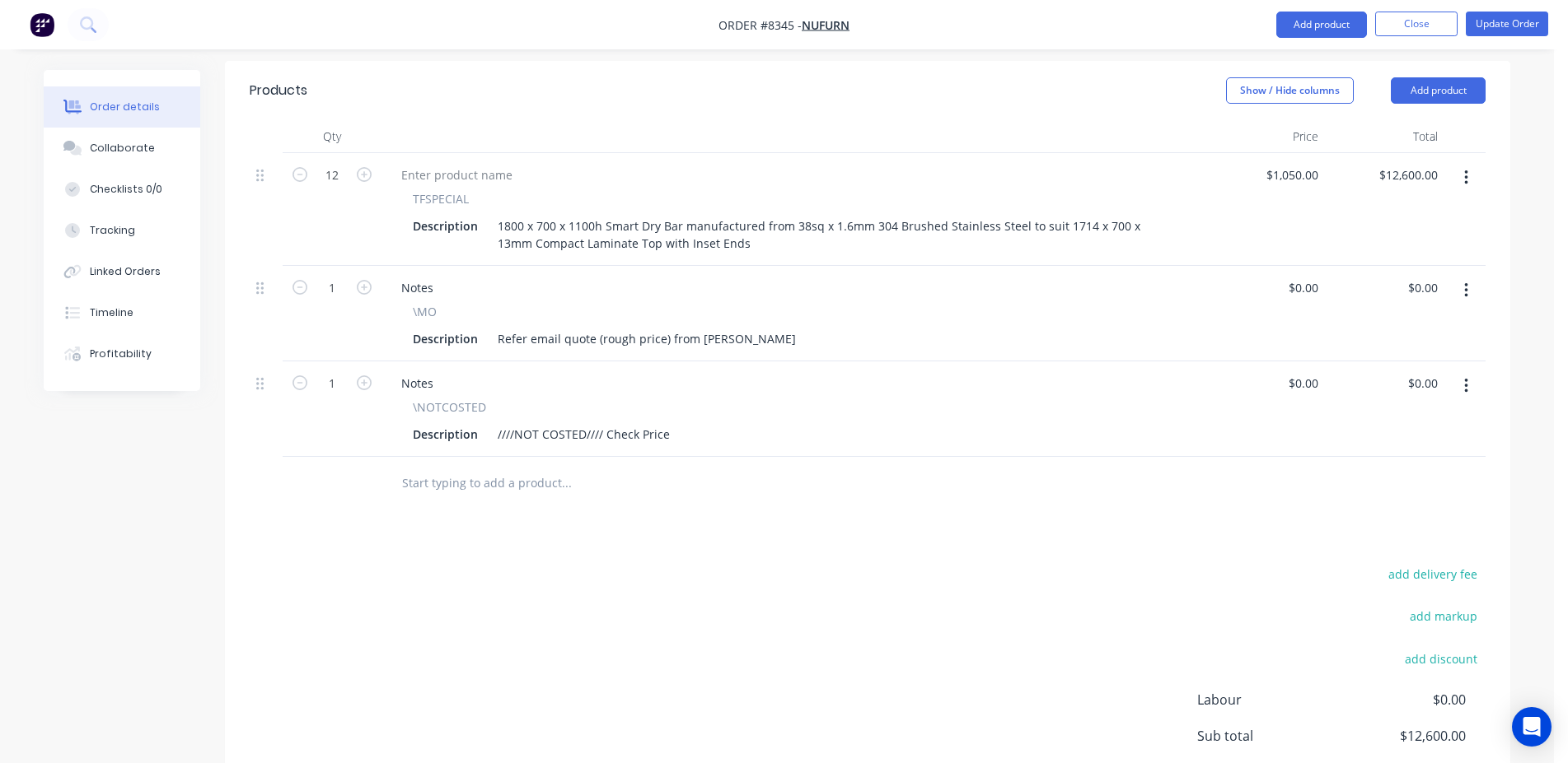
click at [539, 467] on input "text" at bounding box center [566, 484] width 330 height 33
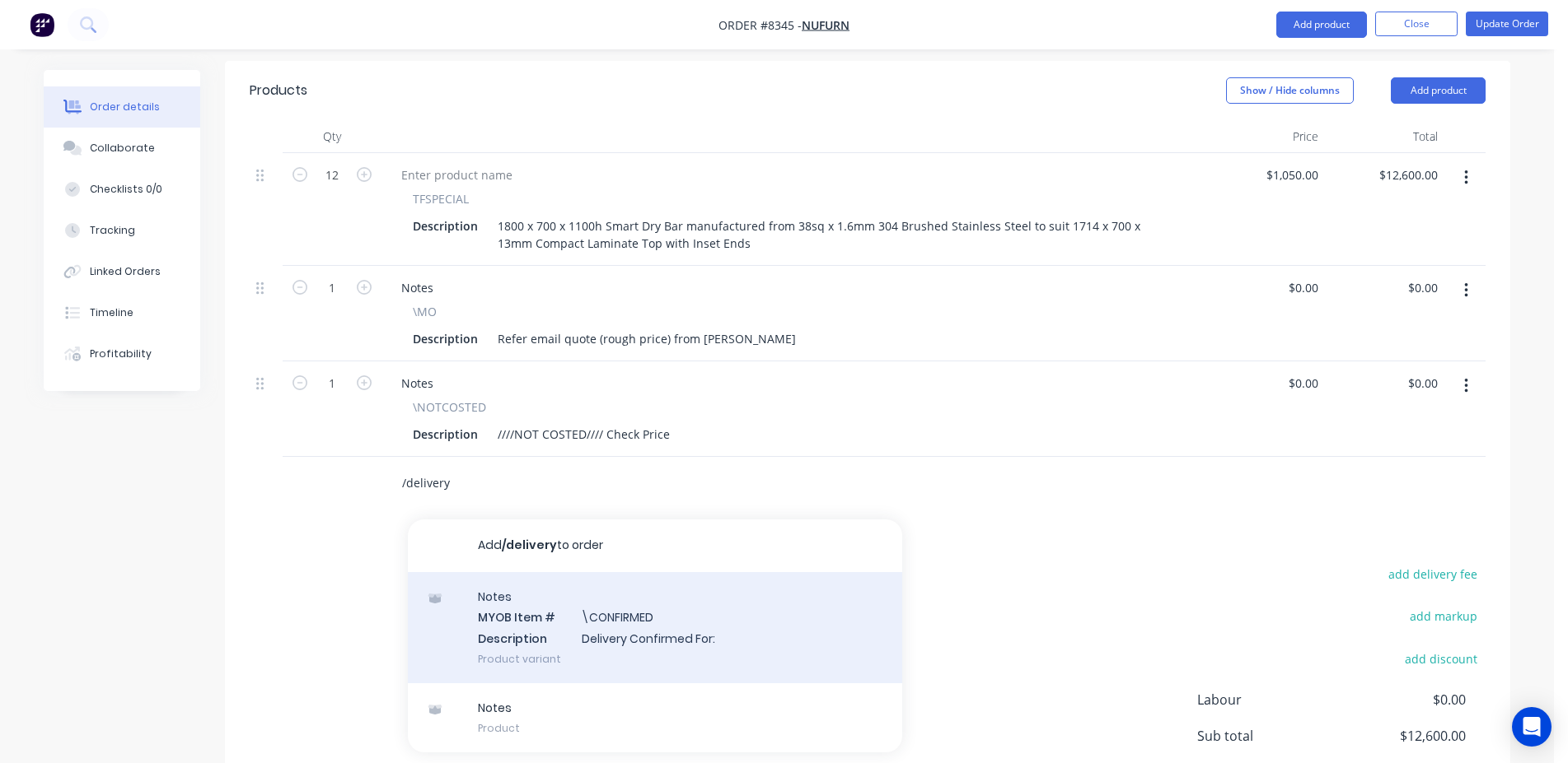
type input "/delivery"
click at [623, 572] on div "Notes MYOB Item # \CONFIRMED Description Delivery Confirmed For: Product variant" at bounding box center [654, 627] width 494 height 111
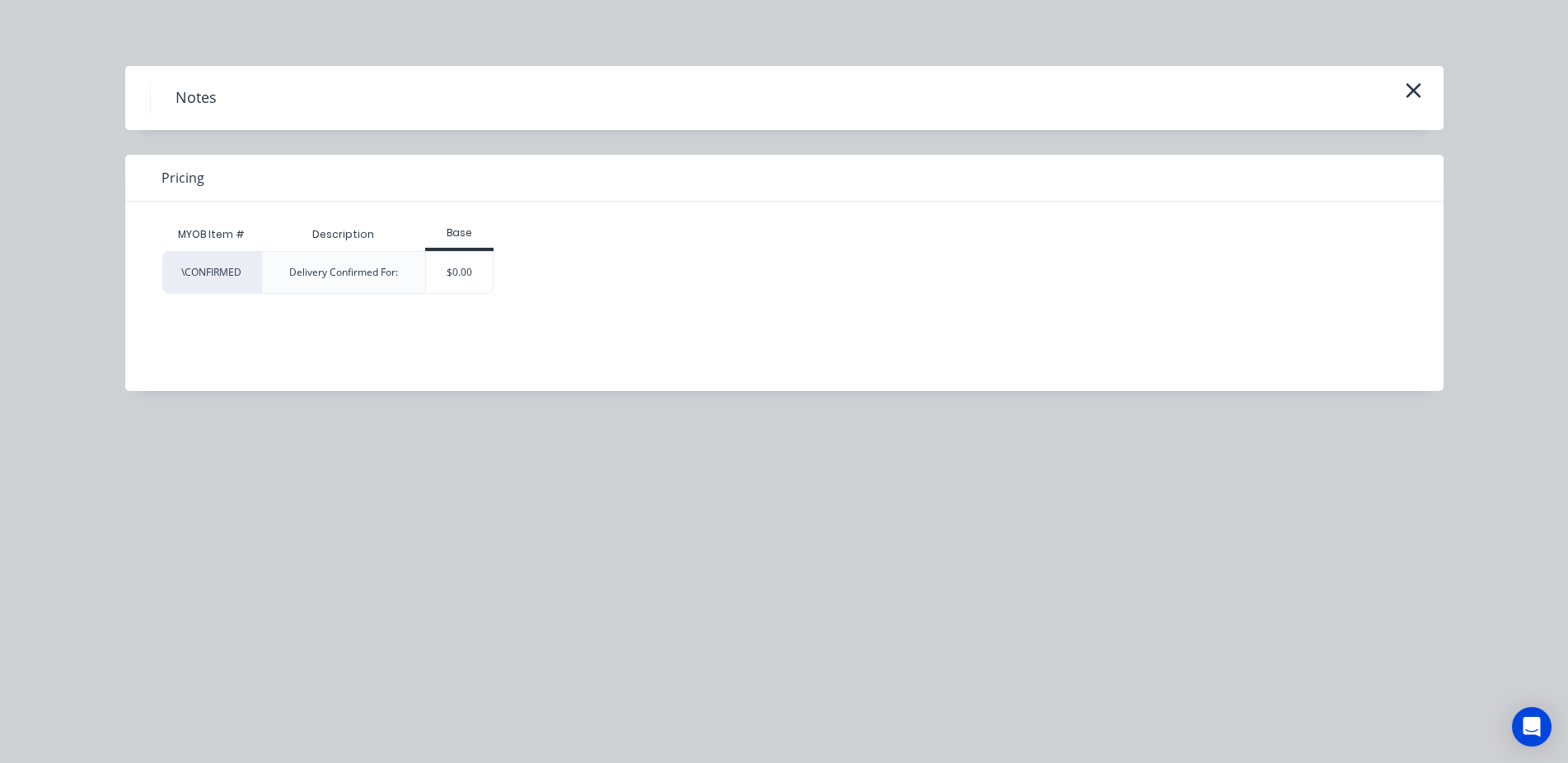
click at [416, 255] on div "Delivery Confirmed For:" at bounding box center [344, 272] width 165 height 43
click at [460, 278] on div "$0.00" at bounding box center [459, 272] width 67 height 41
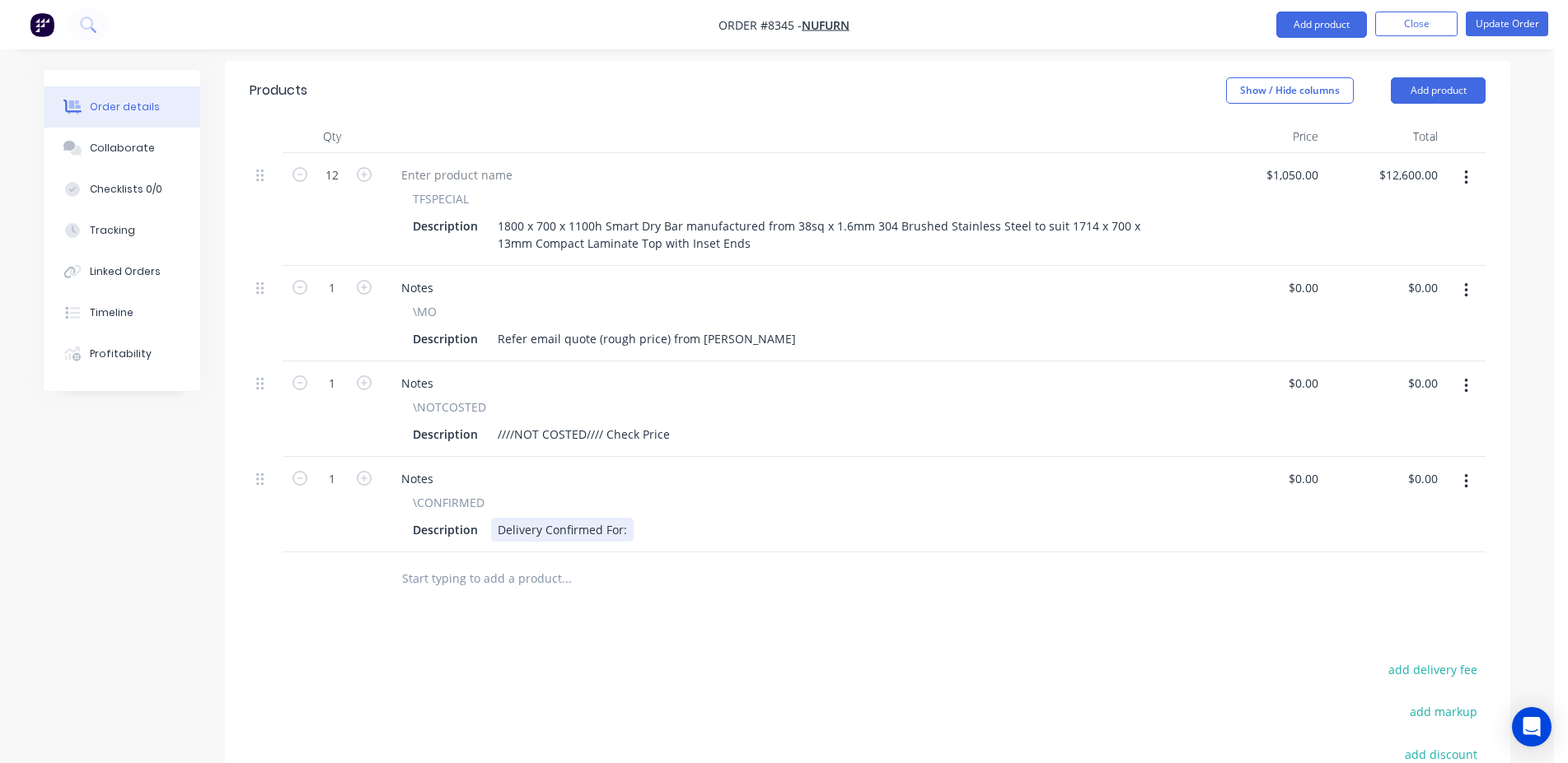
click at [623, 518] on div "Delivery Confirmed For:" at bounding box center [563, 529] width 143 height 24
click at [1502, 37] on li "Update Order" at bounding box center [1507, 25] width 82 height 27
click at [1502, 34] on button "Update Order" at bounding box center [1507, 24] width 82 height 25
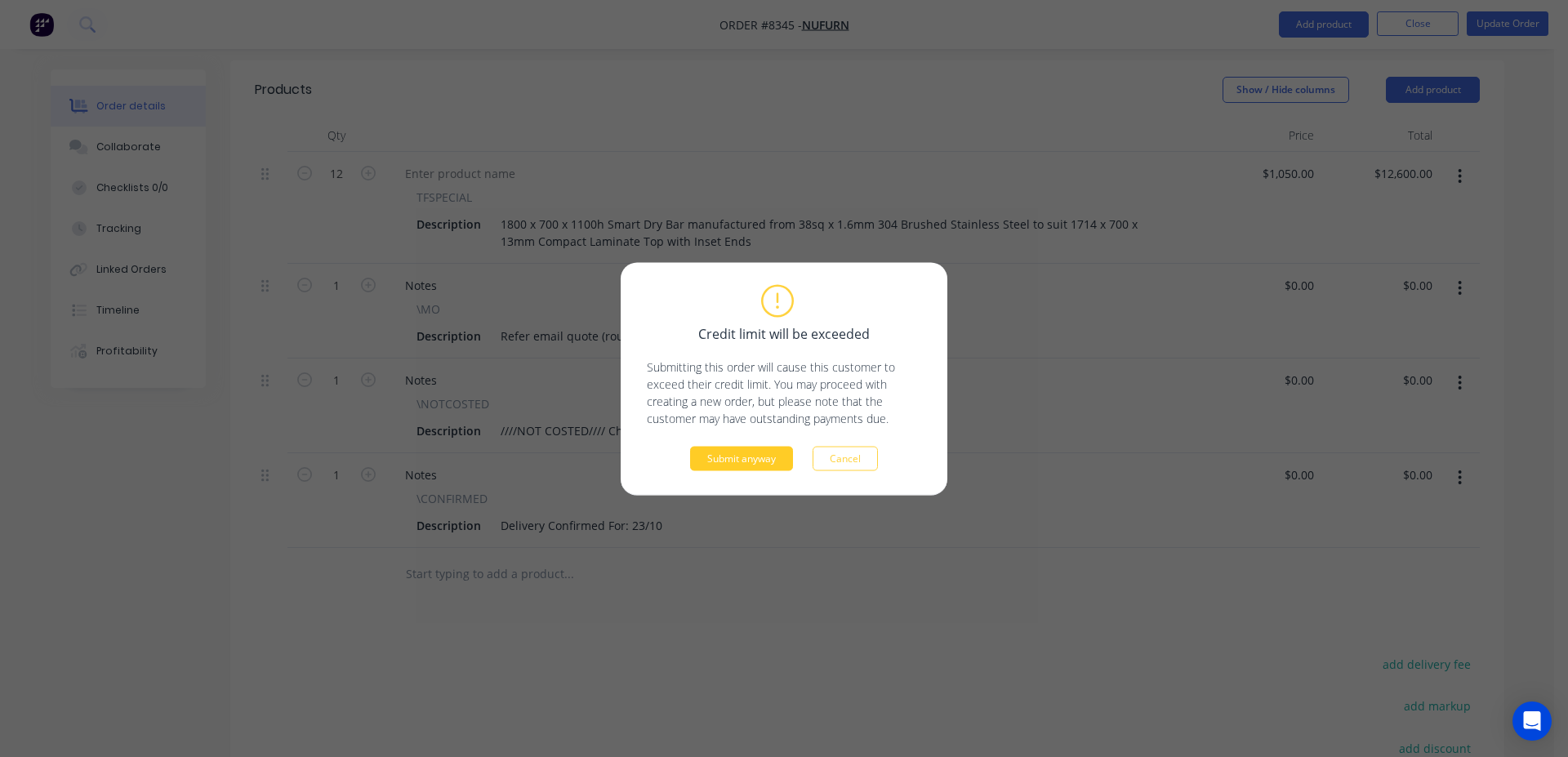
click at [768, 448] on button "Submit anyway" at bounding box center [741, 458] width 103 height 25
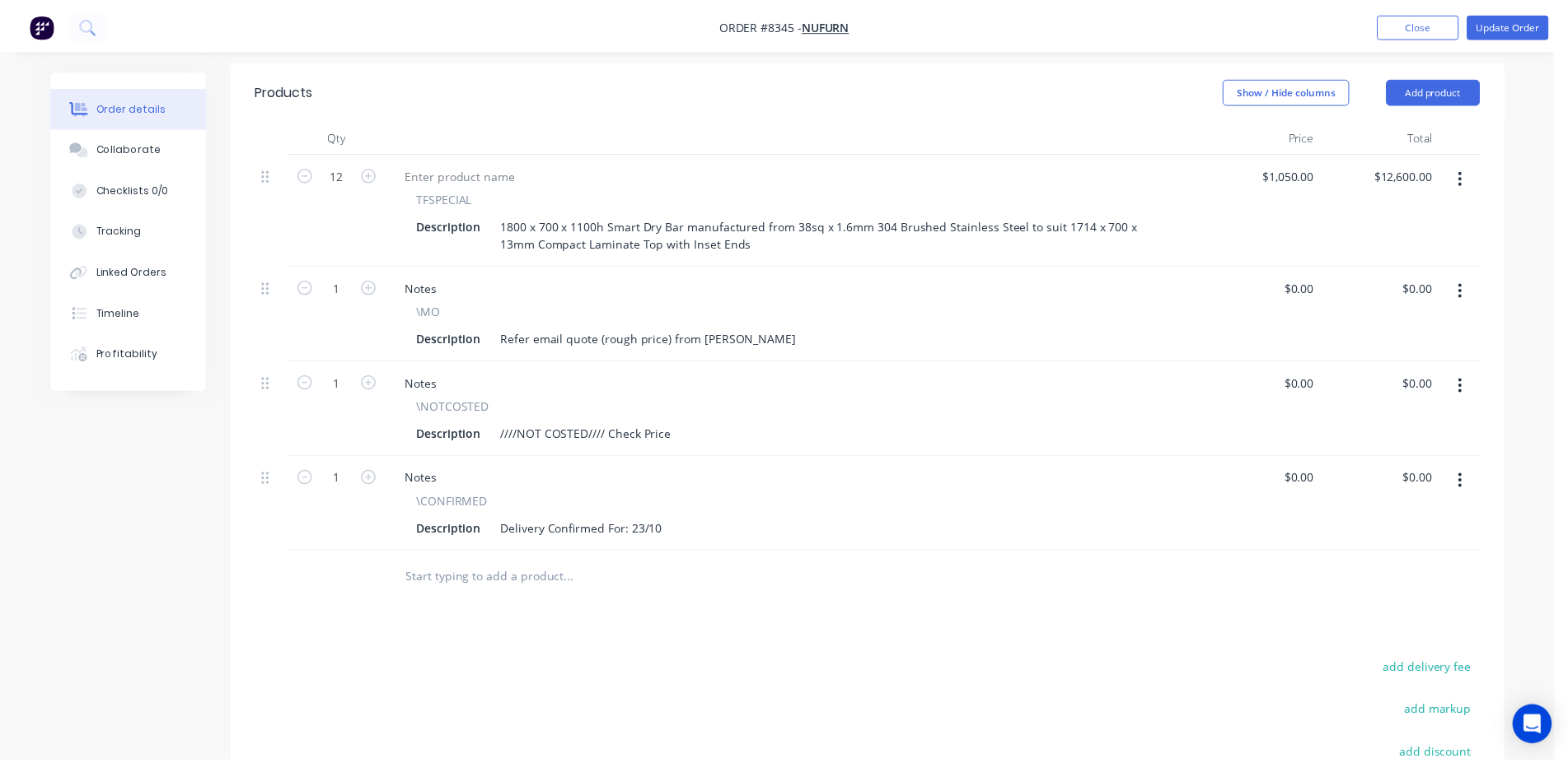
scroll to position [520, 0]
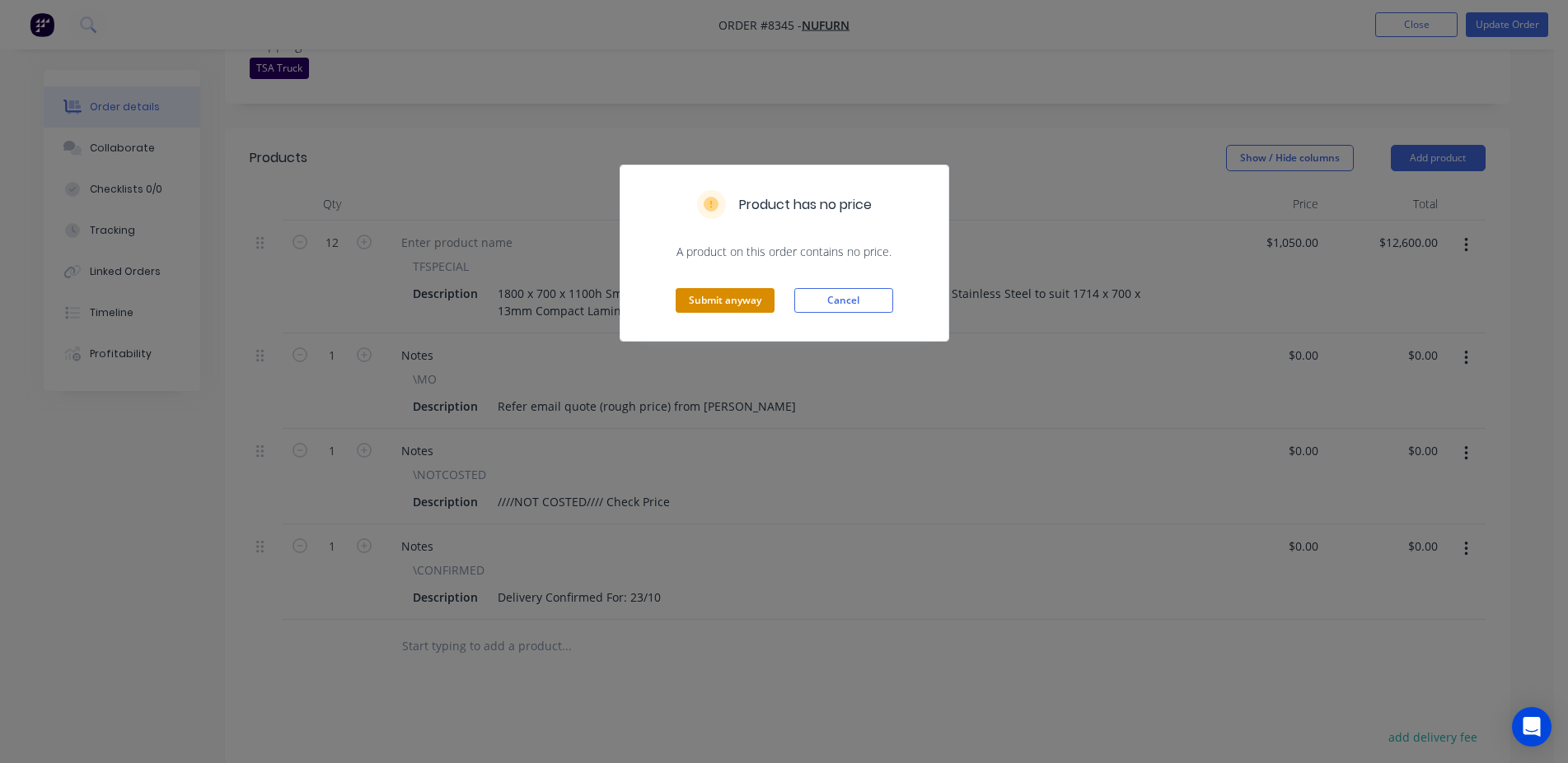
click at [724, 300] on button "Submit anyway" at bounding box center [725, 300] width 99 height 25
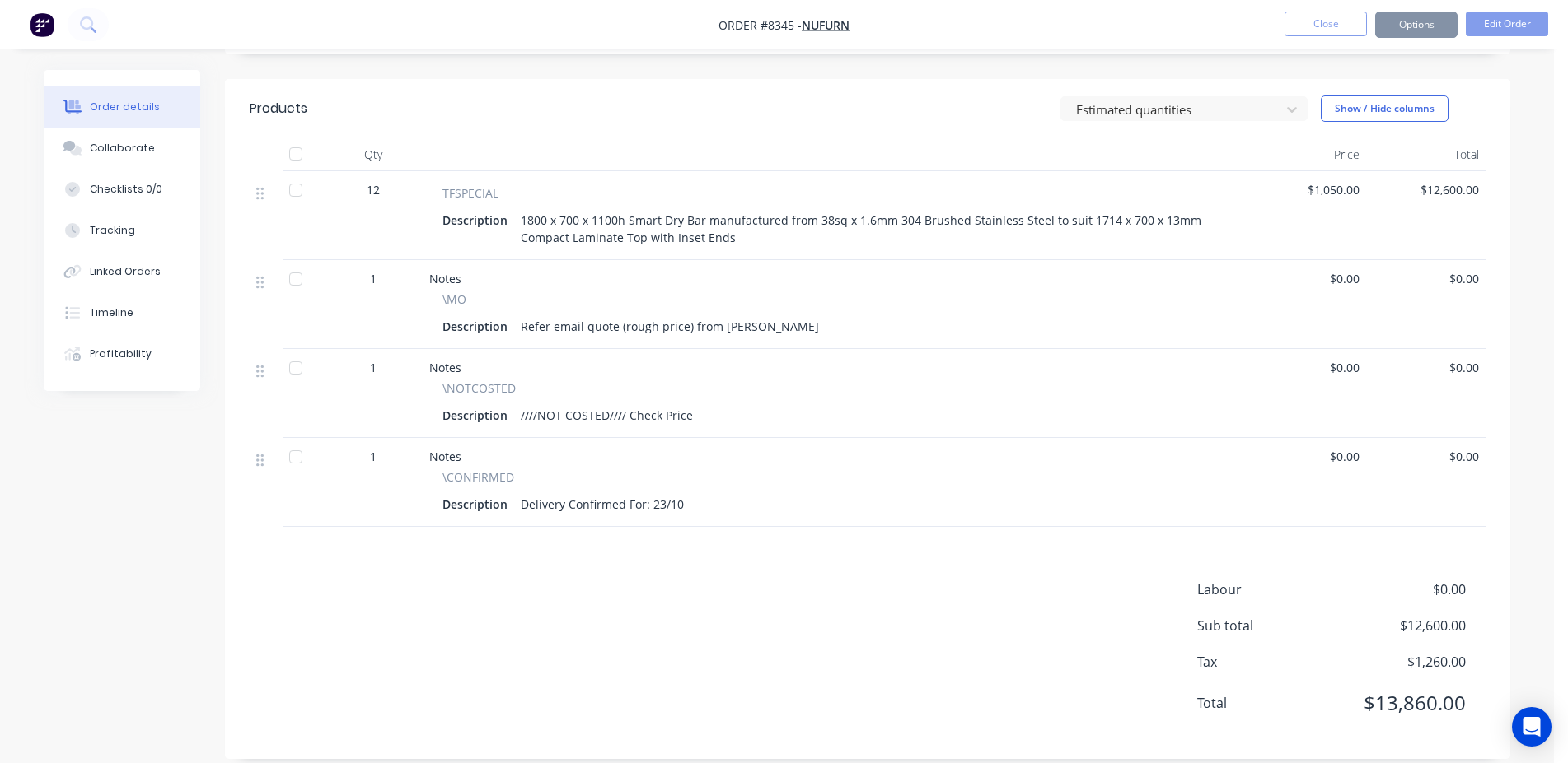
scroll to position [518, 0]
click at [1332, 33] on button "Close" at bounding box center [1325, 24] width 82 height 25
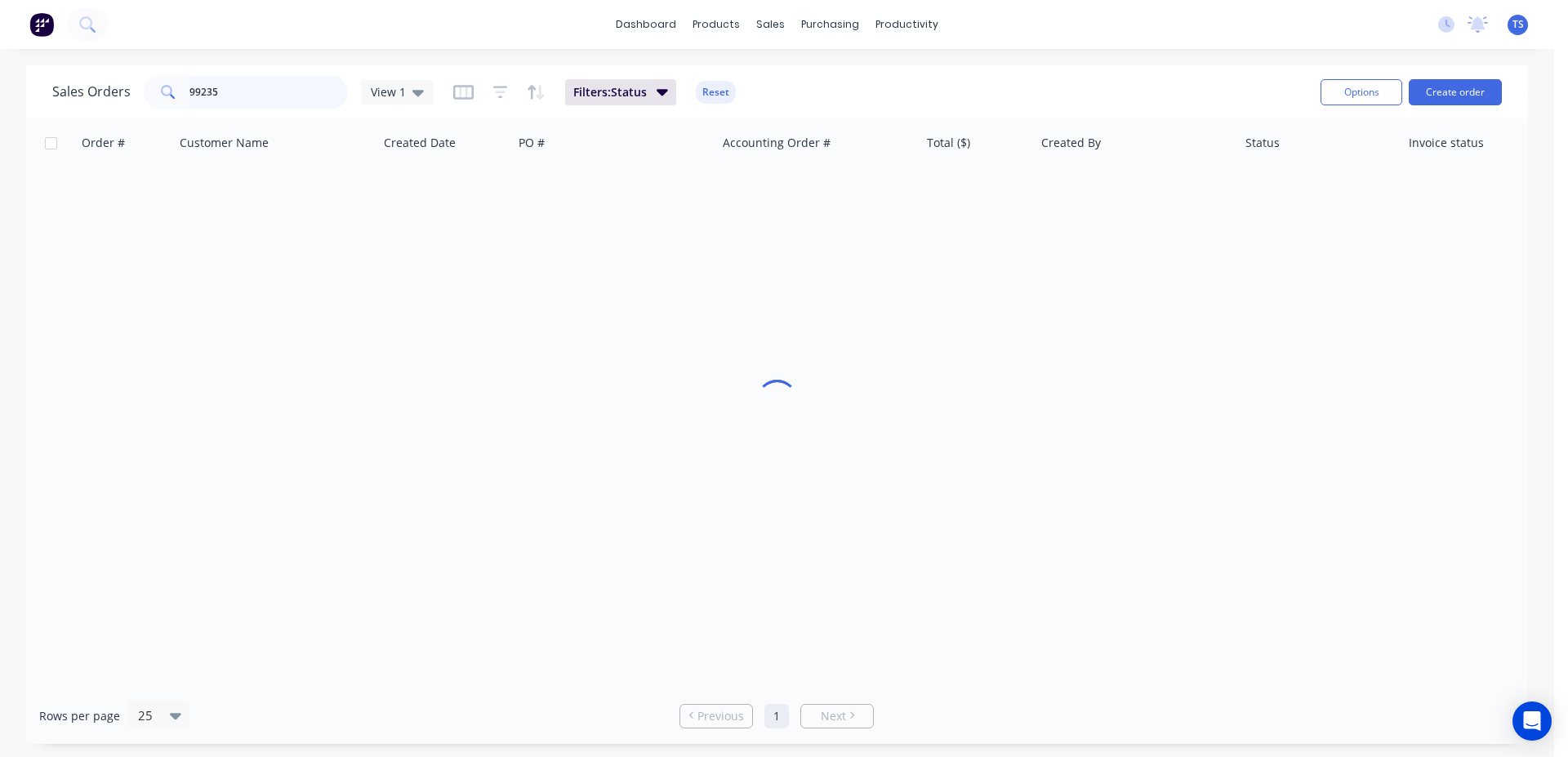
click at [224, 92] on input "99235" at bounding box center [269, 93] width 159 height 33
click at [245, 101] on input "999228" at bounding box center [269, 93] width 159 height 33
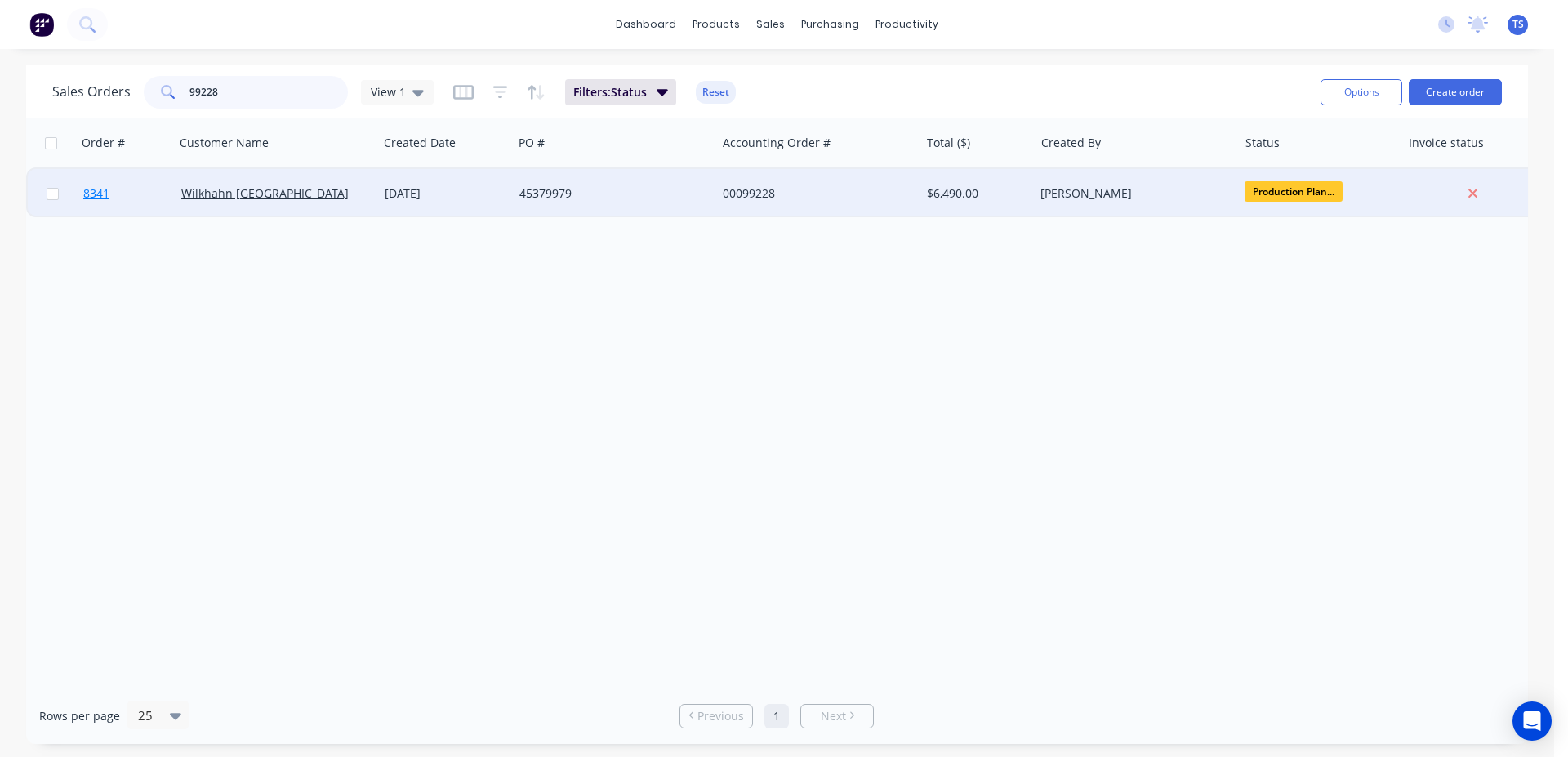
type input "99228"
click at [142, 193] on link "8341" at bounding box center [133, 194] width 98 height 49
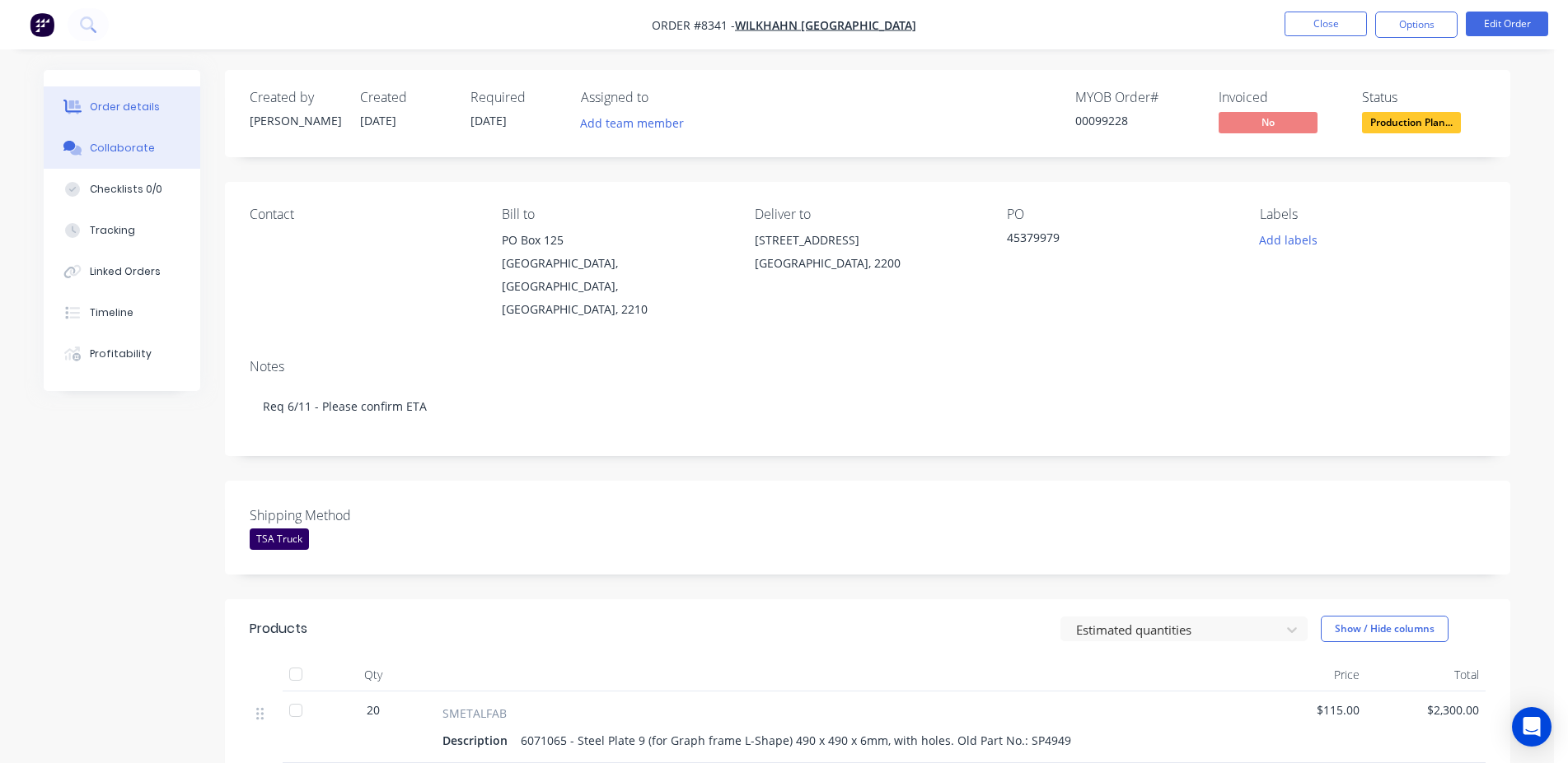
click at [122, 141] on div "Collaborate" at bounding box center [122, 148] width 65 height 15
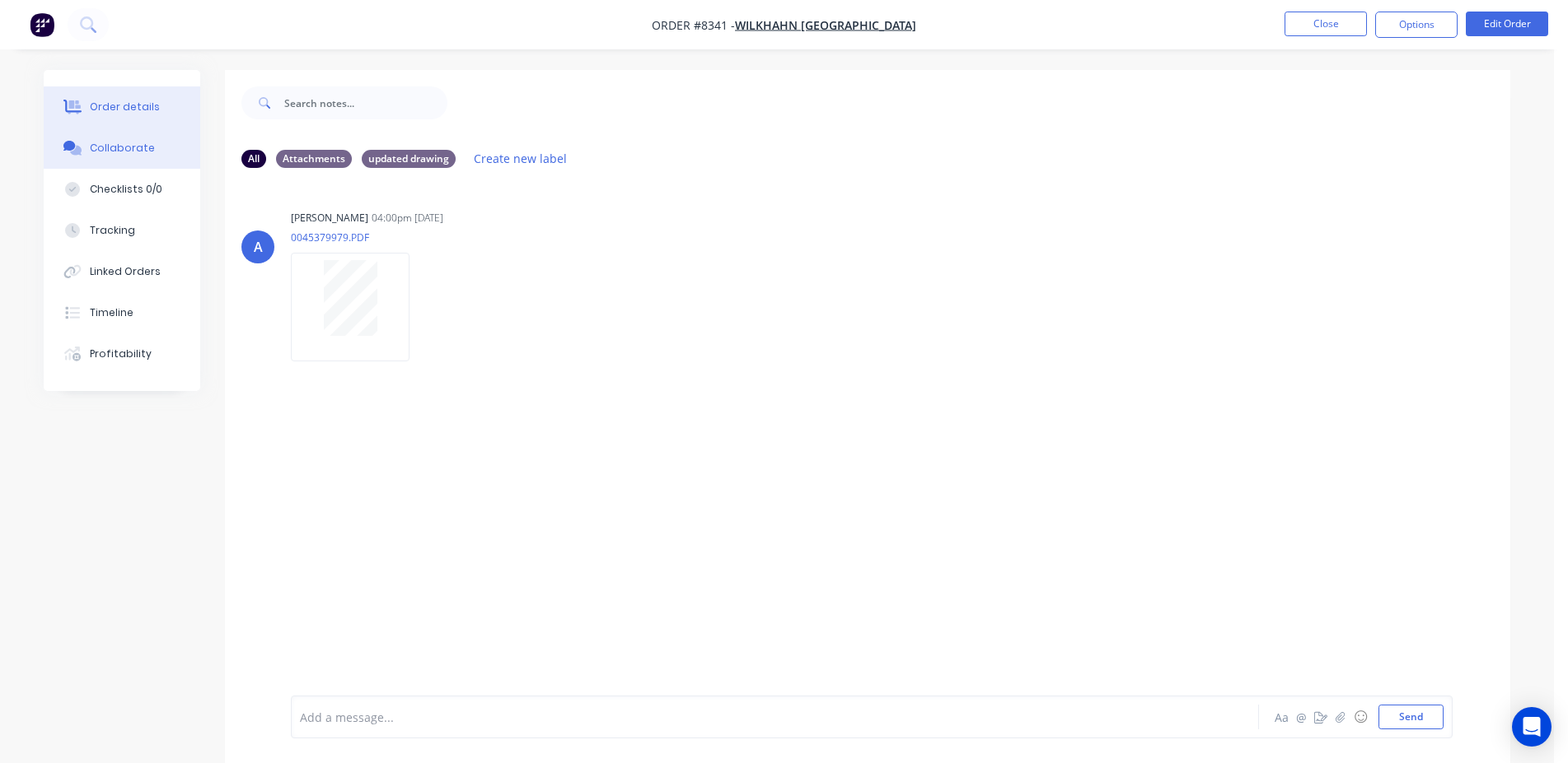
click at [129, 110] on div "Order details" at bounding box center [125, 107] width 70 height 15
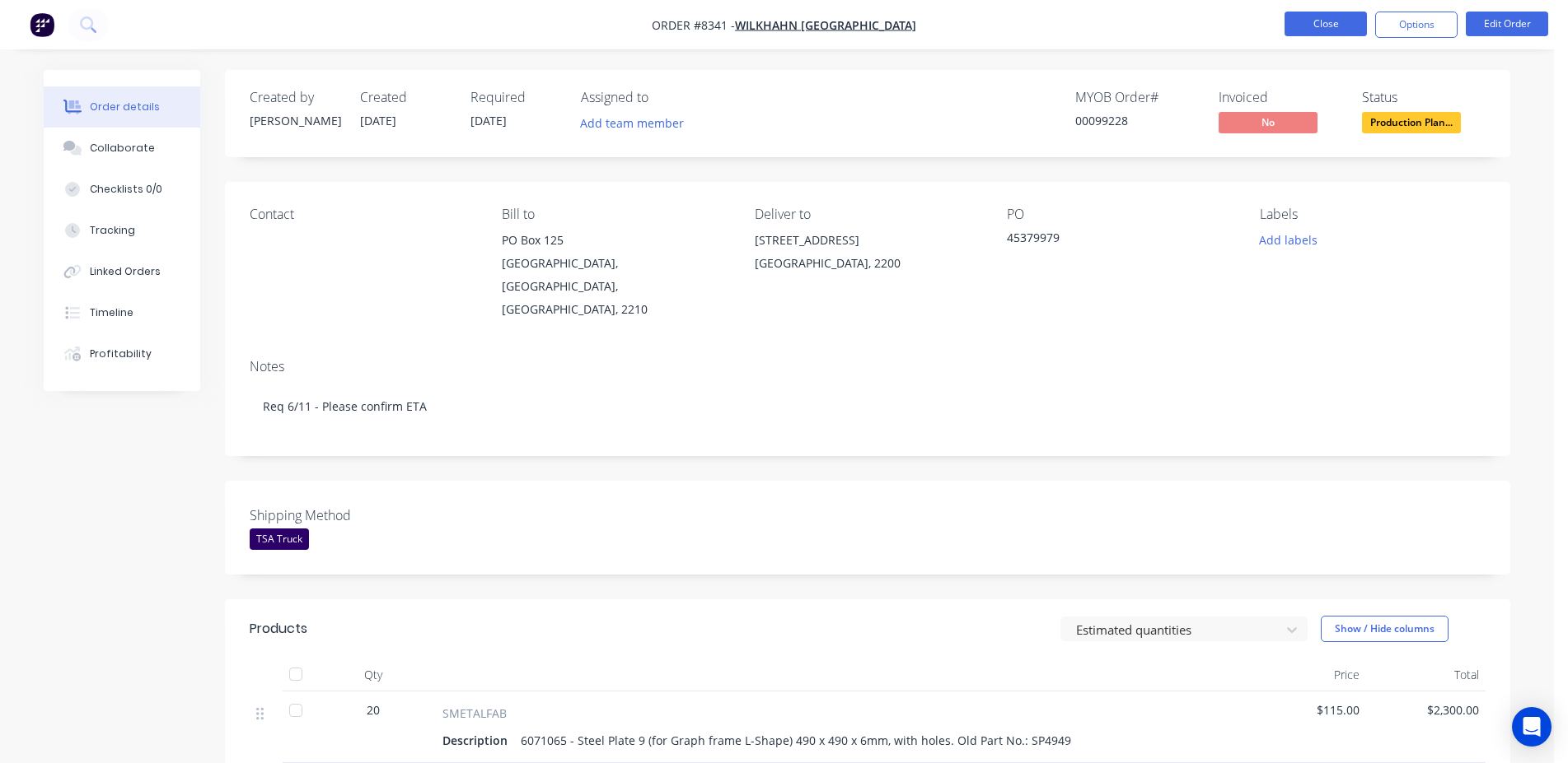
click at [1302, 21] on button "Close" at bounding box center [1325, 24] width 82 height 25
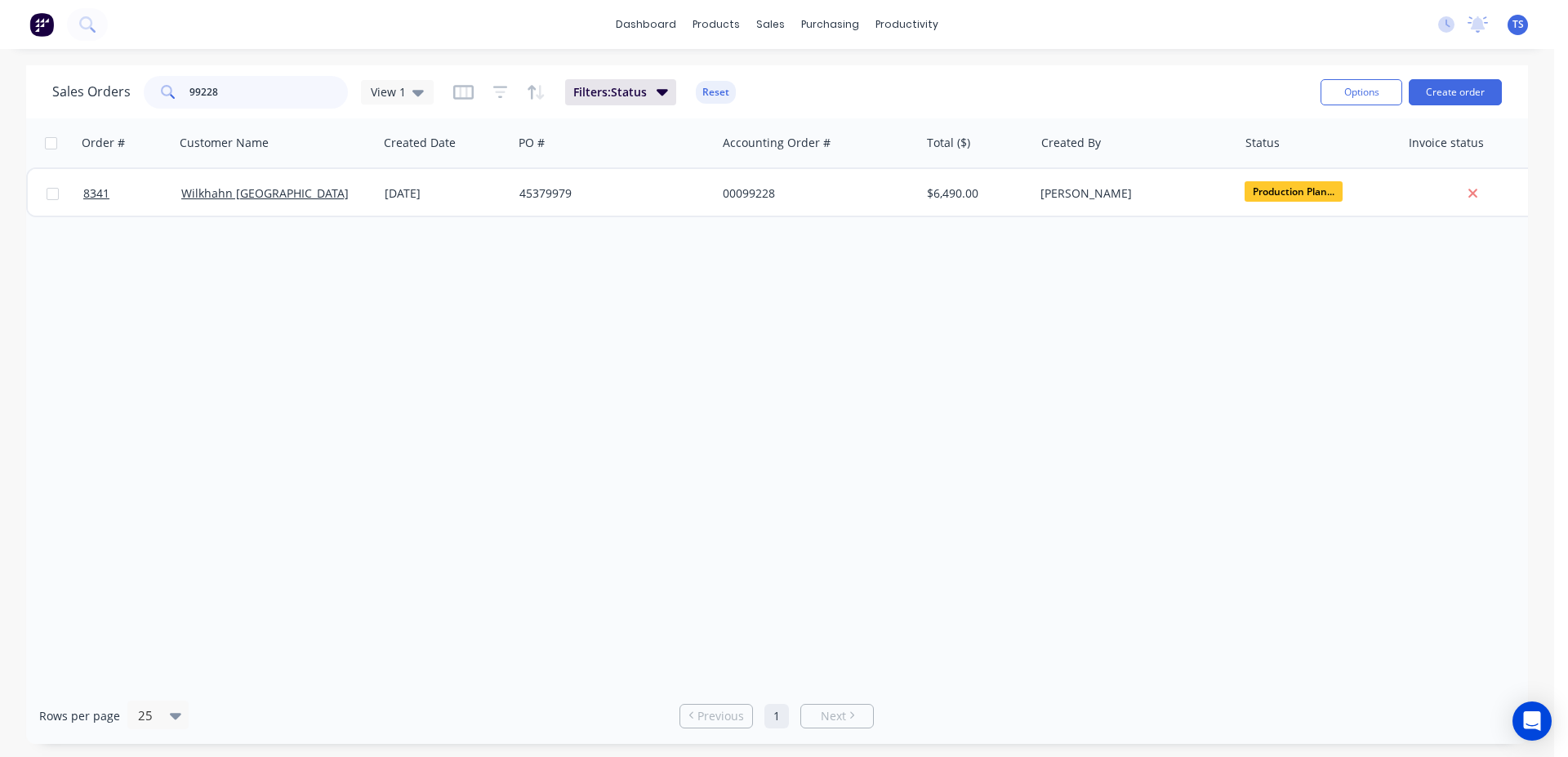
click at [276, 92] on input "99228" at bounding box center [269, 93] width 159 height 33
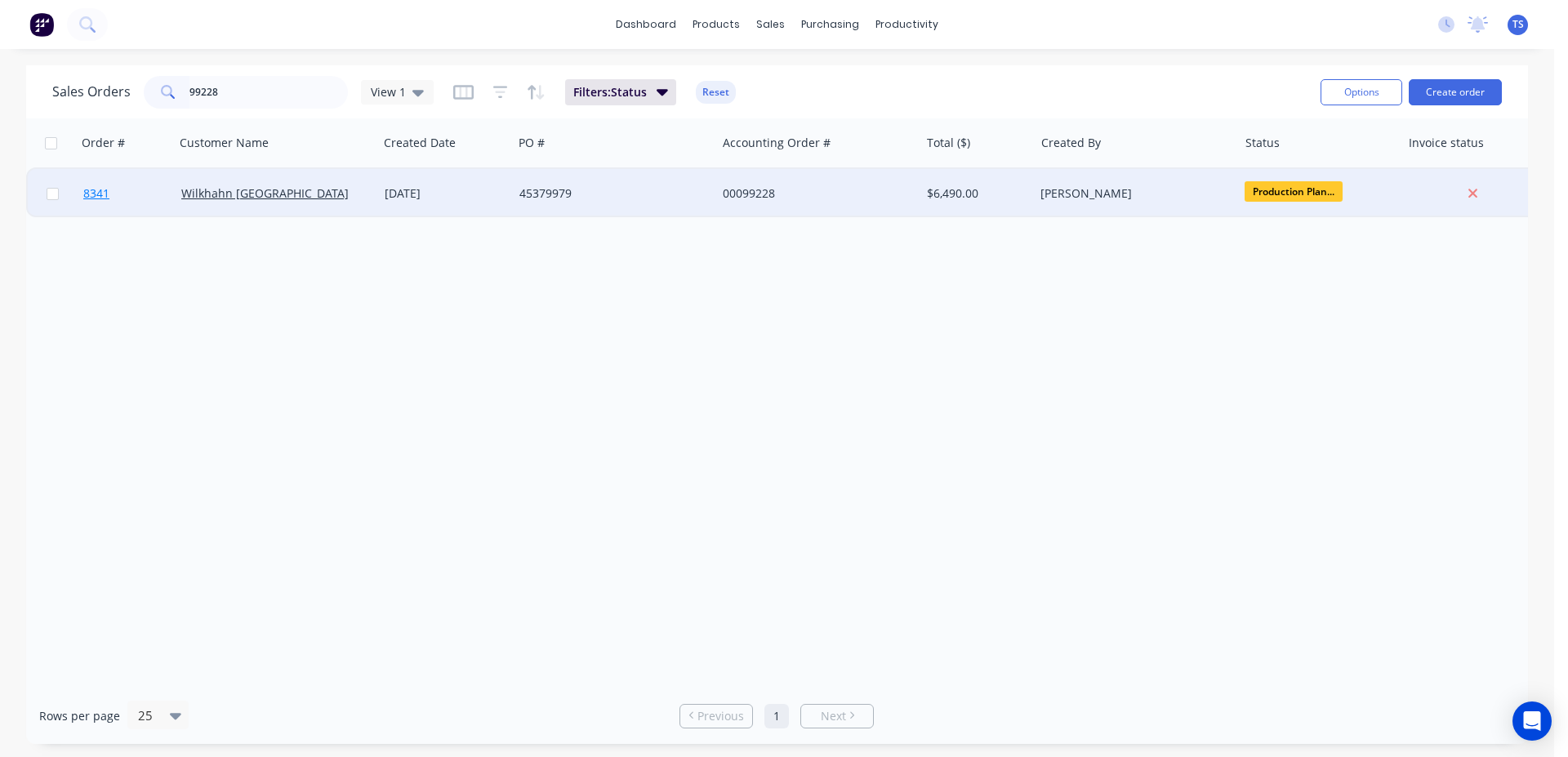
click at [111, 206] on link "8341" at bounding box center [133, 194] width 98 height 49
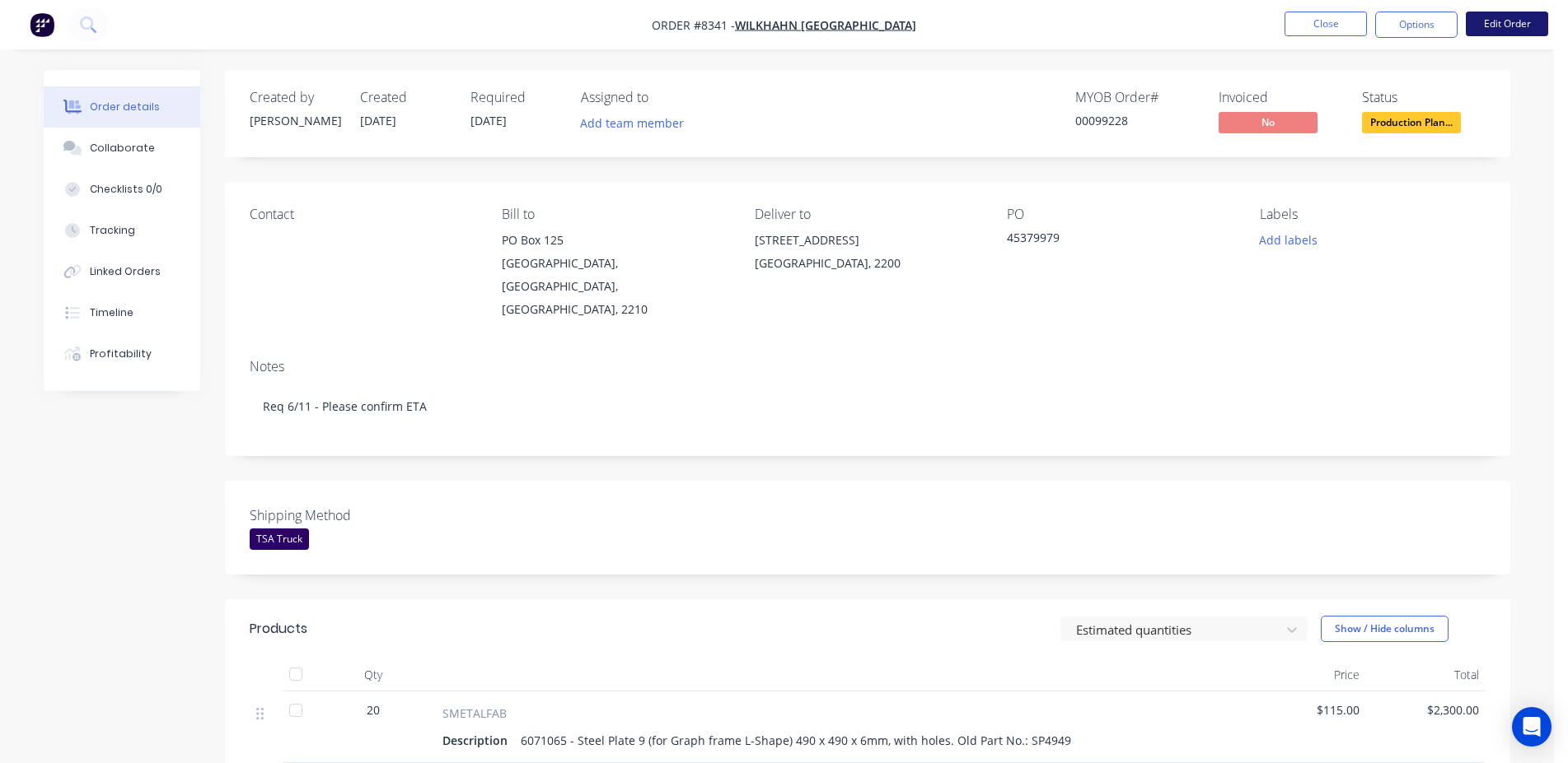
click at [1496, 28] on button "Edit Order" at bounding box center [1507, 24] width 82 height 25
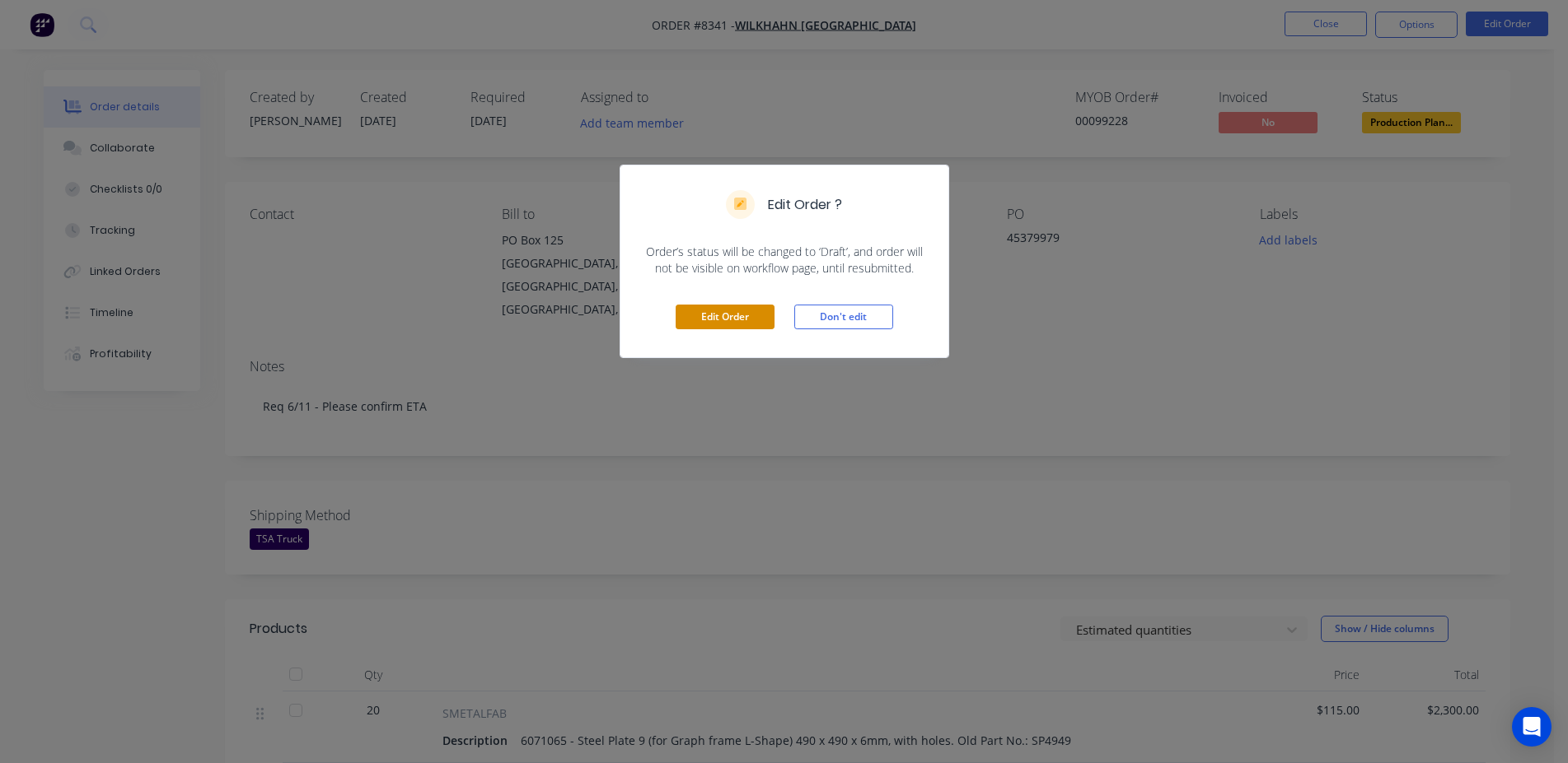
drag, startPoint x: 681, startPoint y: 302, endPoint x: 753, endPoint y: 322, distance: 74.7
click at [683, 303] on div "Edit Order Don't edit" at bounding box center [784, 317] width 328 height 81
click at [753, 322] on button "Edit Order" at bounding box center [725, 317] width 99 height 25
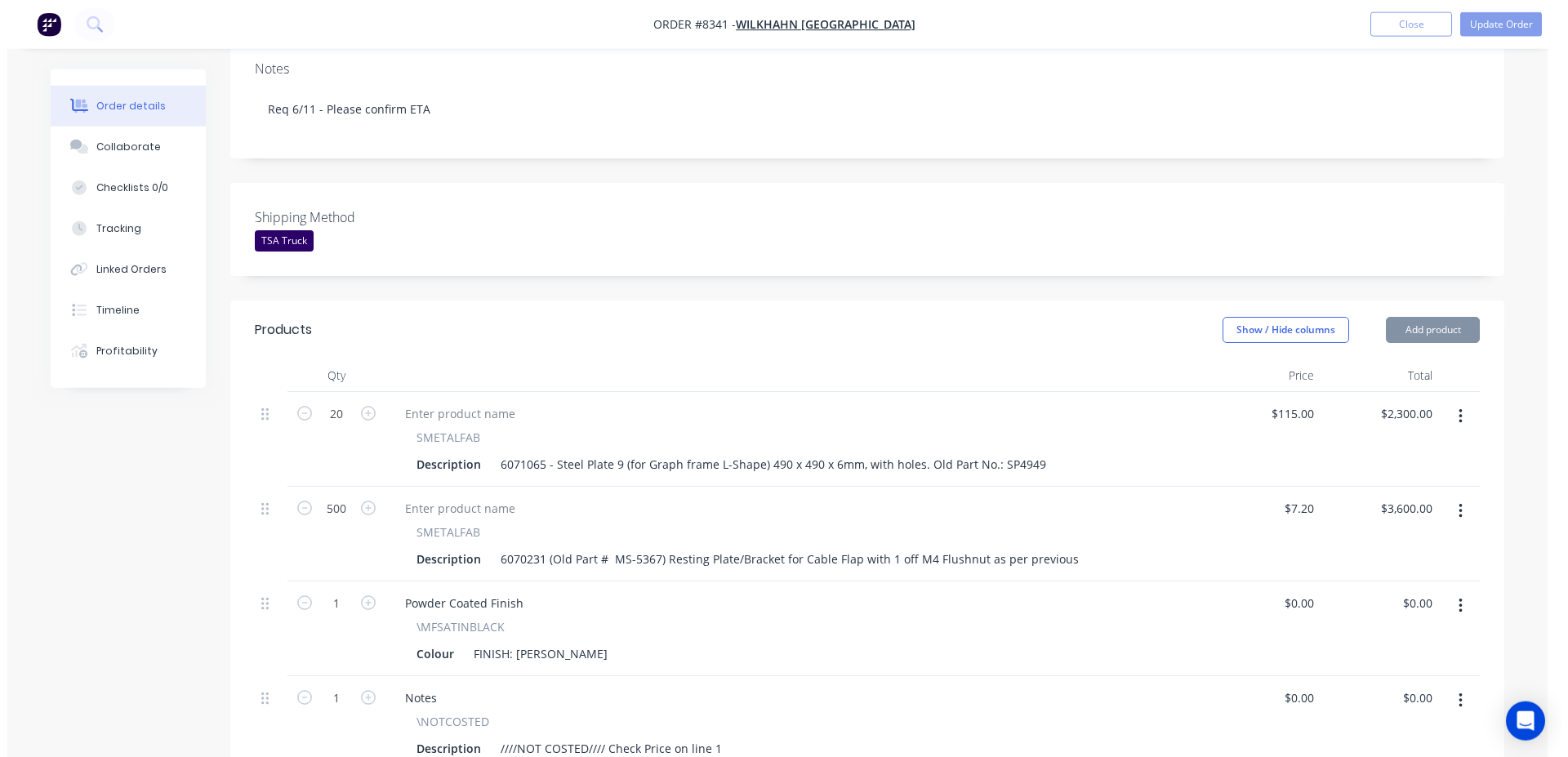
scroll to position [722, 0]
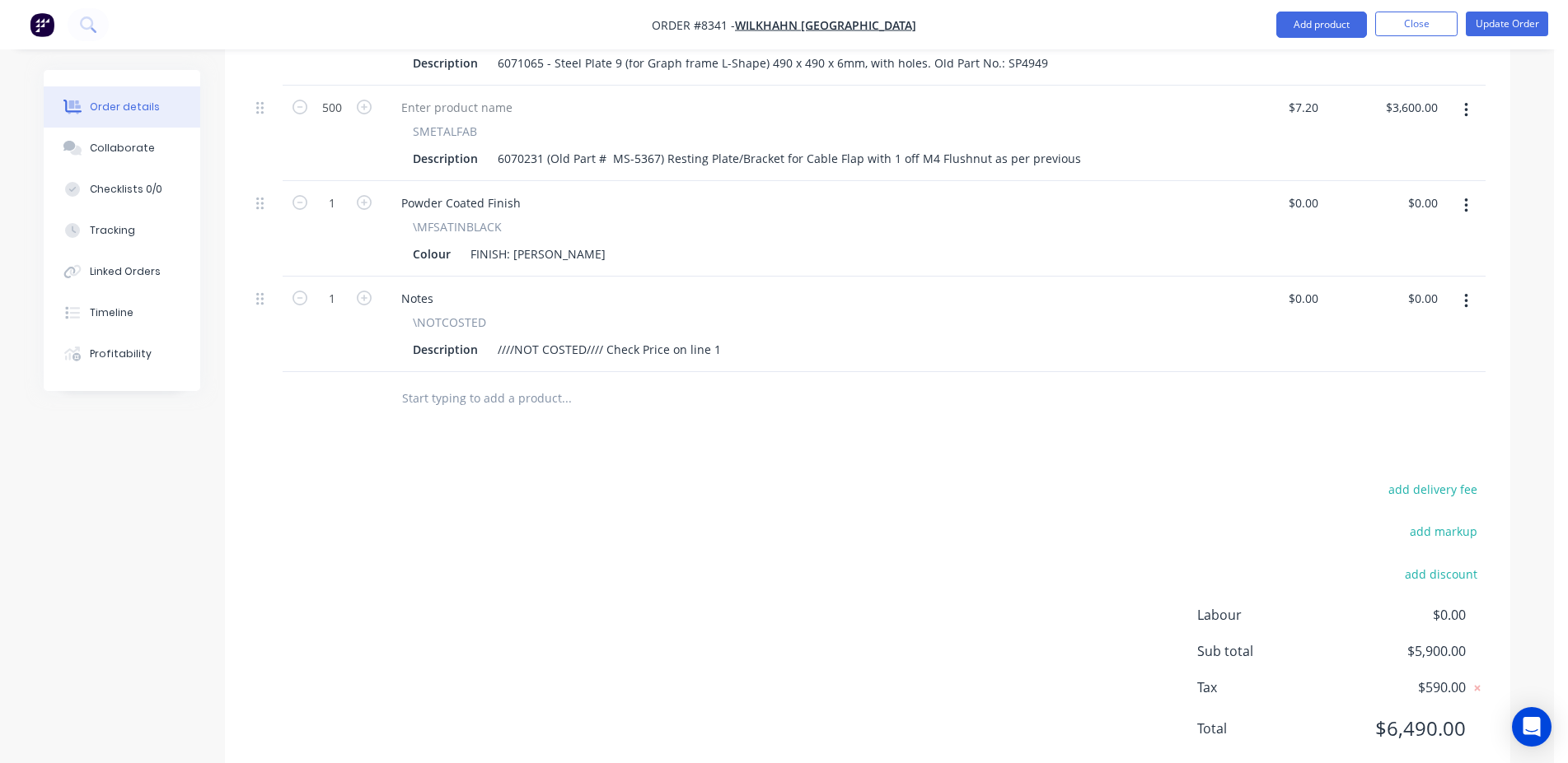
click at [459, 382] on input "text" at bounding box center [566, 398] width 330 height 33
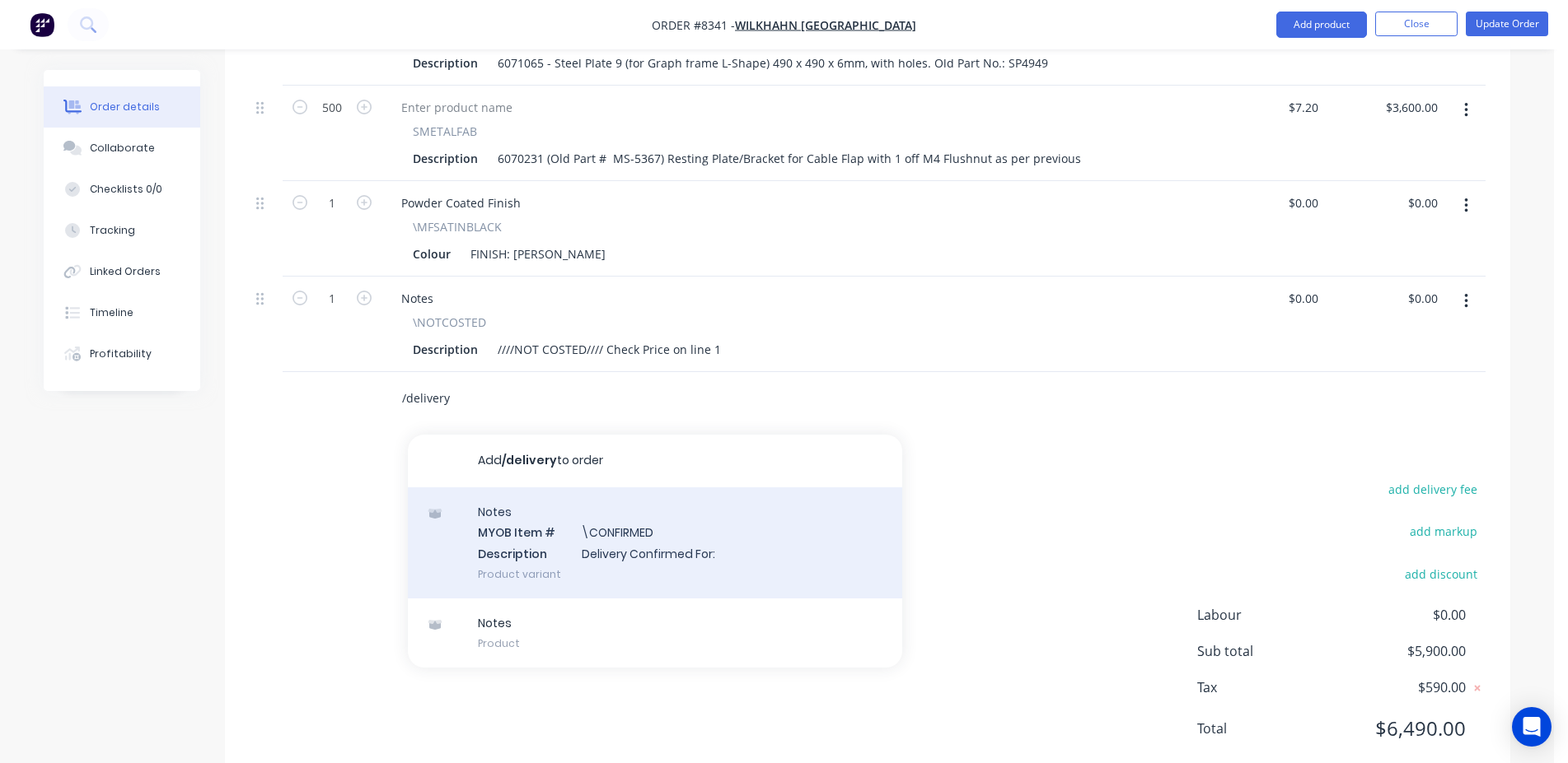
type input "/delivery"
click at [547, 487] on div "Notes MYOB Item # \CONFIRMED Description Delivery Confirmed For: Product variant" at bounding box center [654, 542] width 494 height 111
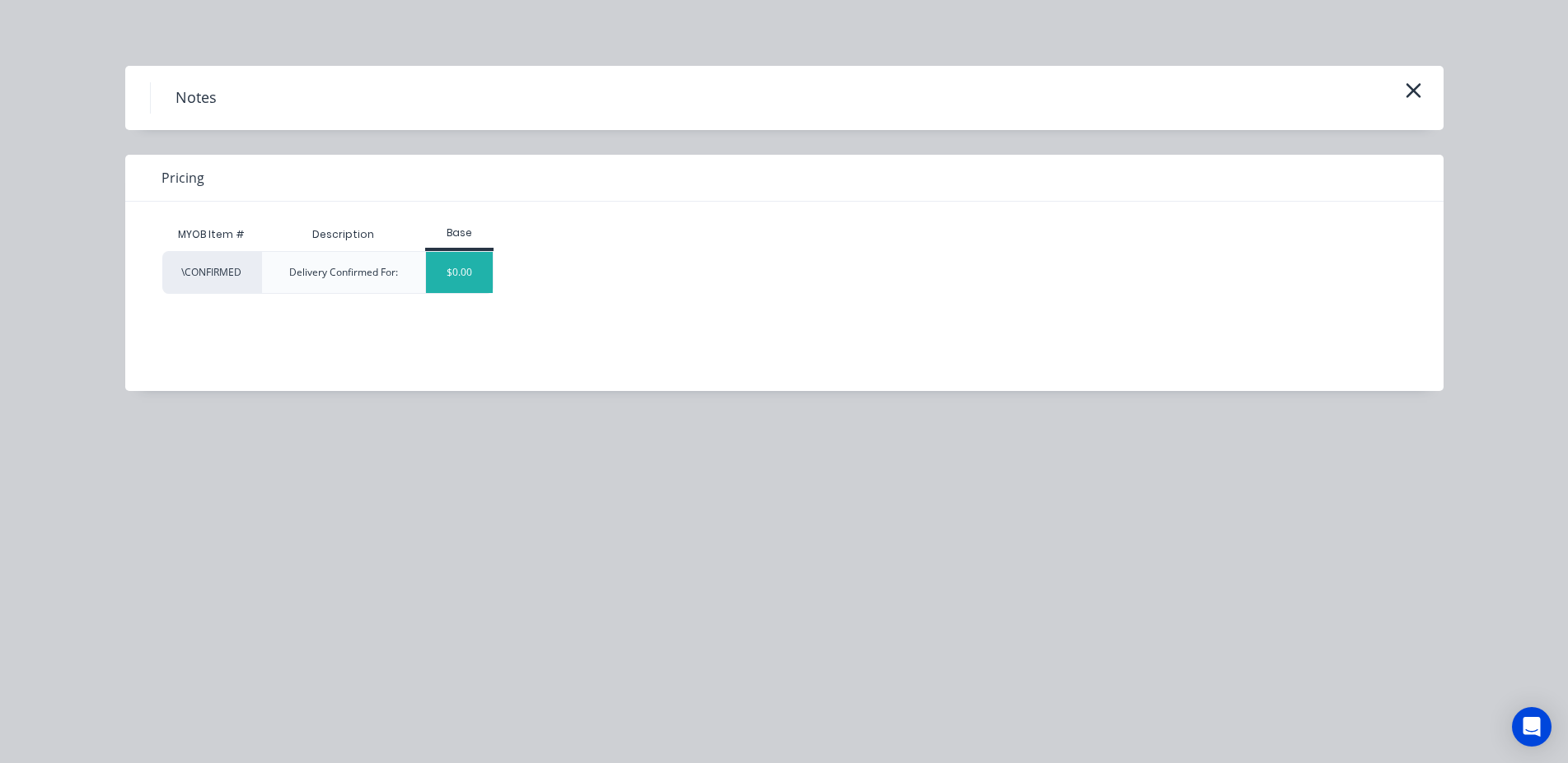
click at [476, 272] on div "$0.00" at bounding box center [459, 272] width 67 height 41
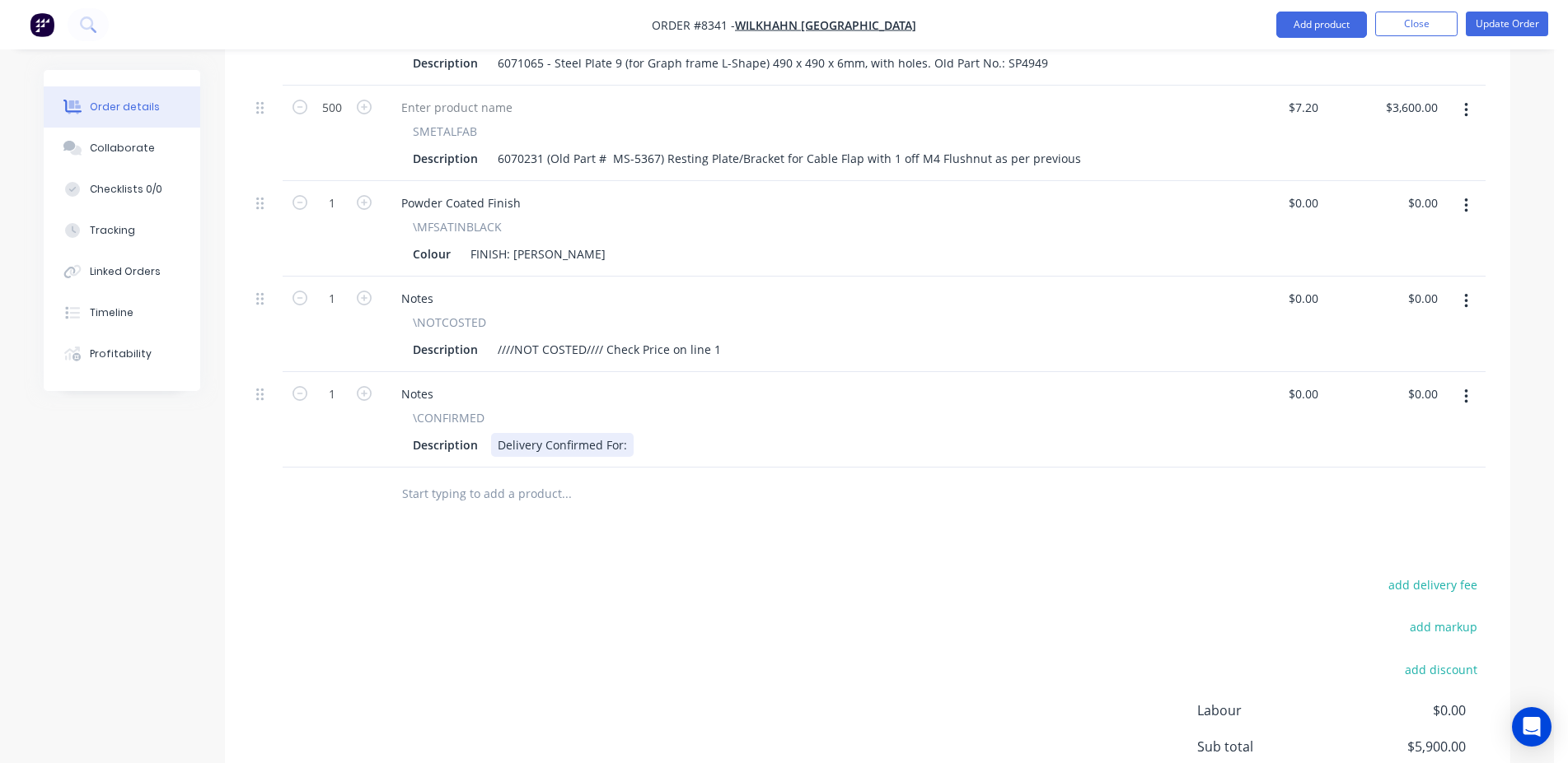
click at [623, 433] on div "Delivery Confirmed For:" at bounding box center [563, 445] width 143 height 24
click at [1527, 26] on button "Update Order" at bounding box center [1507, 24] width 82 height 25
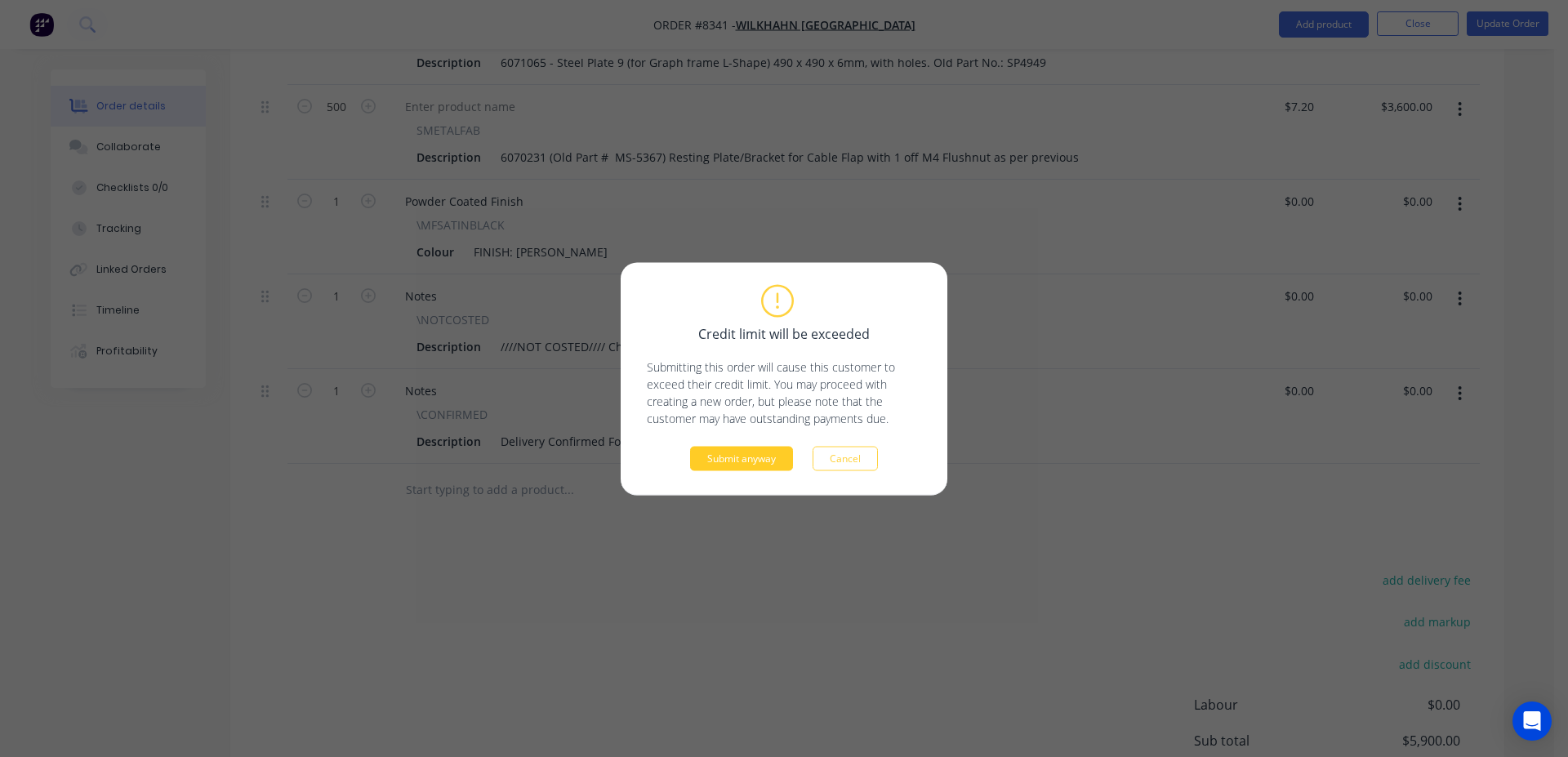
click at [756, 465] on button "Submit anyway" at bounding box center [741, 458] width 103 height 25
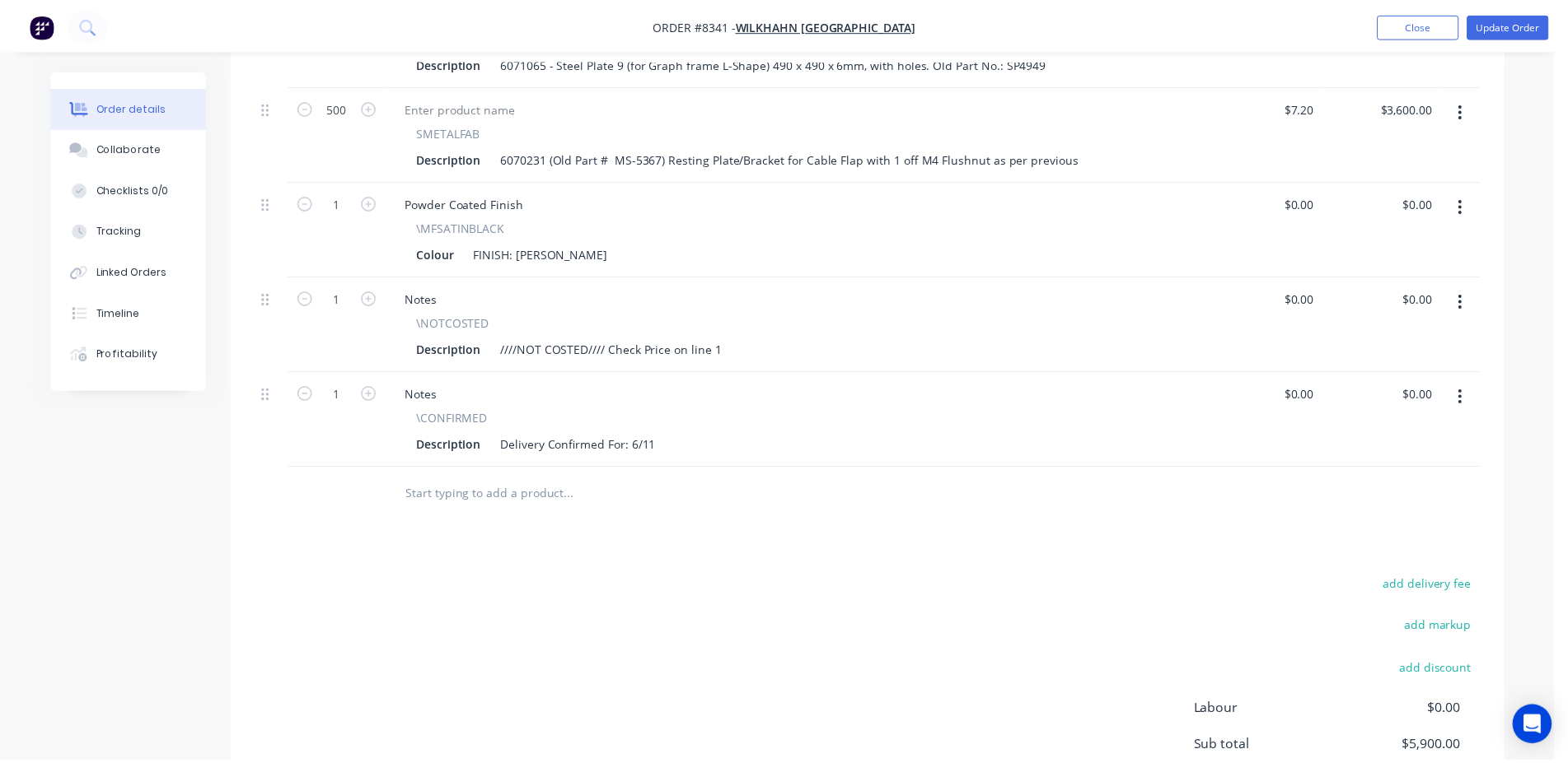
scroll to position [574, 0]
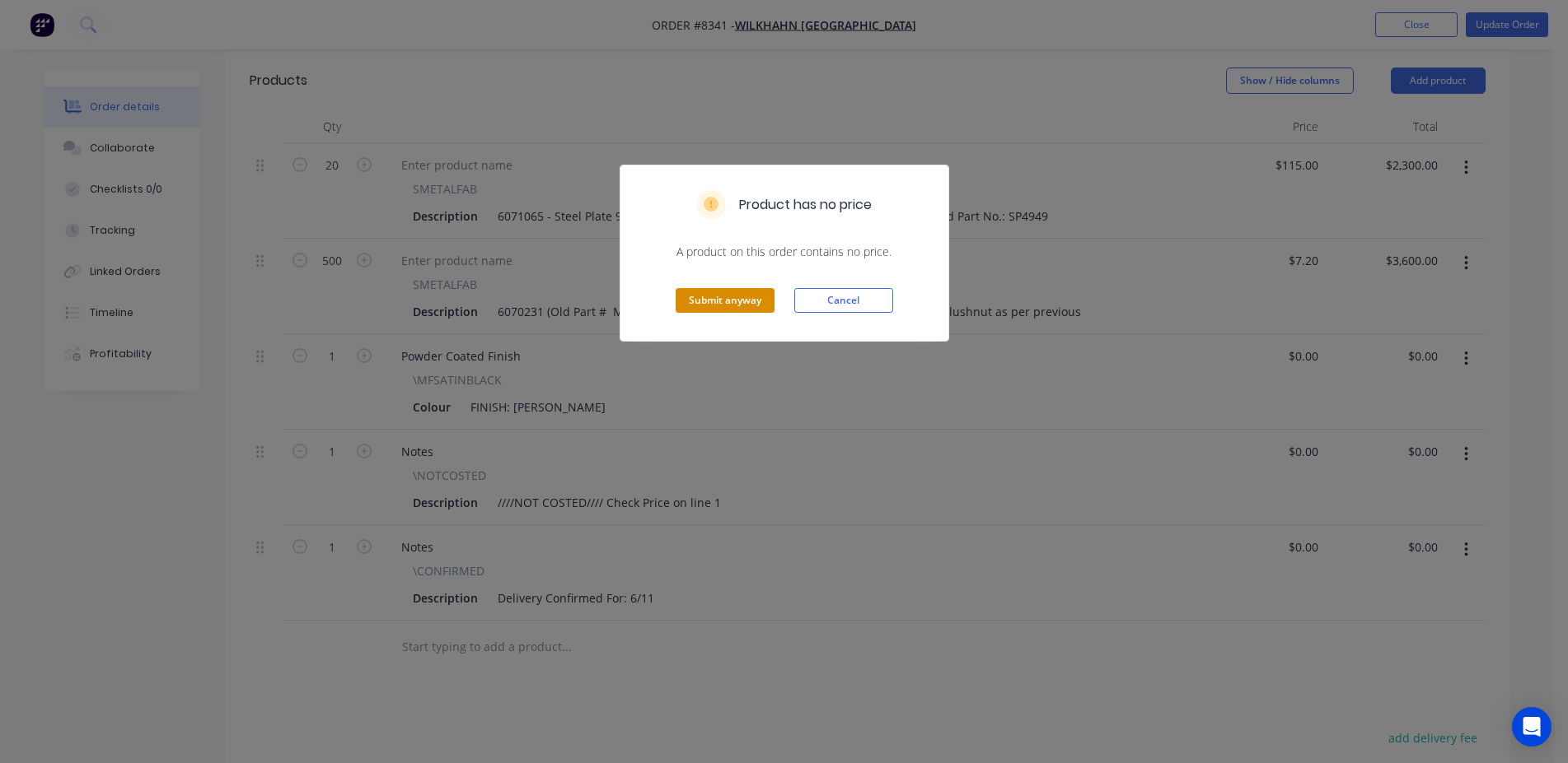
click at [724, 292] on button "Submit anyway" at bounding box center [725, 300] width 99 height 25
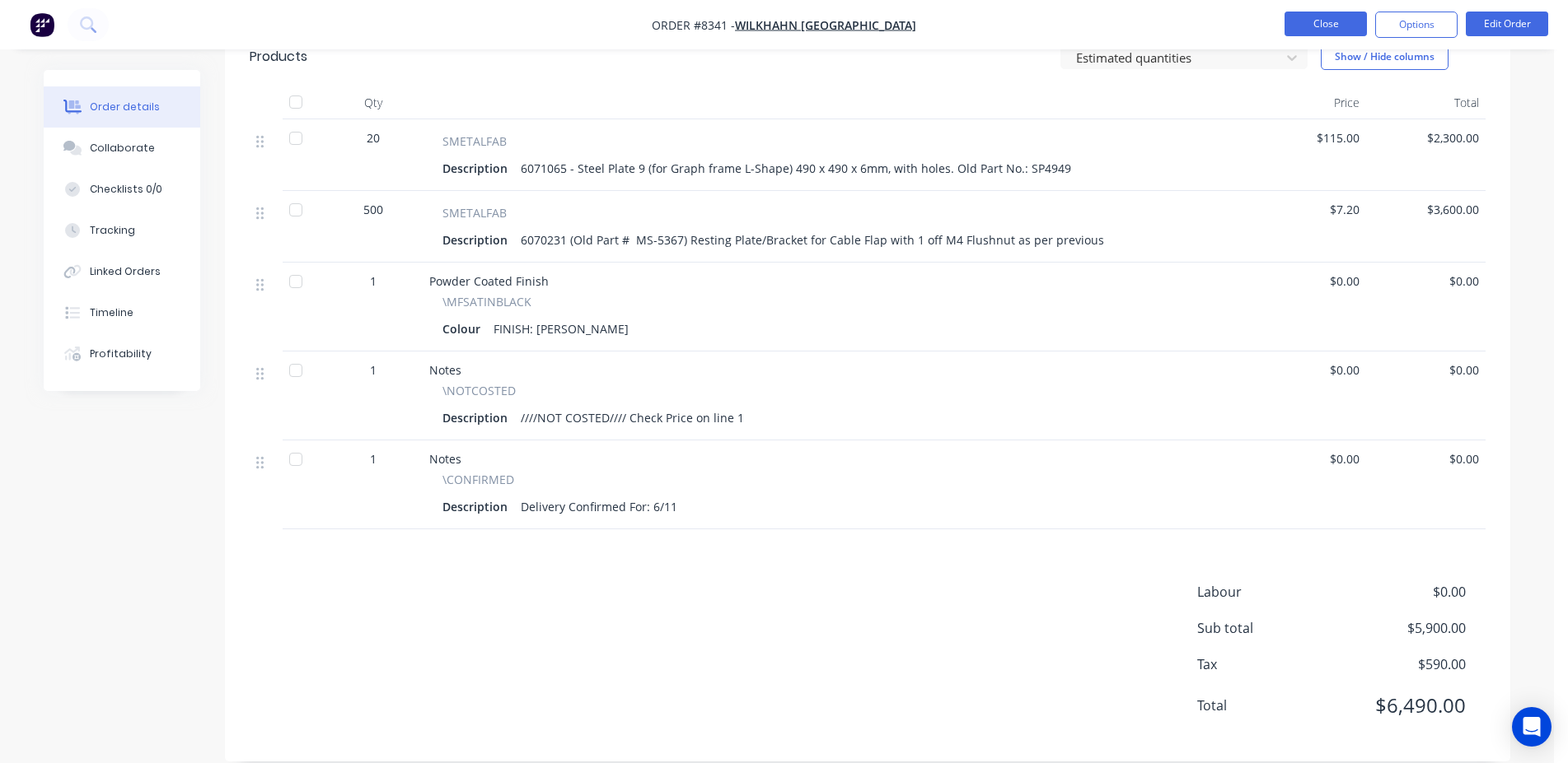
click at [1342, 27] on button "Close" at bounding box center [1325, 24] width 82 height 25
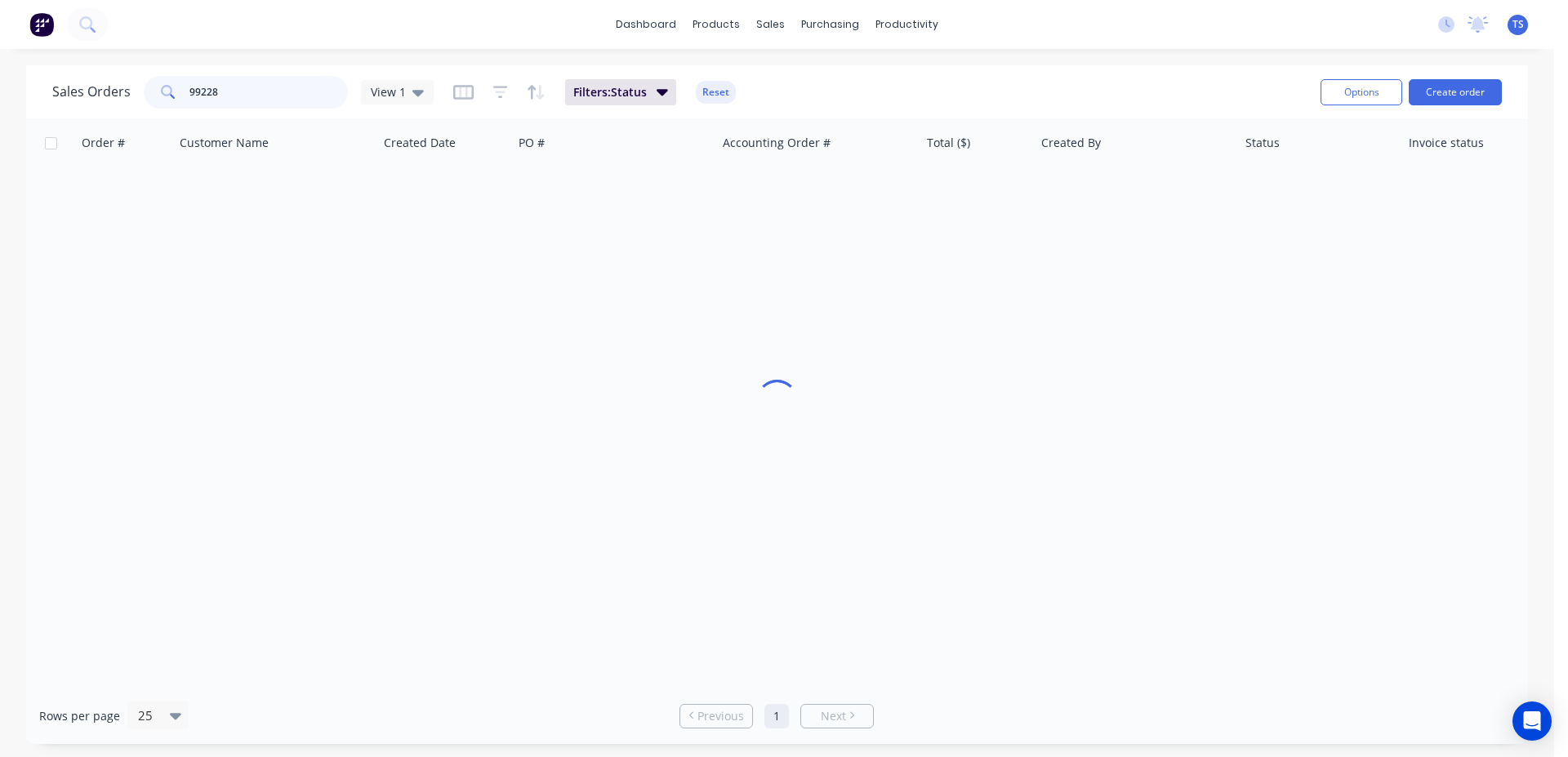
click at [297, 88] on input "99228" at bounding box center [269, 93] width 159 height 33
type input "107014"
click at [273, 100] on input "107014" at bounding box center [269, 93] width 159 height 33
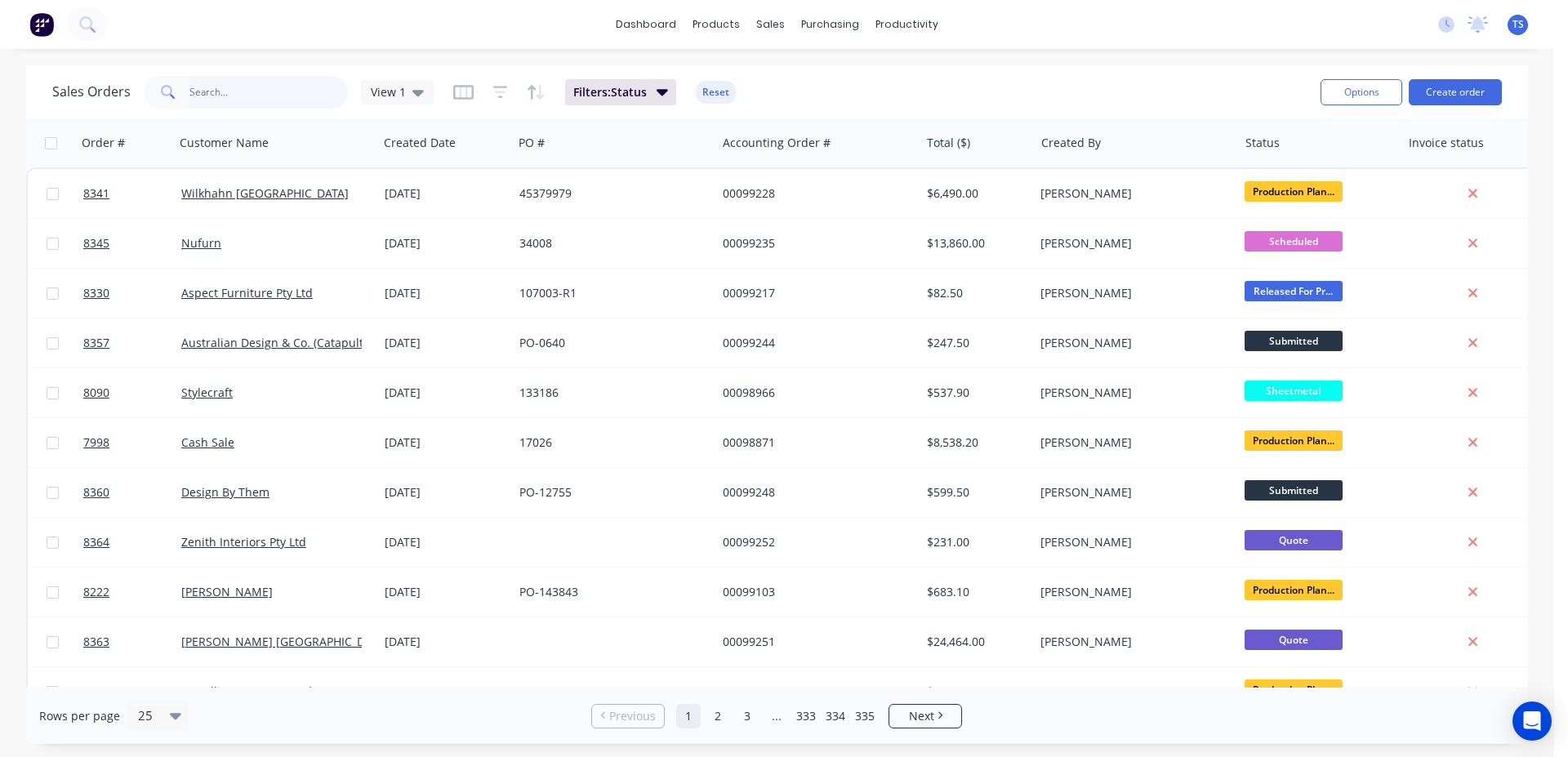
click at [290, 92] on input "text" at bounding box center [269, 93] width 159 height 33
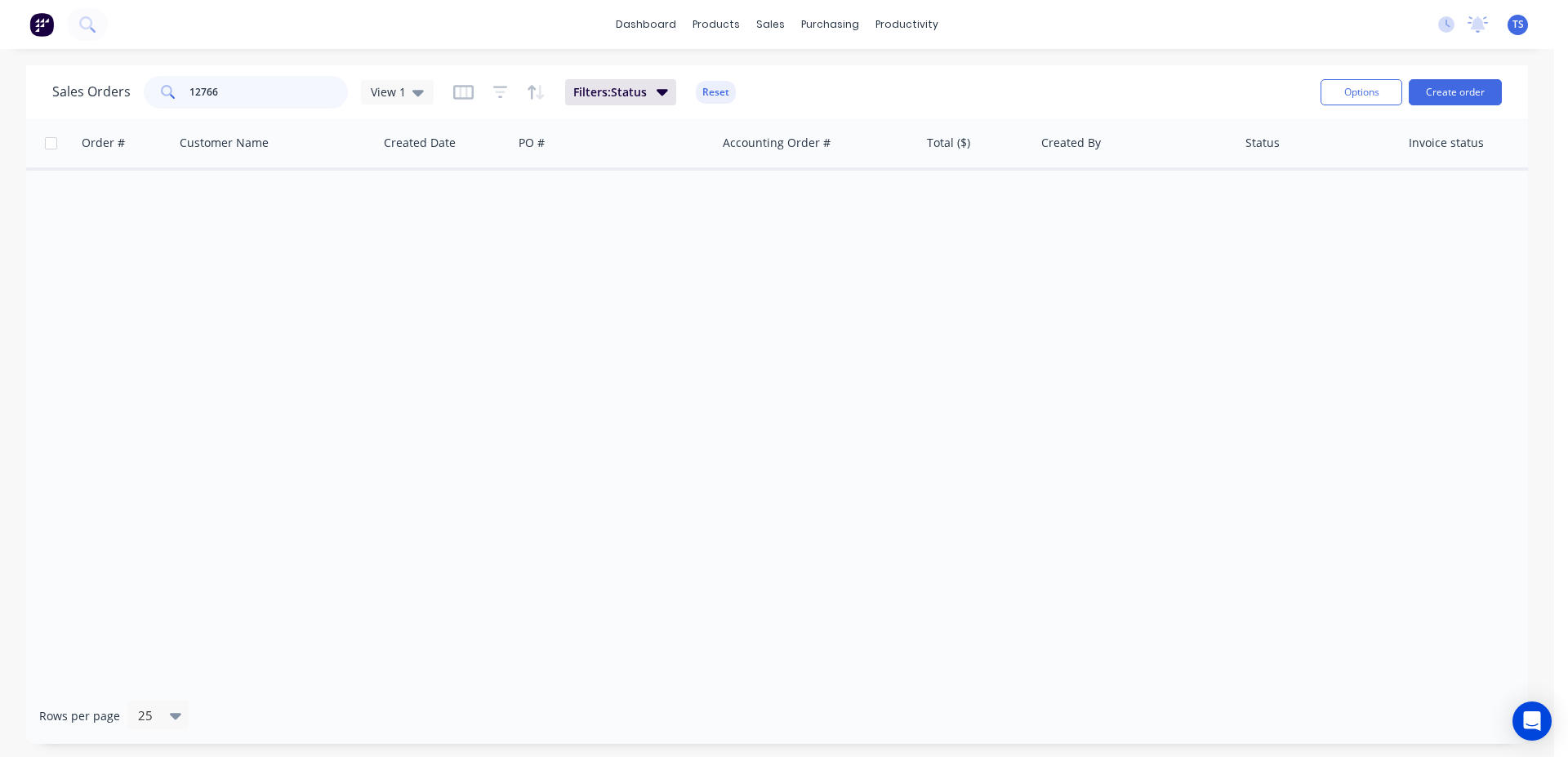
click at [262, 97] on input "12766" at bounding box center [269, 93] width 159 height 33
click at [299, 92] on input "12766" at bounding box center [269, 93] width 159 height 33
click at [297, 92] on input "12766" at bounding box center [269, 93] width 159 height 33
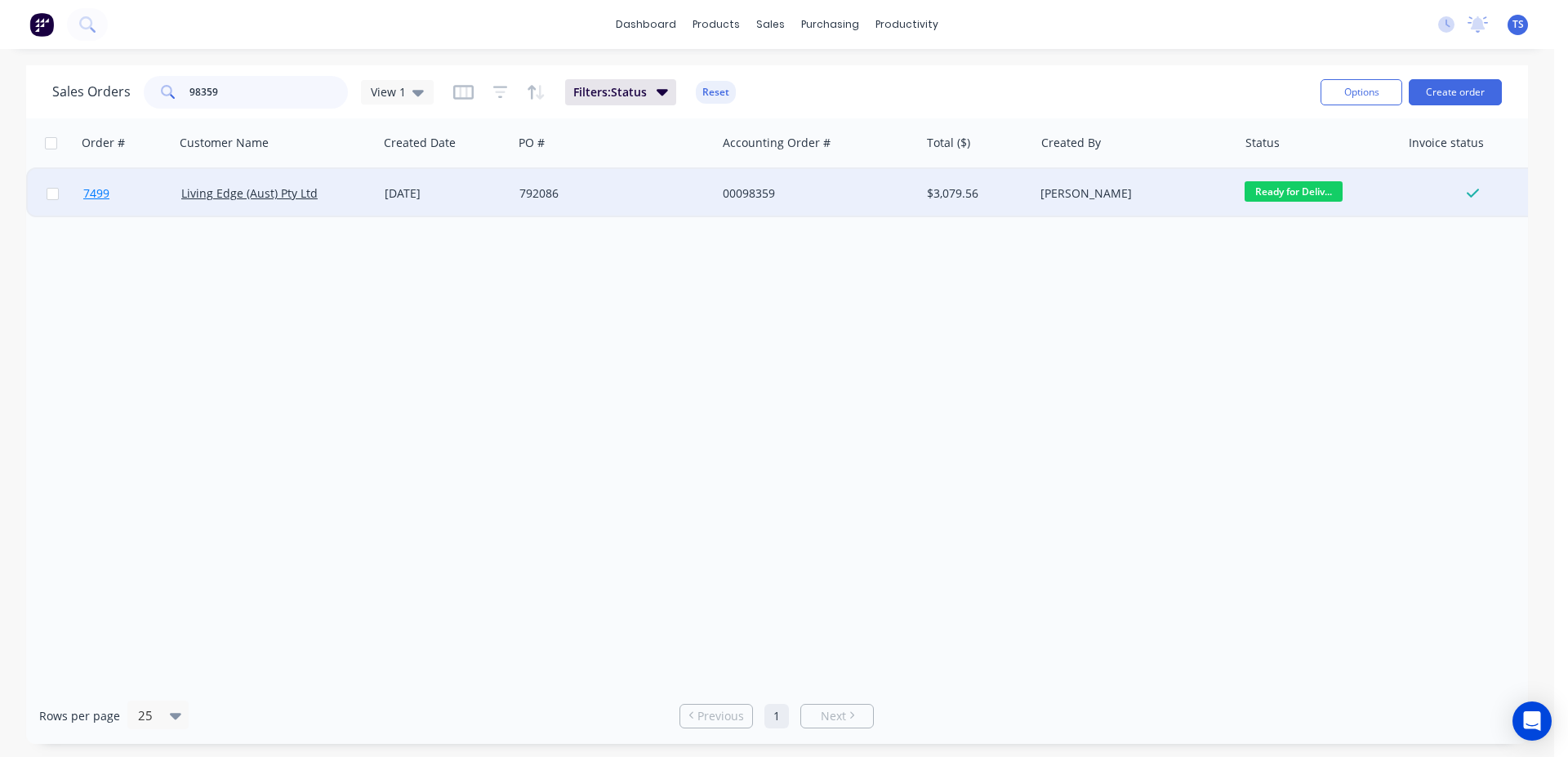
type input "98359"
click at [124, 204] on link "7499" at bounding box center [133, 194] width 98 height 49
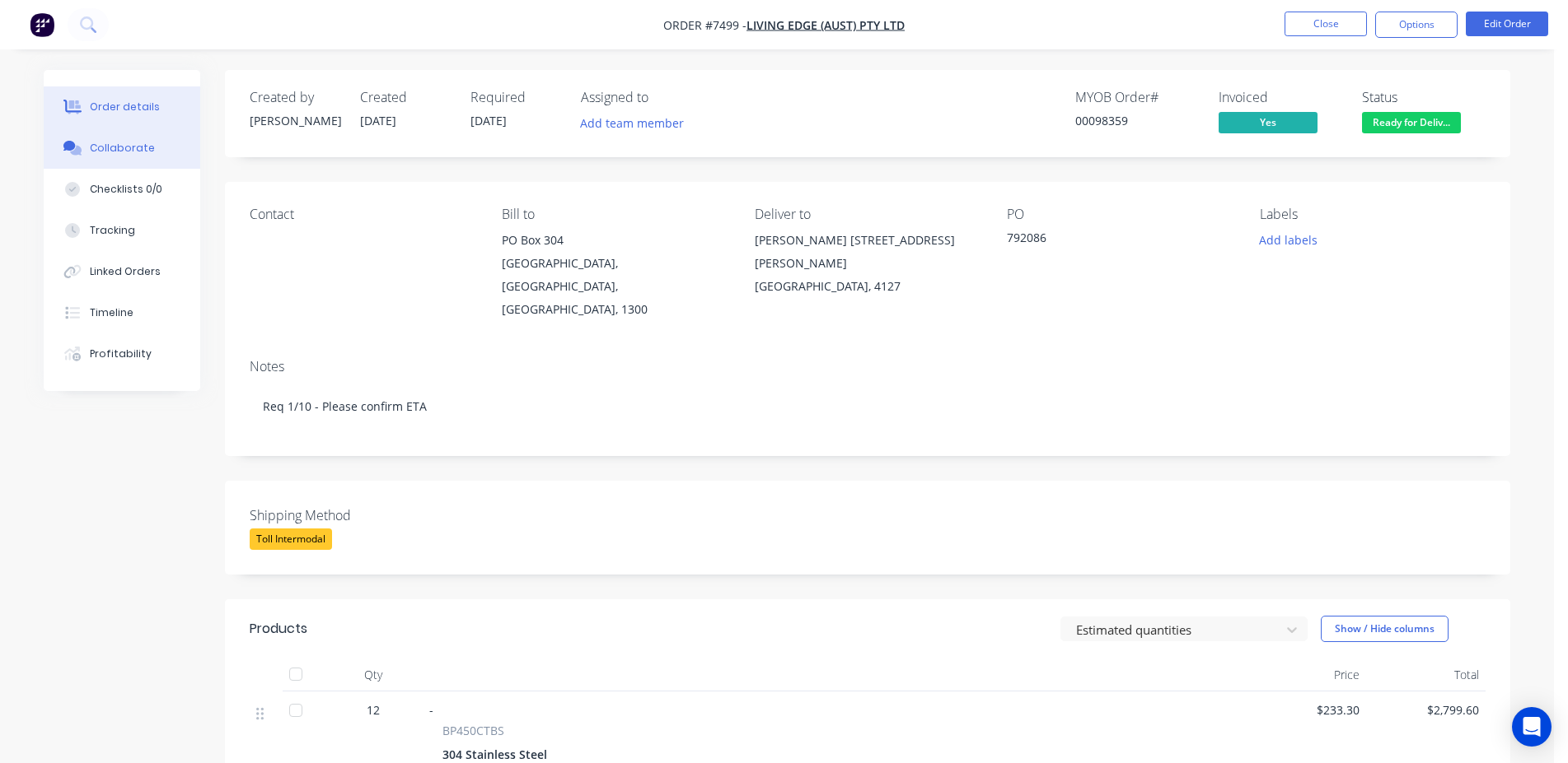
click at [156, 140] on button "Collaborate" at bounding box center [122, 147] width 157 height 41
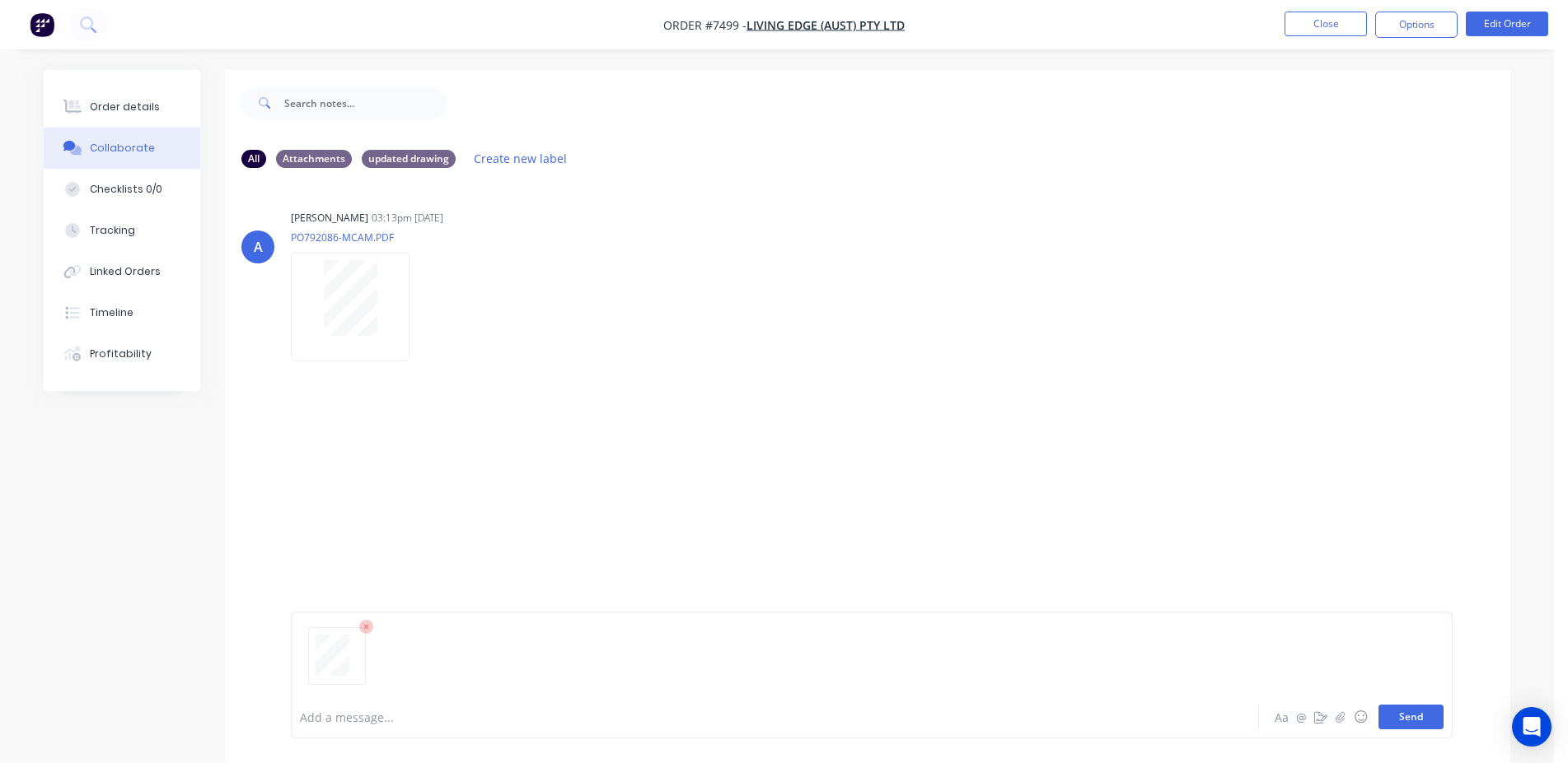
click at [1419, 720] on button "Send" at bounding box center [1410, 716] width 65 height 25
click at [1319, 28] on button "Close" at bounding box center [1325, 24] width 82 height 25
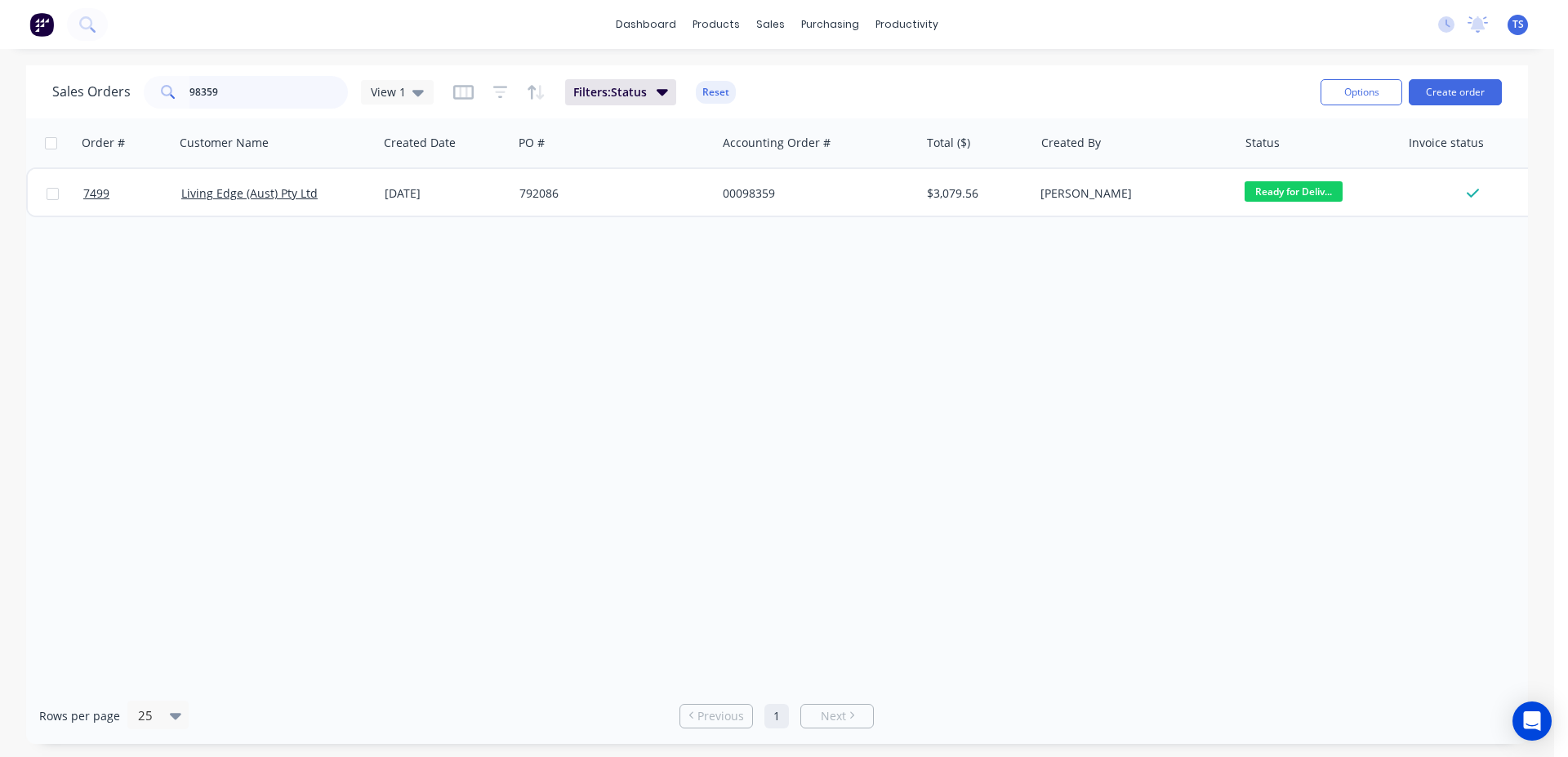
click at [263, 95] on input "98359" at bounding box center [269, 93] width 159 height 33
drag, startPoint x: 263, startPoint y: 95, endPoint x: 253, endPoint y: 107, distance: 15.6
click at [262, 98] on input "98359" at bounding box center [269, 93] width 159 height 33
type input "98152"
click at [117, 201] on link "7304" at bounding box center [133, 194] width 98 height 49
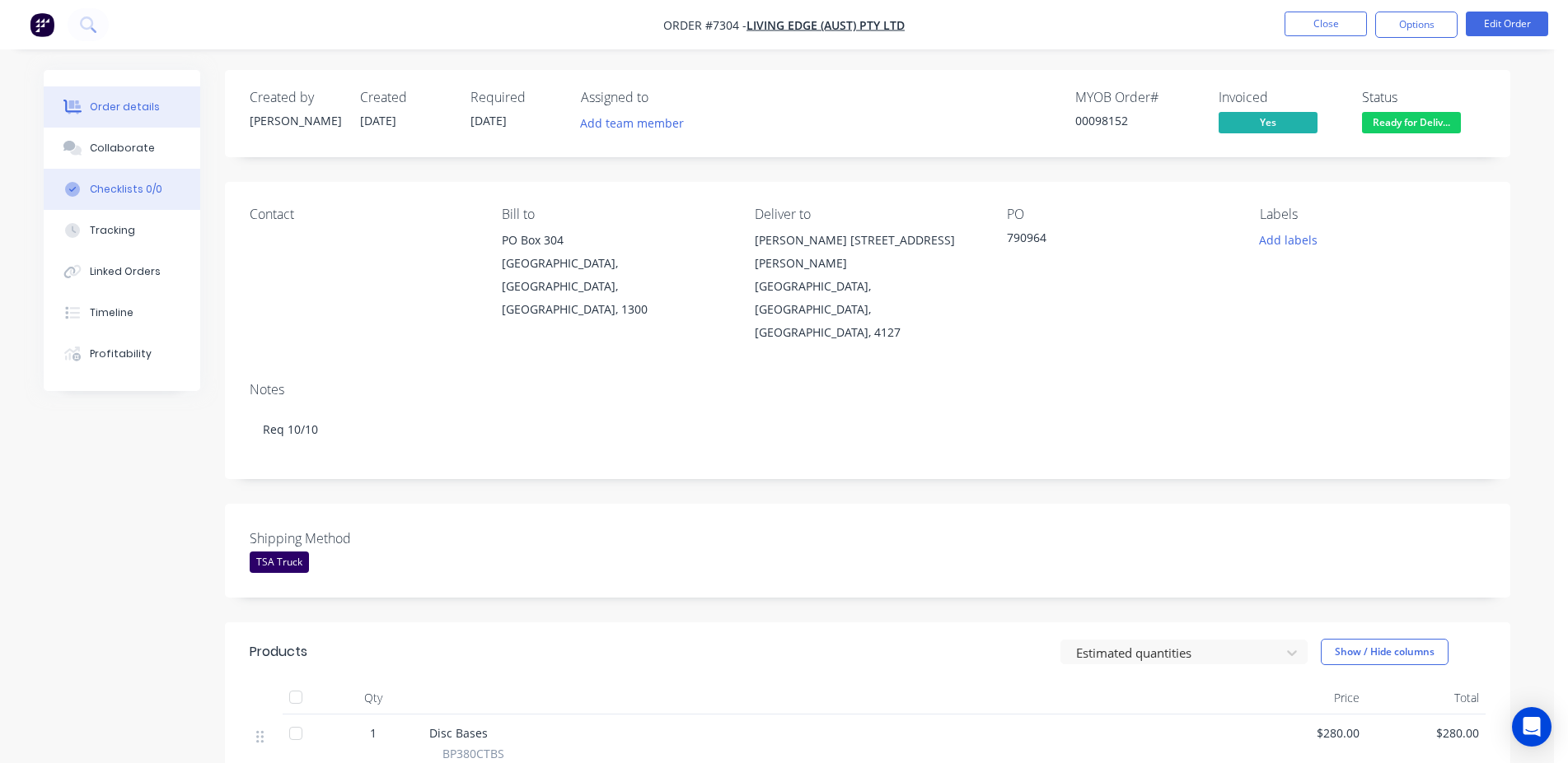
click at [155, 175] on button "Checklists 0/0" at bounding box center [122, 189] width 157 height 41
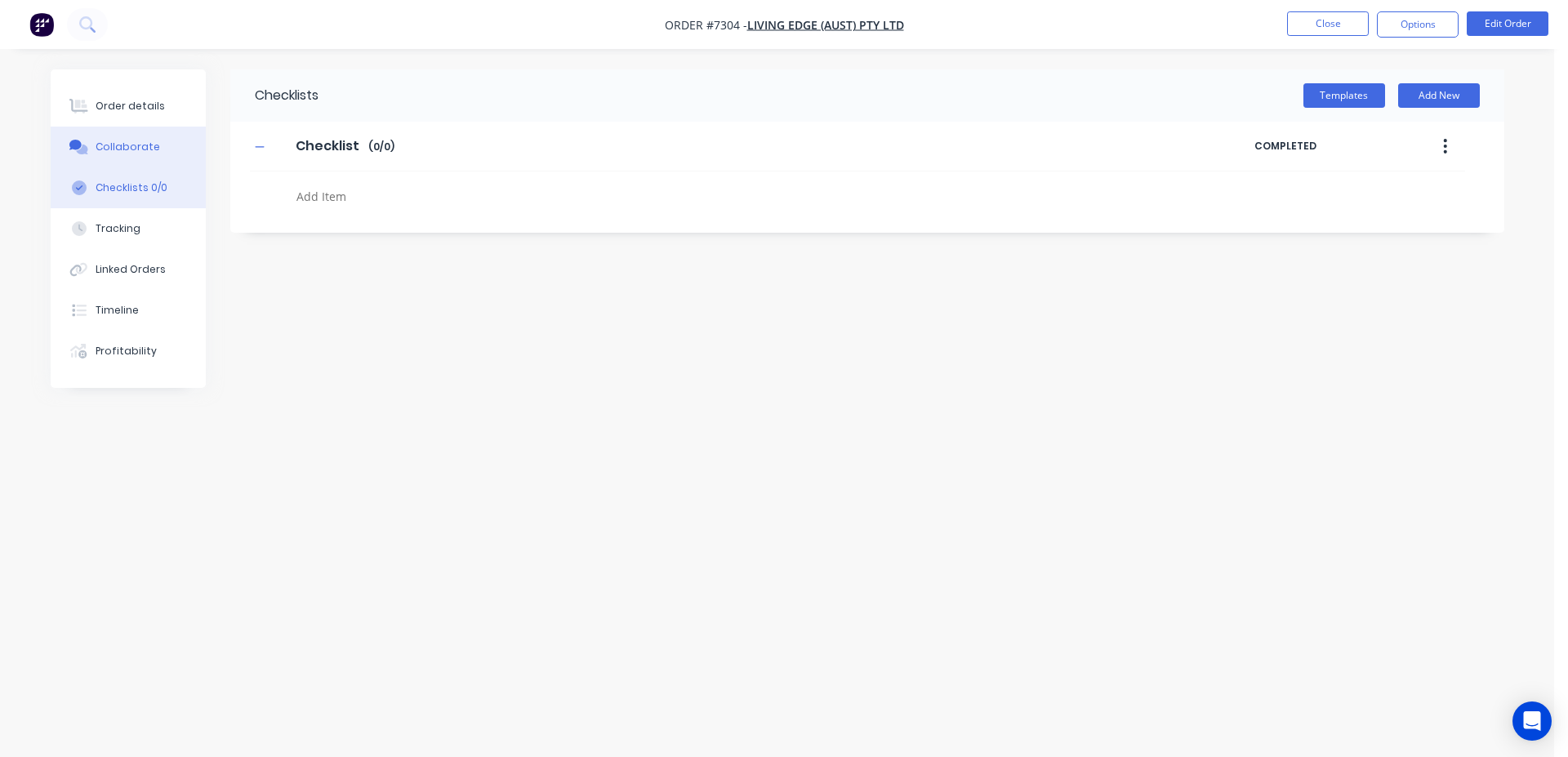
click at [136, 159] on button "Collaborate" at bounding box center [128, 146] width 155 height 41
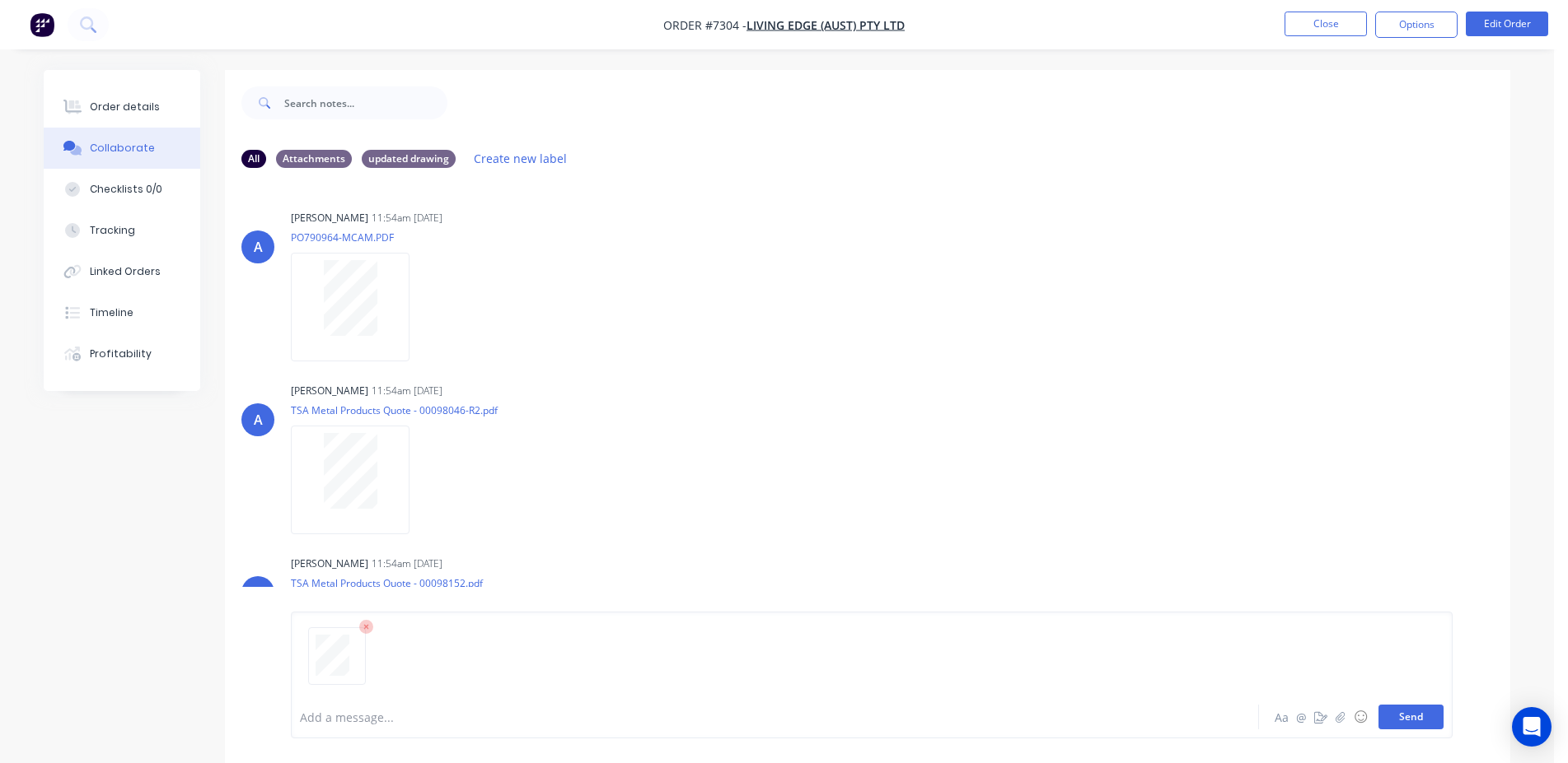
click at [1409, 714] on button "Send" at bounding box center [1410, 716] width 65 height 25
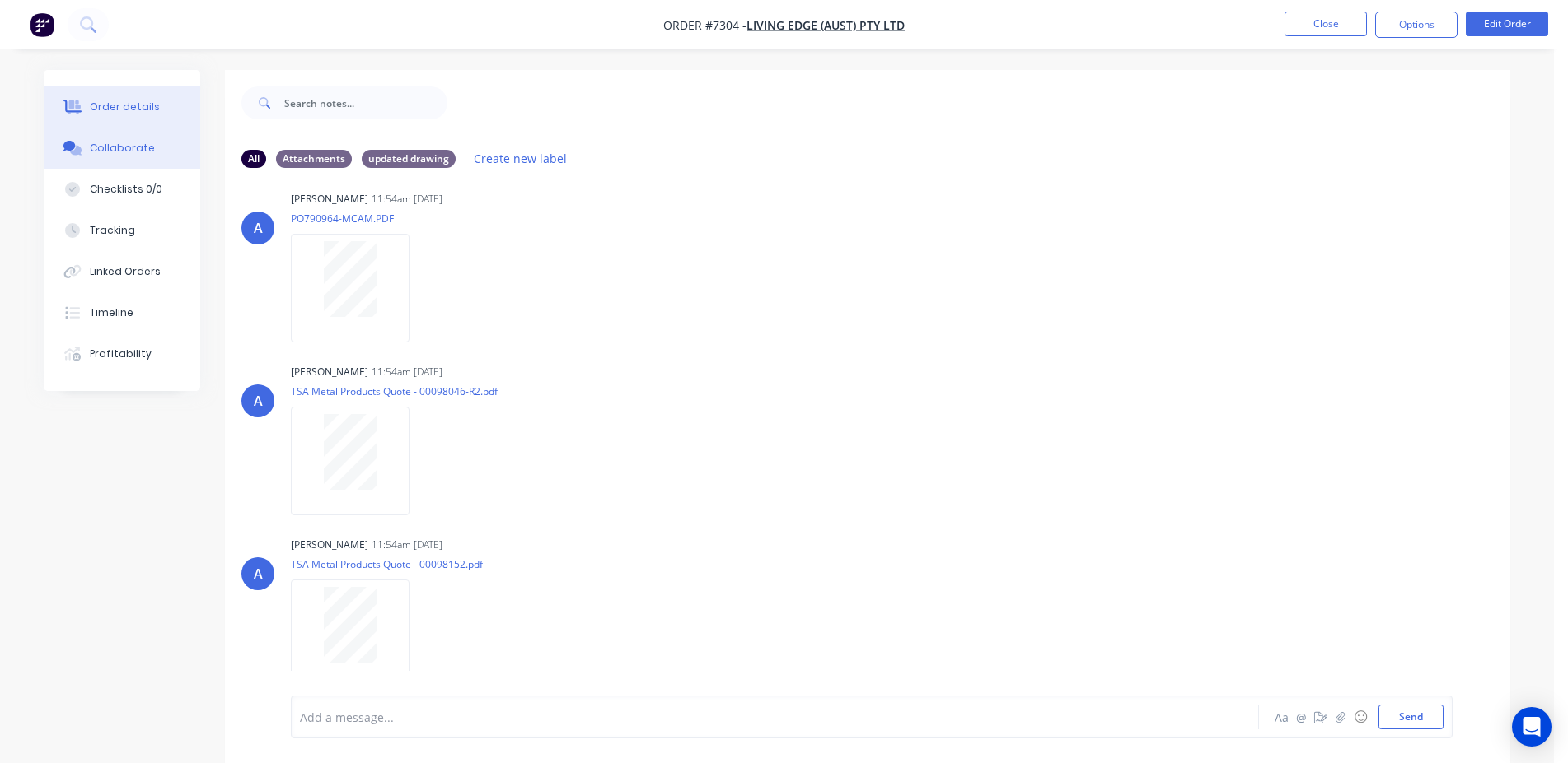
click at [139, 110] on div "Order details" at bounding box center [125, 107] width 70 height 15
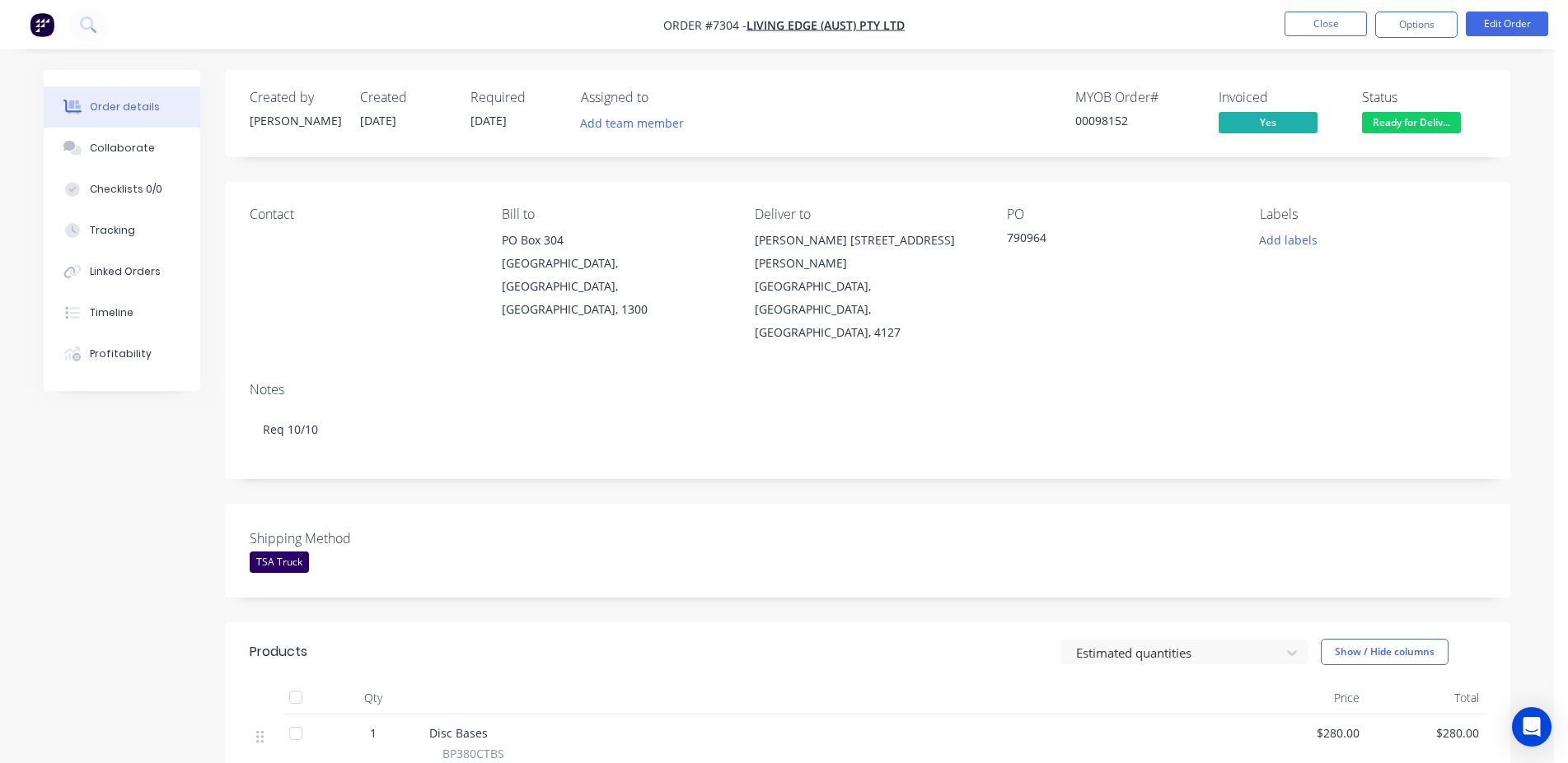
click at [1442, 120] on span "Ready for Deliv..." at bounding box center [1411, 122] width 99 height 20
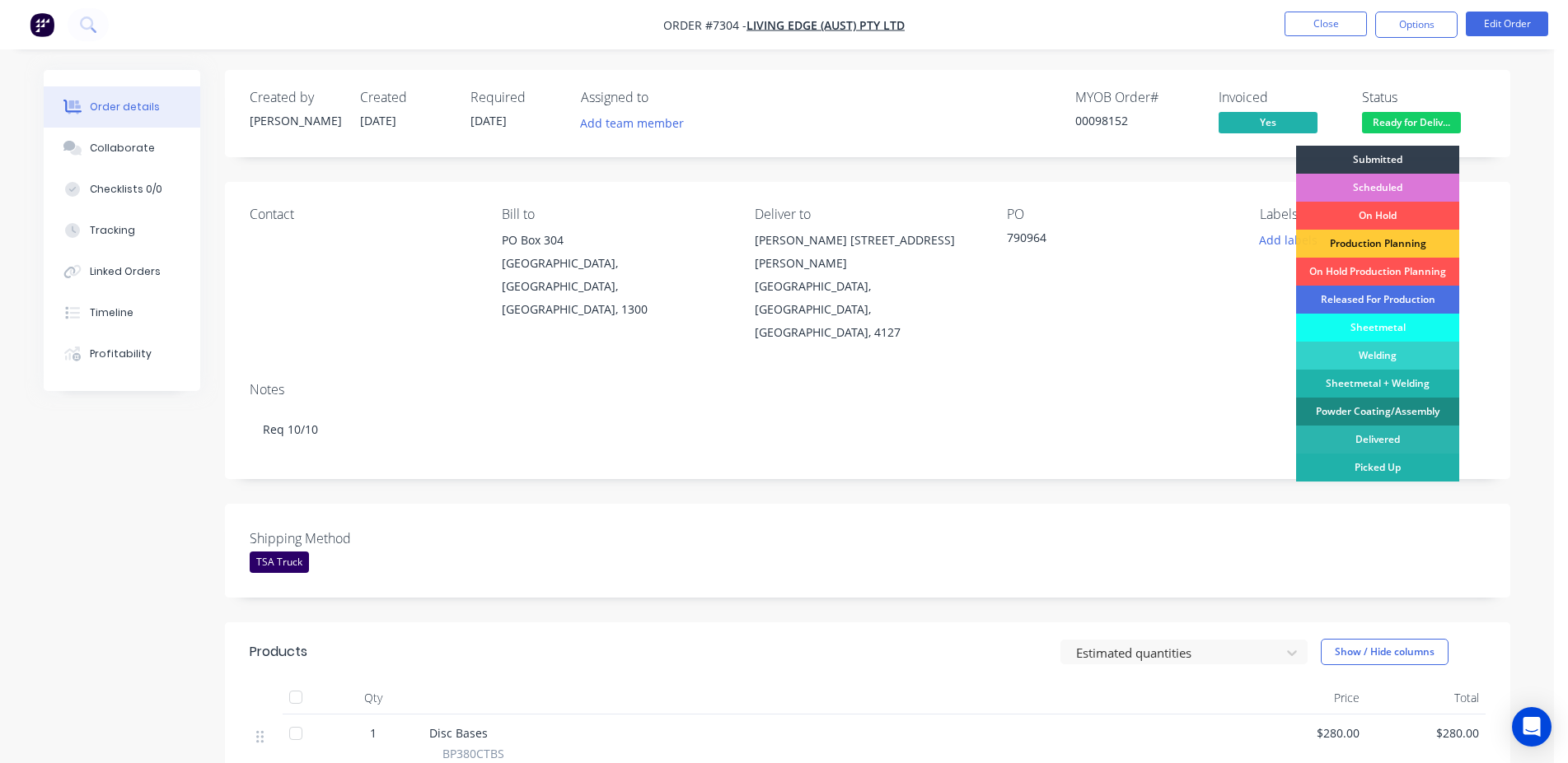
click at [1387, 481] on div "Picked Up" at bounding box center [1377, 467] width 163 height 28
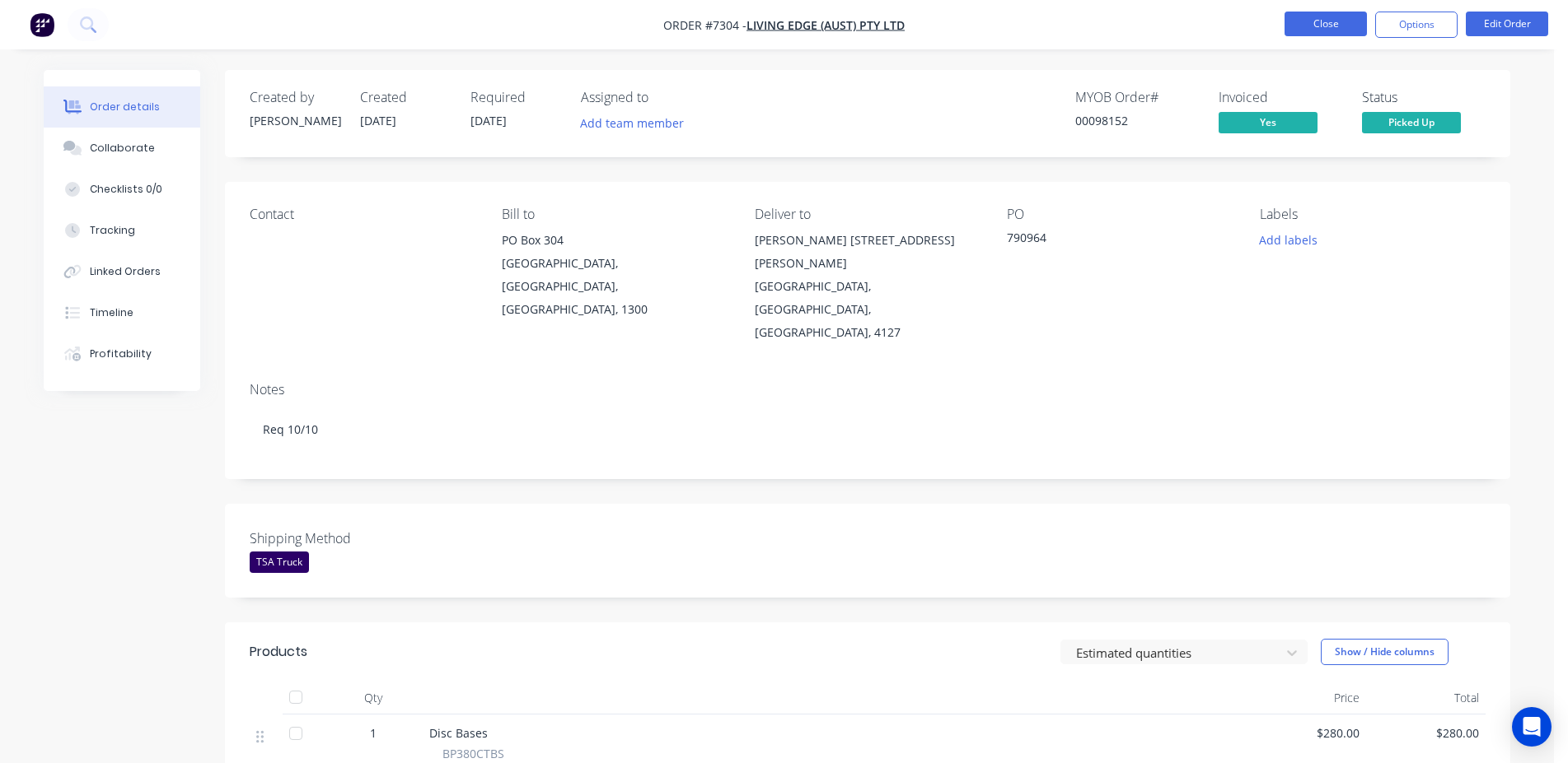
click at [1334, 19] on button "Close" at bounding box center [1325, 24] width 82 height 25
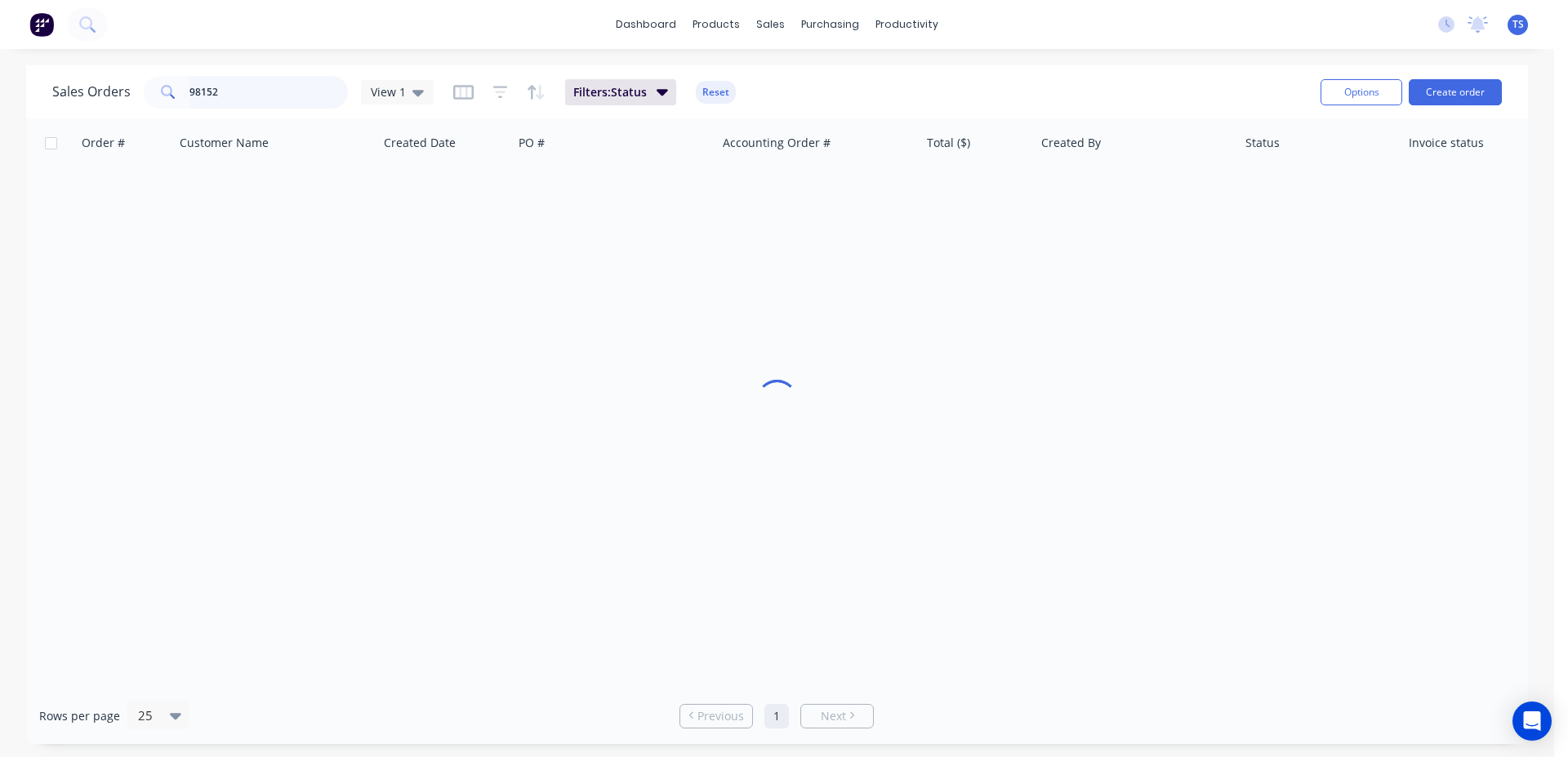
click at [238, 93] on input "98152" at bounding box center [269, 93] width 159 height 33
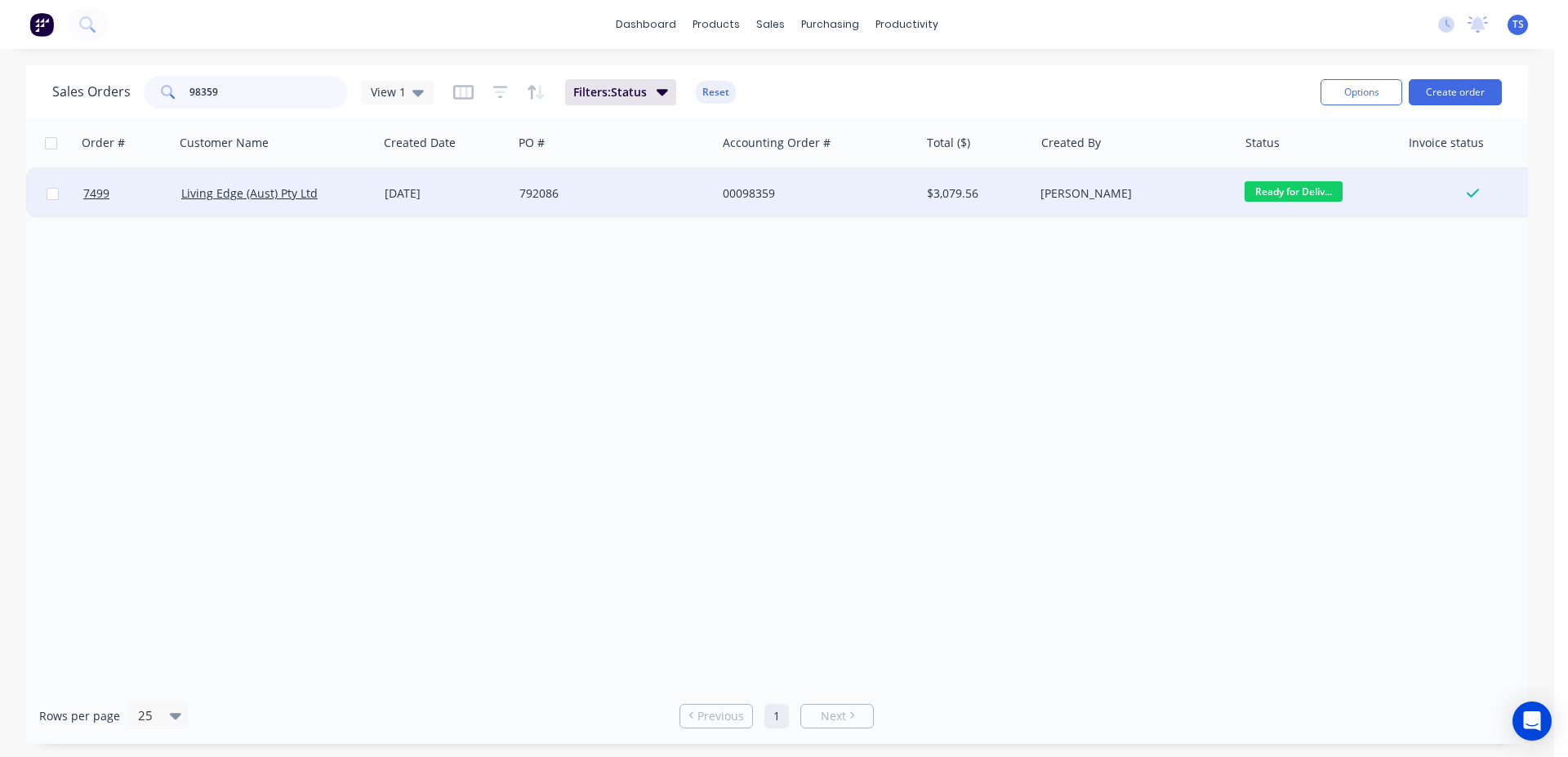
type input "98359"
click at [1295, 197] on span "Ready for Deliv..." at bounding box center [1294, 192] width 98 height 20
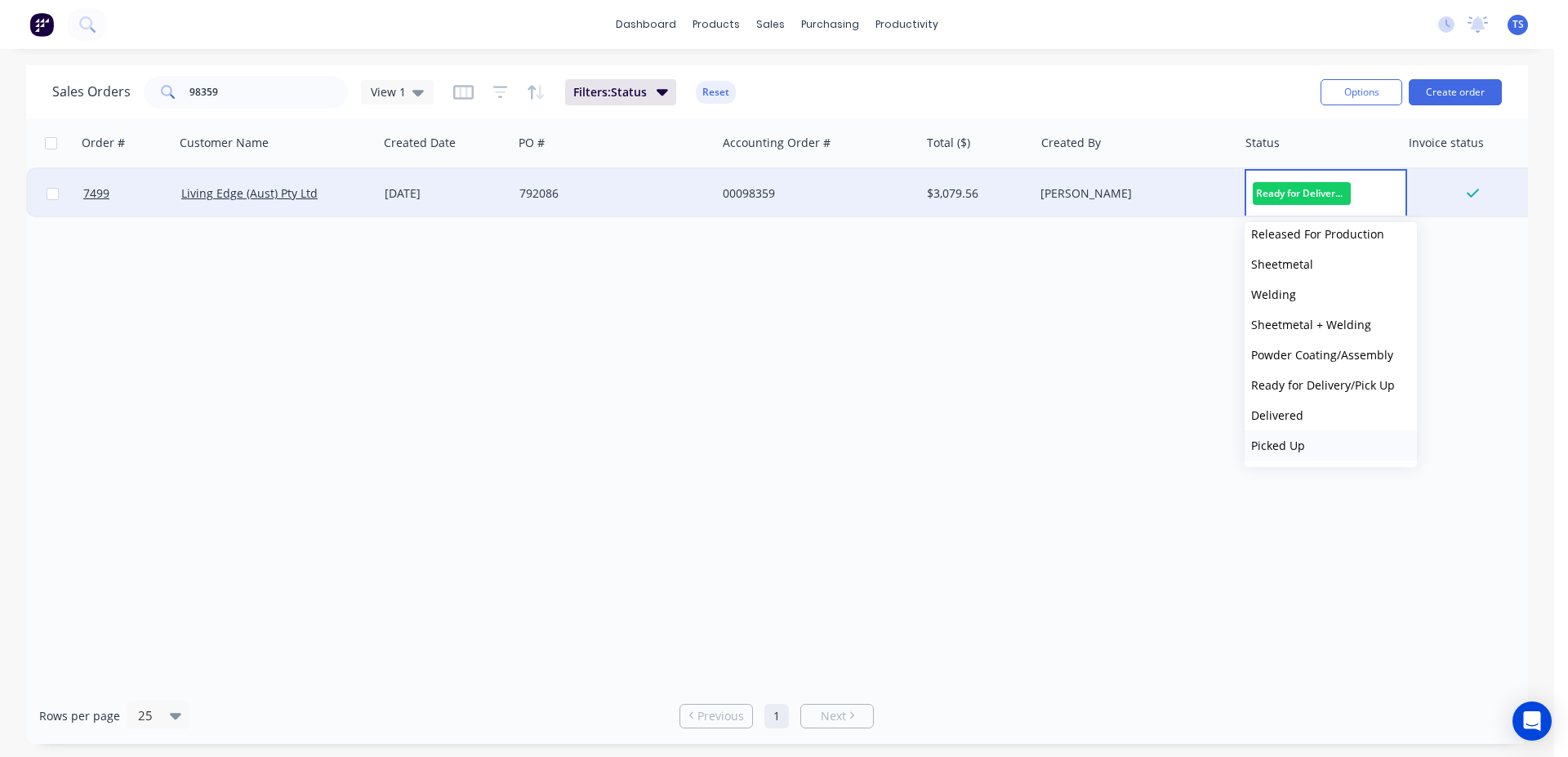
scroll to position [178, 0]
click at [1315, 450] on button "Picked Up" at bounding box center [1331, 445] width 173 height 30
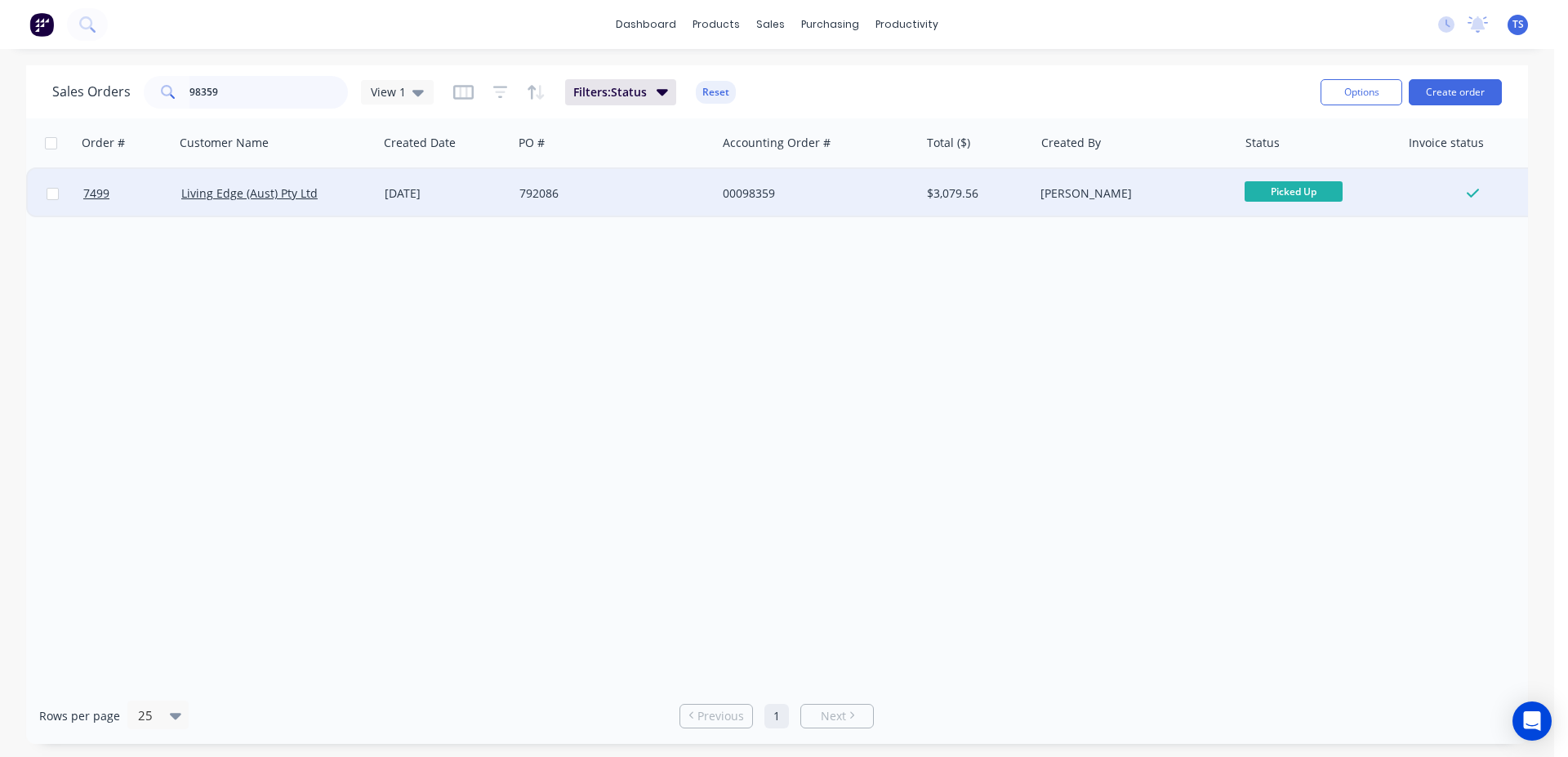
click at [254, 88] on input "98359" at bounding box center [269, 93] width 159 height 33
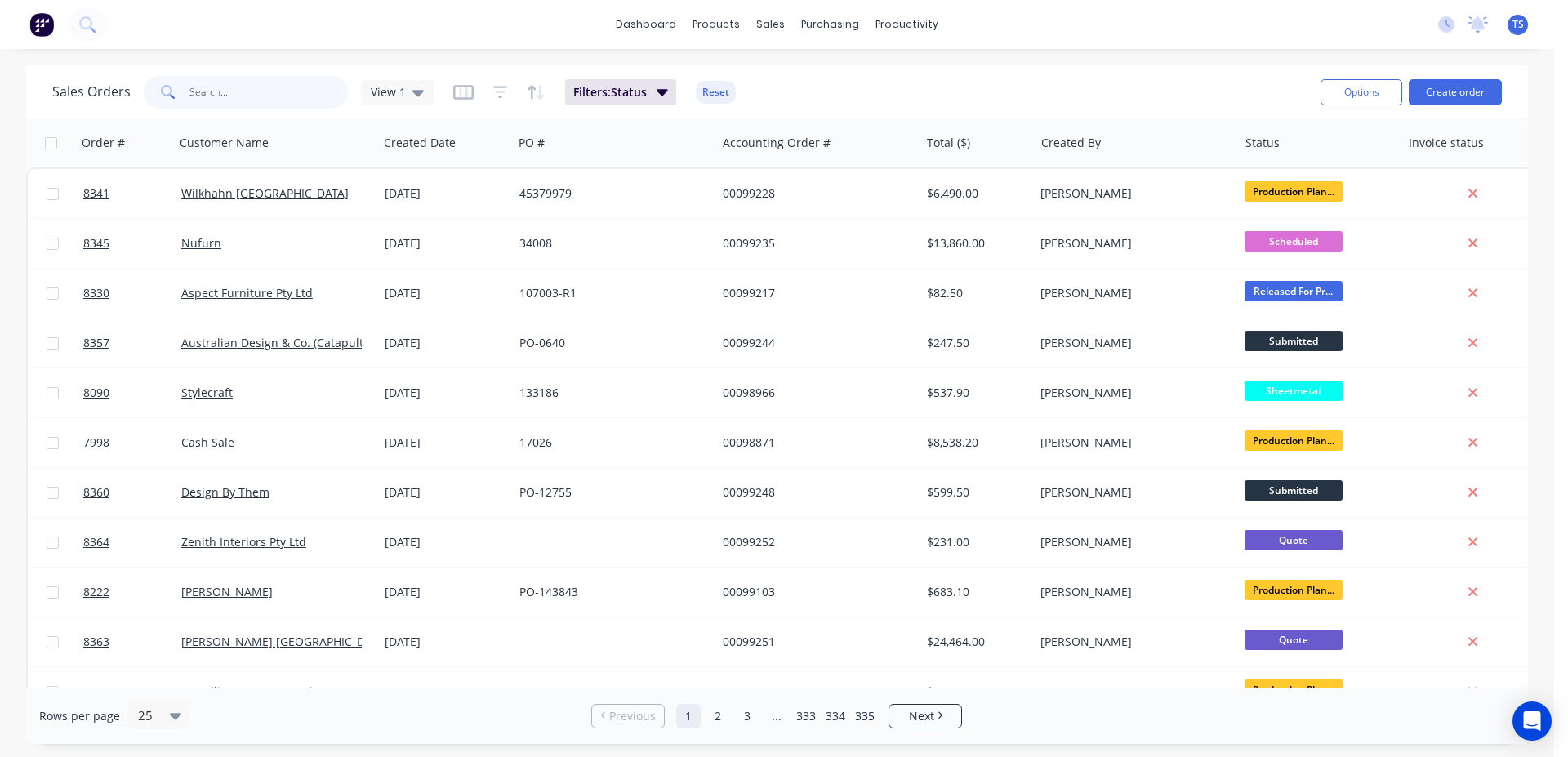
click at [297, 94] on input "text" at bounding box center [269, 93] width 159 height 33
click at [418, 59] on div "dashboard products sales purchasing productivity dashboard products Product Cat…" at bounding box center [777, 378] width 1554 height 757
click at [262, 92] on input "text" at bounding box center [269, 93] width 159 height 33
click at [273, 65] on div "dashboard products sales purchasing productivity dashboard products Product Cat…" at bounding box center [777, 378] width 1554 height 757
click at [271, 91] on input "text" at bounding box center [269, 93] width 159 height 33
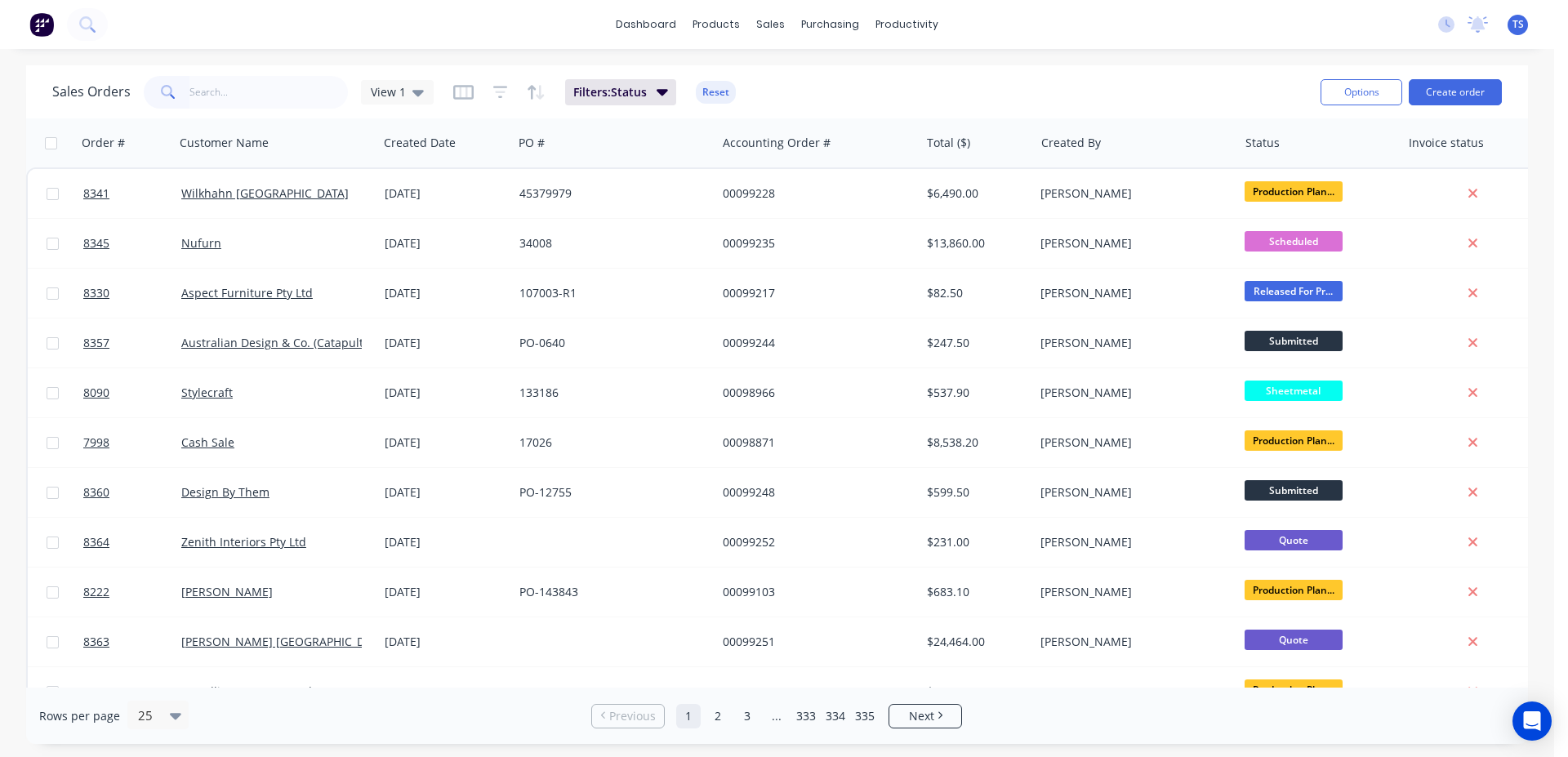
click at [420, 69] on div "Sales Orders View 1 Filters: Status Reset Options Create order" at bounding box center [777, 92] width 1502 height 53
click at [1007, 53] on div "dashboard products sales purchasing productivity dashboard products Product Cat…" at bounding box center [777, 378] width 1554 height 757
click at [222, 80] on input "text" at bounding box center [269, 93] width 159 height 33
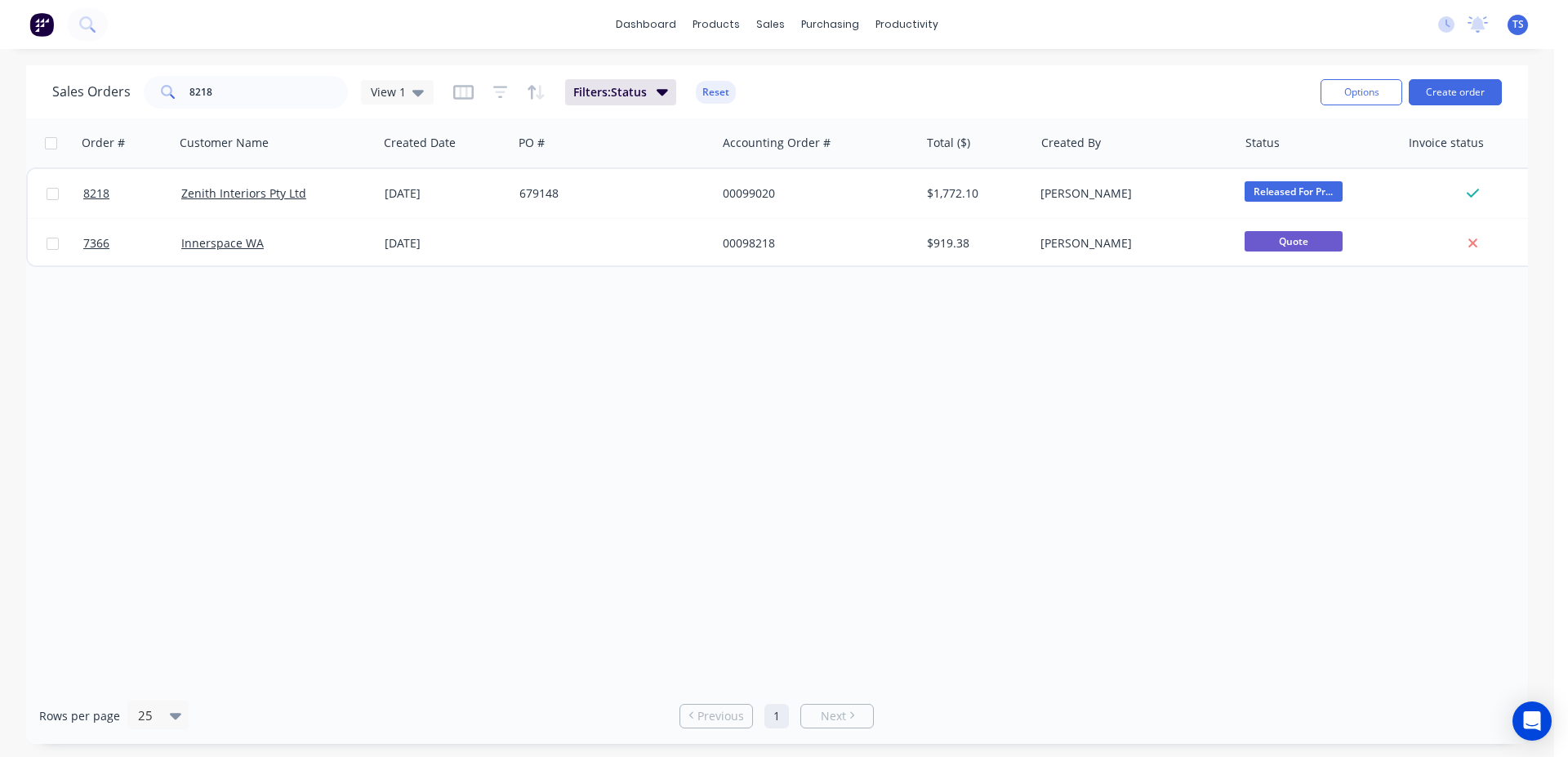
click at [211, 113] on div "Sales Orders 8218 View 1 Filters: Status Reset Options Create order" at bounding box center [777, 92] width 1502 height 53
click at [229, 96] on input "8218" at bounding box center [269, 93] width 159 height 33
click at [229, 95] on input "8218" at bounding box center [269, 93] width 159 height 33
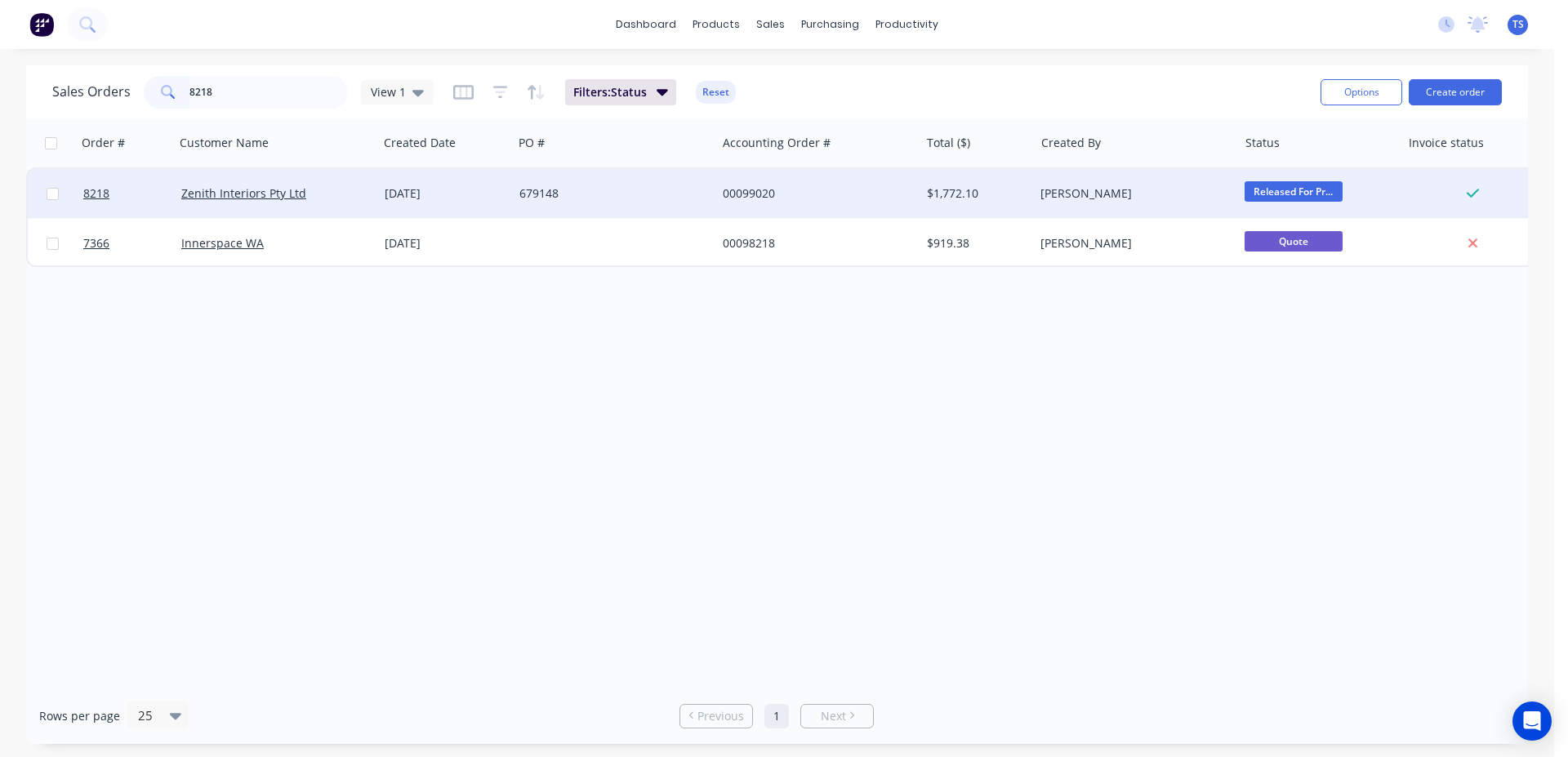
click at [1295, 191] on span "Released For Pr..." at bounding box center [1294, 192] width 98 height 20
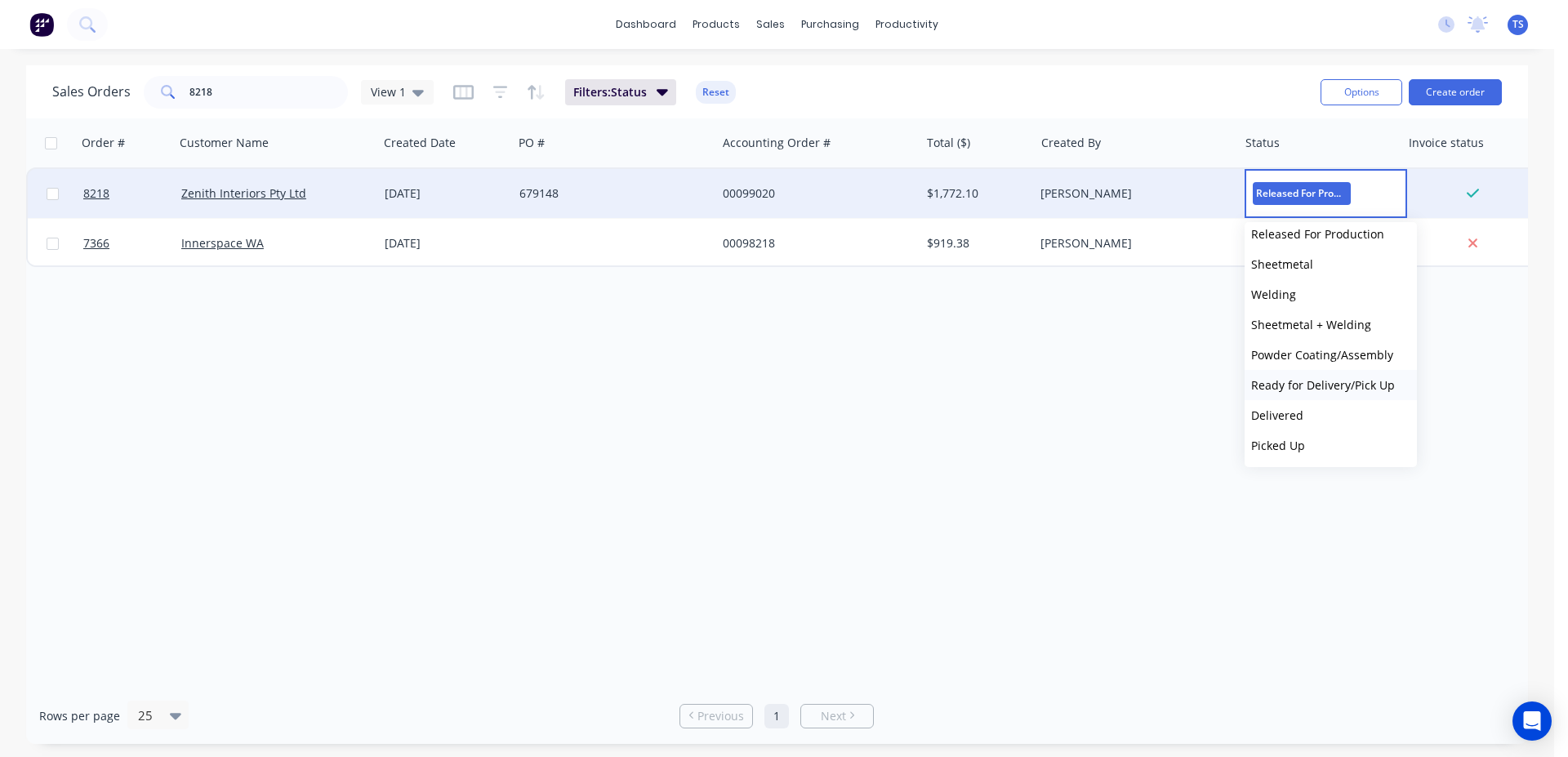
click at [1331, 385] on span "Ready for Delivery/Pick Up" at bounding box center [1323, 384] width 144 height 15
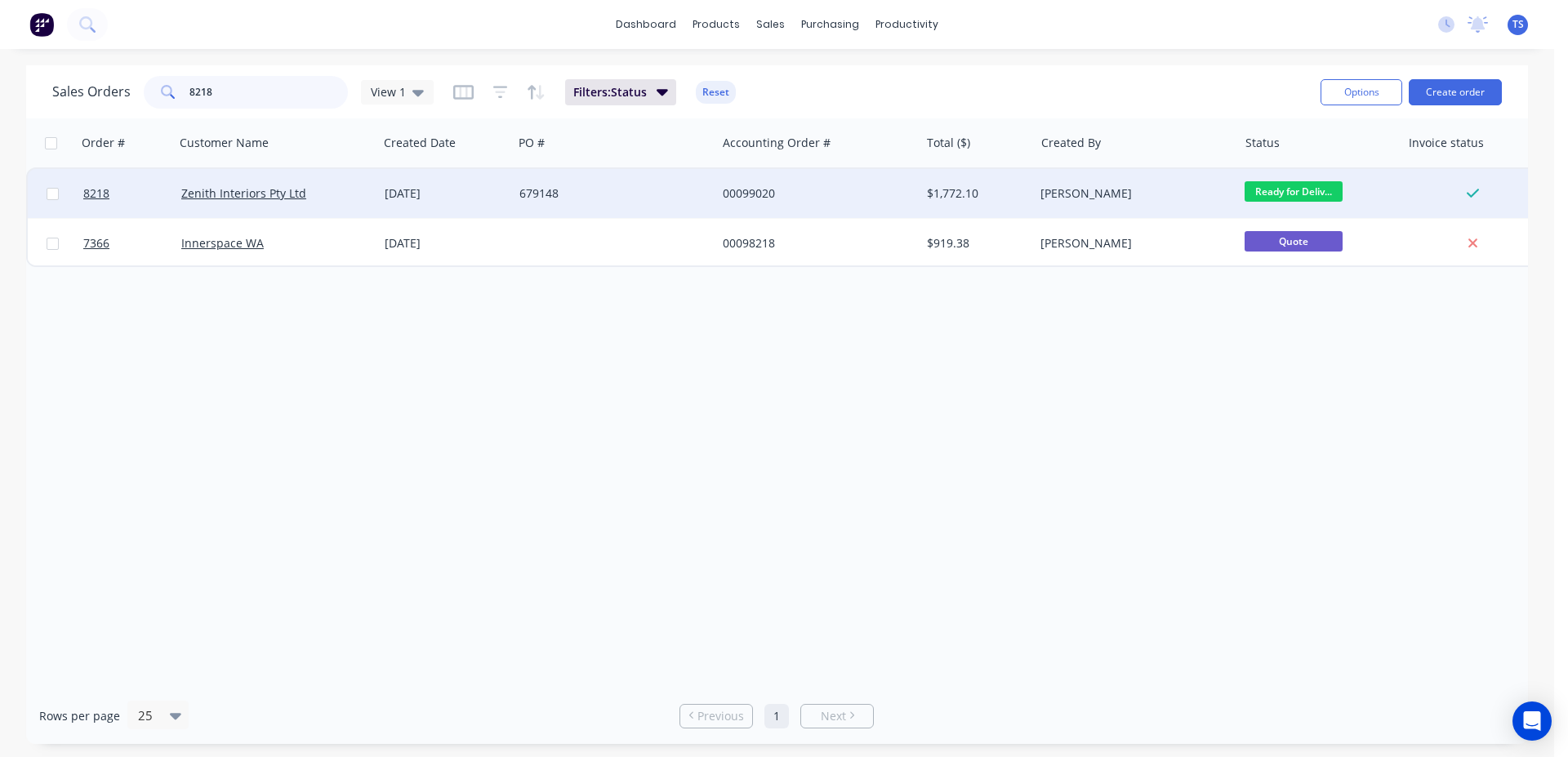
click at [227, 97] on input "8218" at bounding box center [269, 93] width 159 height 33
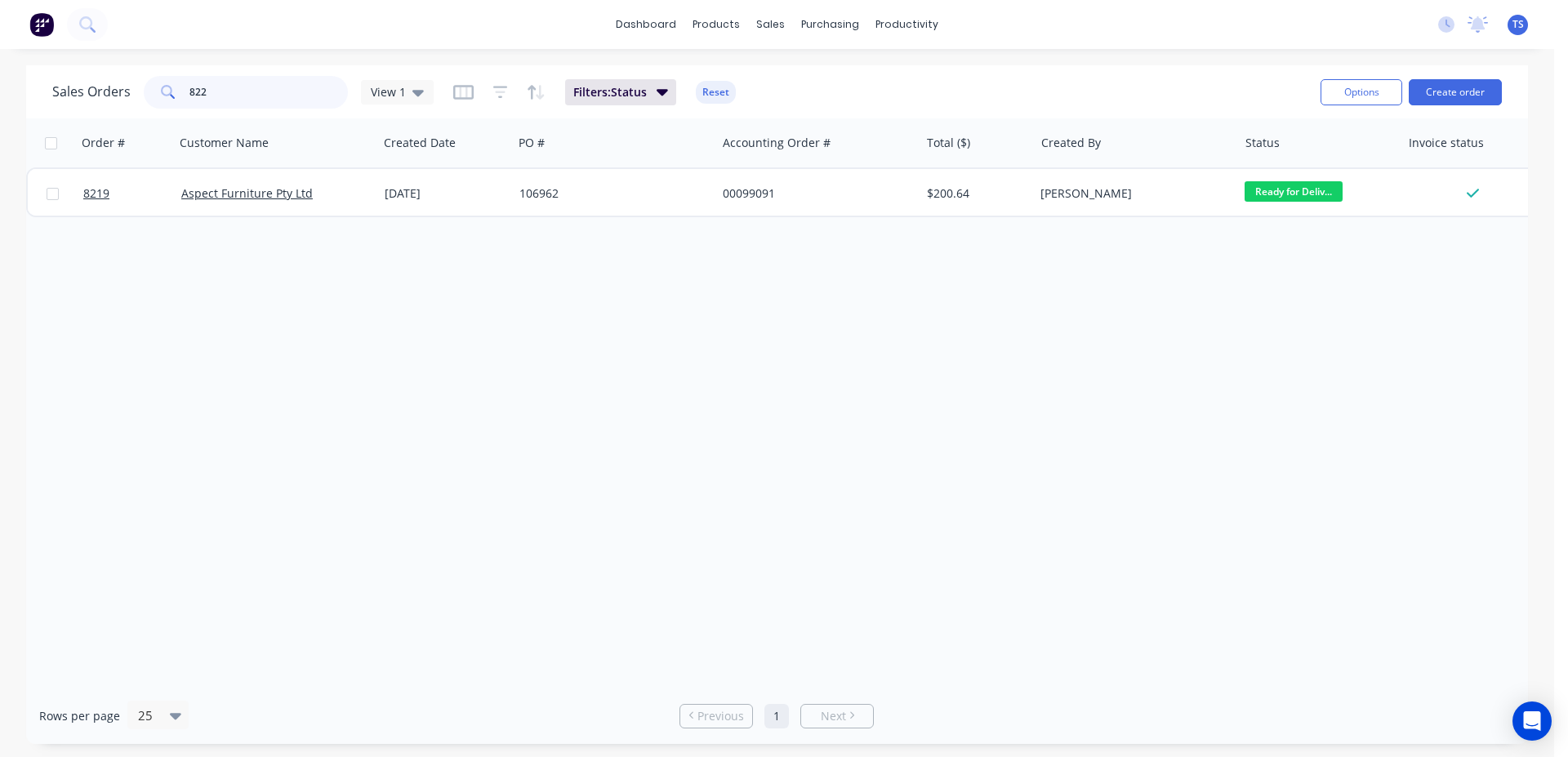
type input "8220"
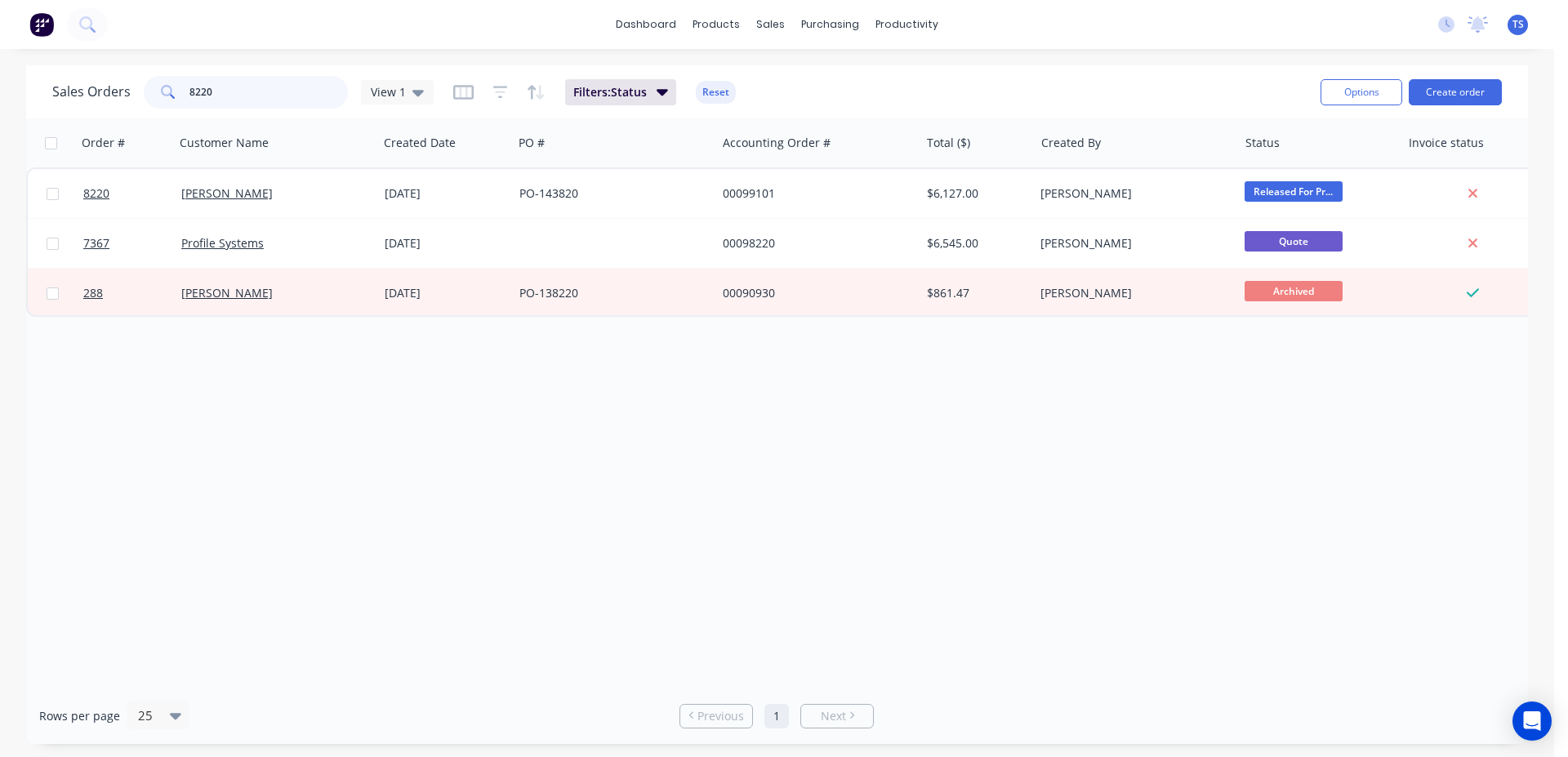
click at [248, 88] on input "8220" at bounding box center [269, 93] width 159 height 33
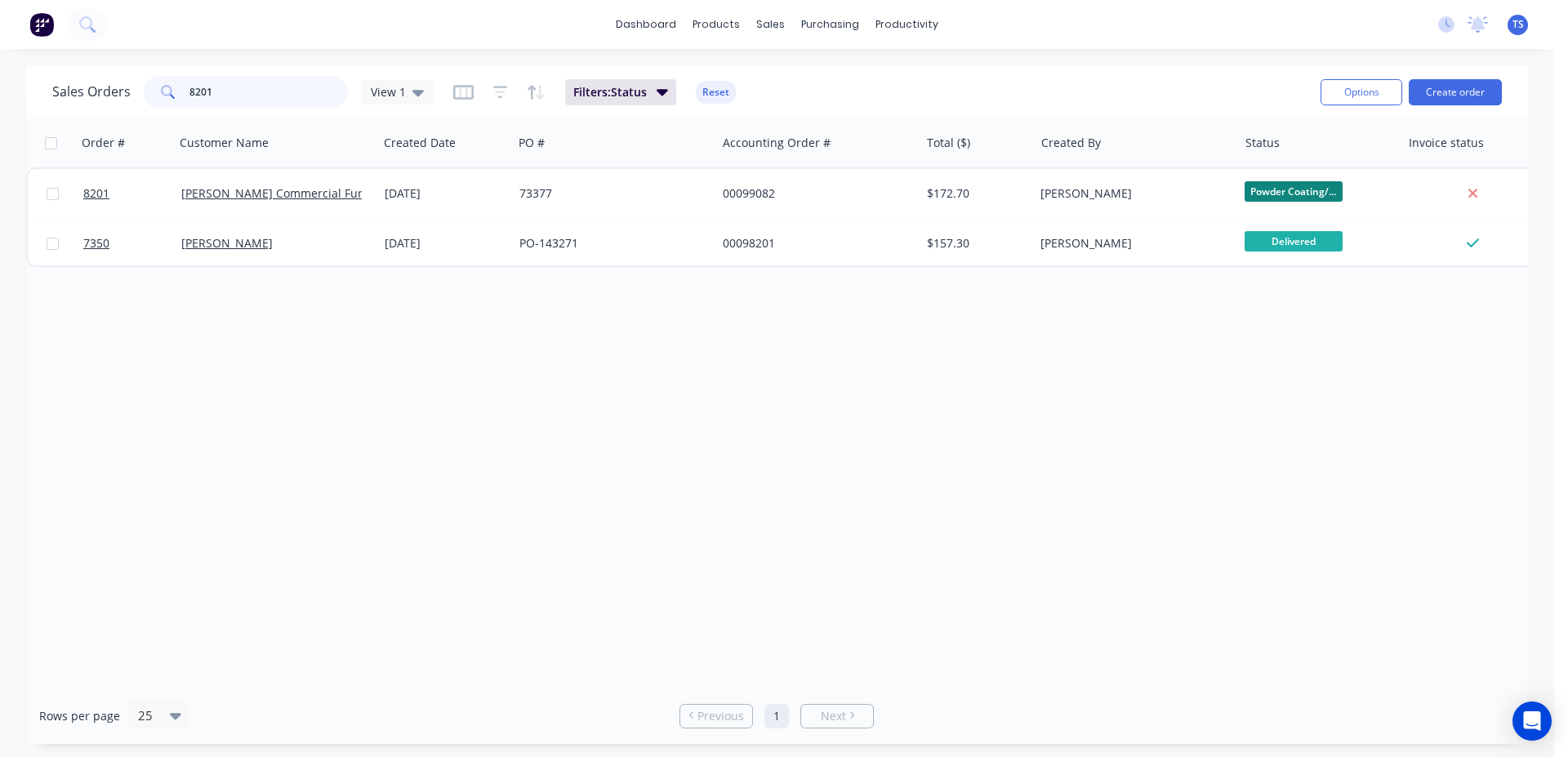
click at [245, 92] on input "8201" at bounding box center [269, 93] width 159 height 33
click at [245, 93] on input "8201" at bounding box center [269, 93] width 159 height 33
click at [245, 93] on input "8206" at bounding box center [269, 93] width 159 height 33
click at [234, 95] on input "8024" at bounding box center [269, 93] width 159 height 33
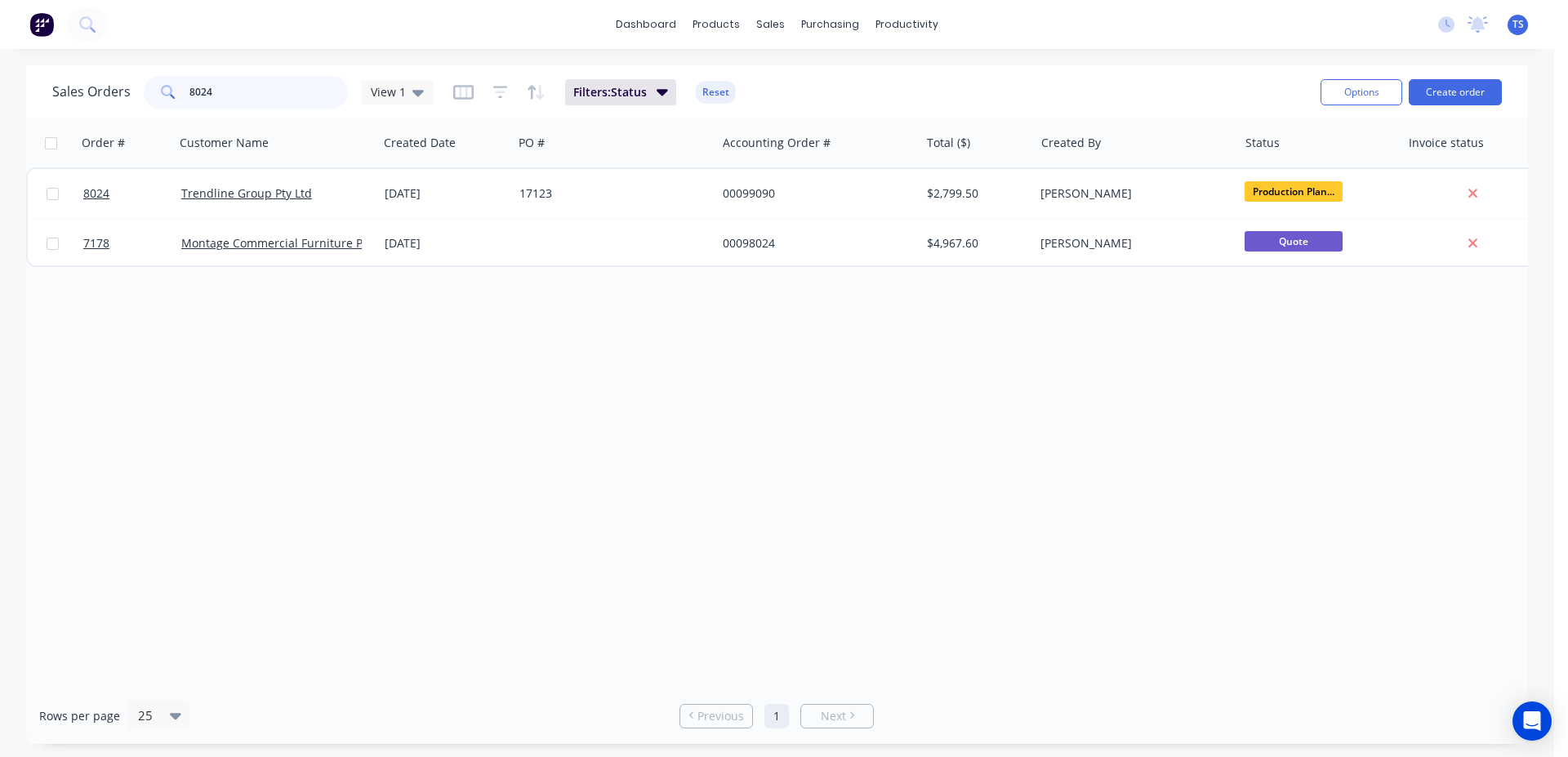
click at [234, 95] on input "8024" at bounding box center [269, 93] width 159 height 33
type input "8192"
click at [273, 87] on input "8192" at bounding box center [269, 93] width 159 height 33
click at [273, 88] on input "8192" at bounding box center [269, 93] width 159 height 33
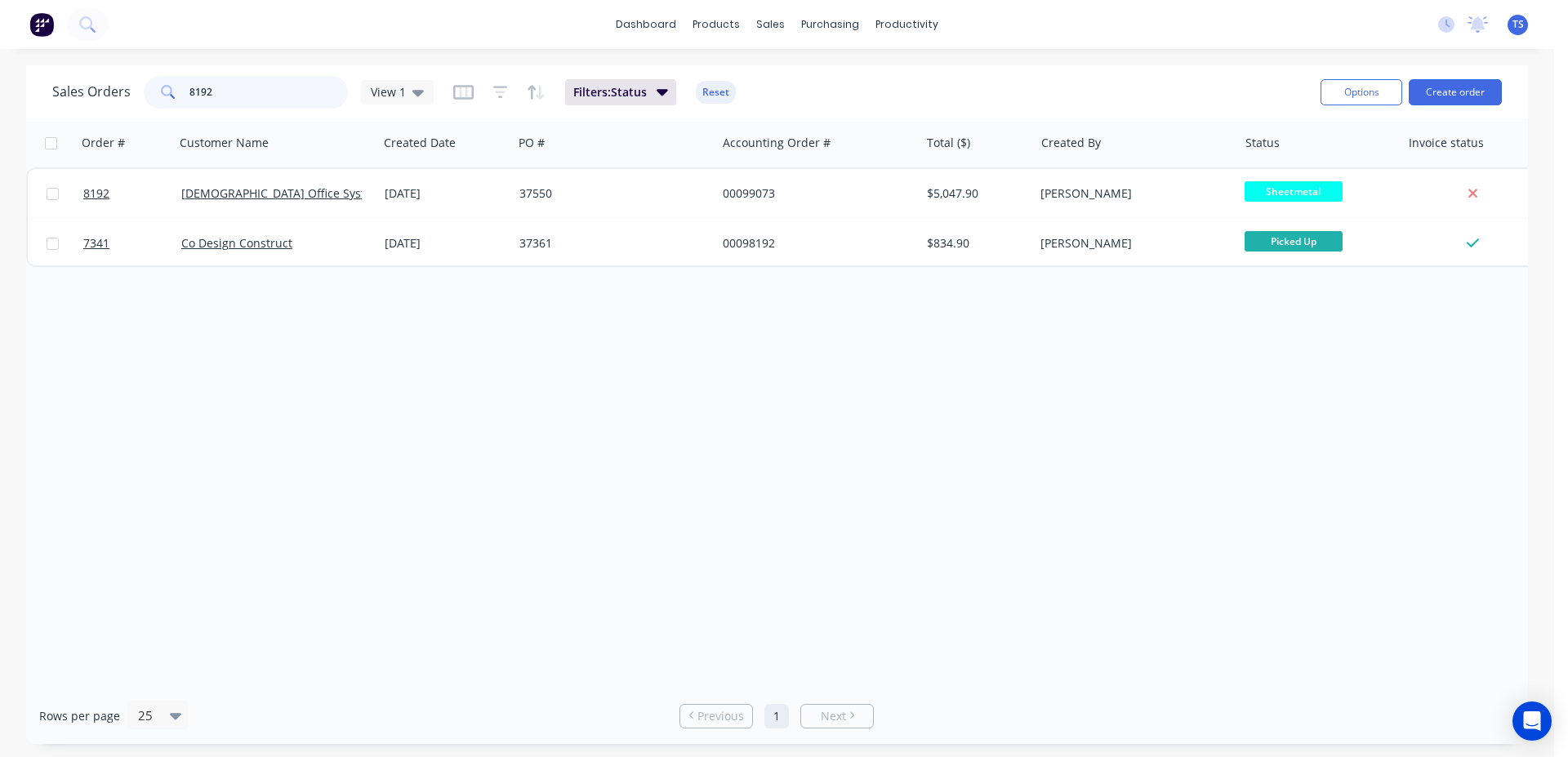
click at [273, 88] on input "8192" at bounding box center [269, 93] width 159 height 33
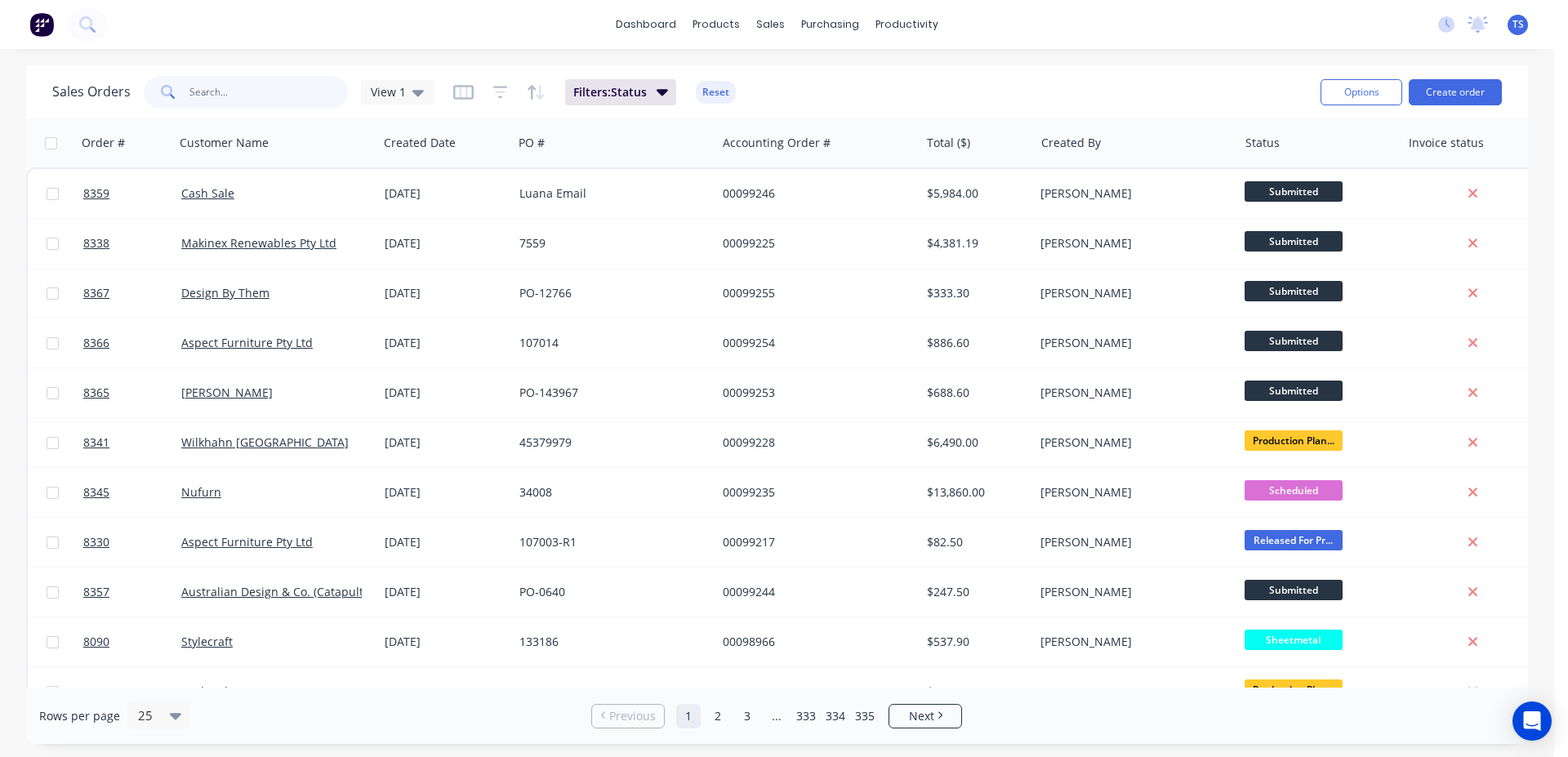
click at [259, 95] on input "text" at bounding box center [269, 93] width 159 height 33
click at [839, 93] on div "Sales Orders View 1 Filters: Status Reset" at bounding box center [680, 92] width 1255 height 40
click at [286, 103] on input "text" at bounding box center [269, 93] width 159 height 33
click at [422, 54] on div "dashboard products sales purchasing productivity dashboard products Product Cat…" at bounding box center [777, 378] width 1554 height 757
click at [276, 95] on input "text" at bounding box center [269, 93] width 159 height 33
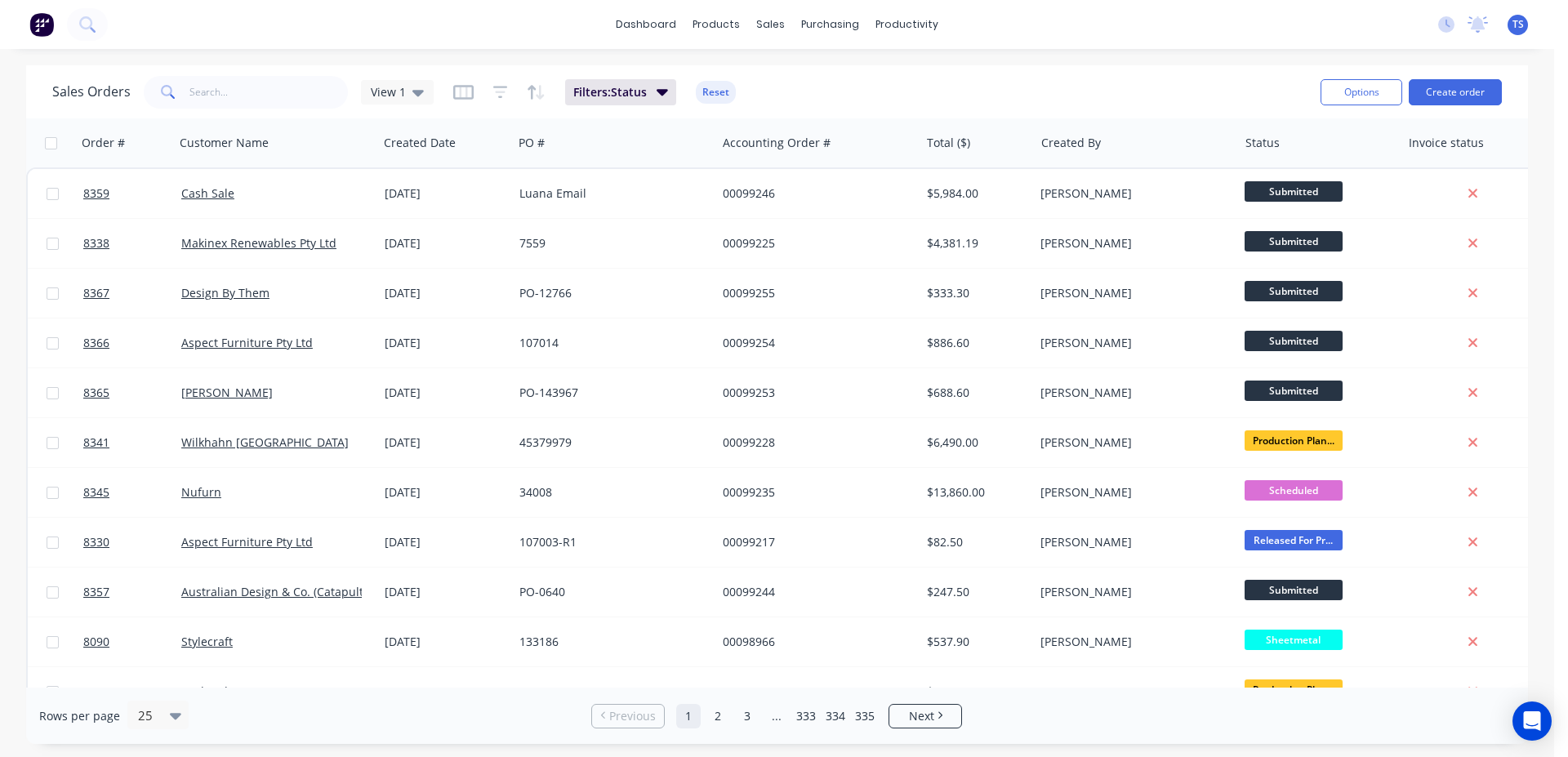
click at [830, 95] on div "Sales Orders View 1 Filters: Status Reset" at bounding box center [680, 92] width 1255 height 40
click at [284, 101] on input "text" at bounding box center [269, 93] width 159 height 33
click at [369, 53] on div "dashboard products sales purchasing productivity dashboard products Product Cat…" at bounding box center [777, 378] width 1554 height 757
click at [241, 91] on input "text" at bounding box center [269, 93] width 159 height 33
click at [1049, 98] on div "Sales Orders View 1 Filters: Status Reset" at bounding box center [680, 92] width 1255 height 40
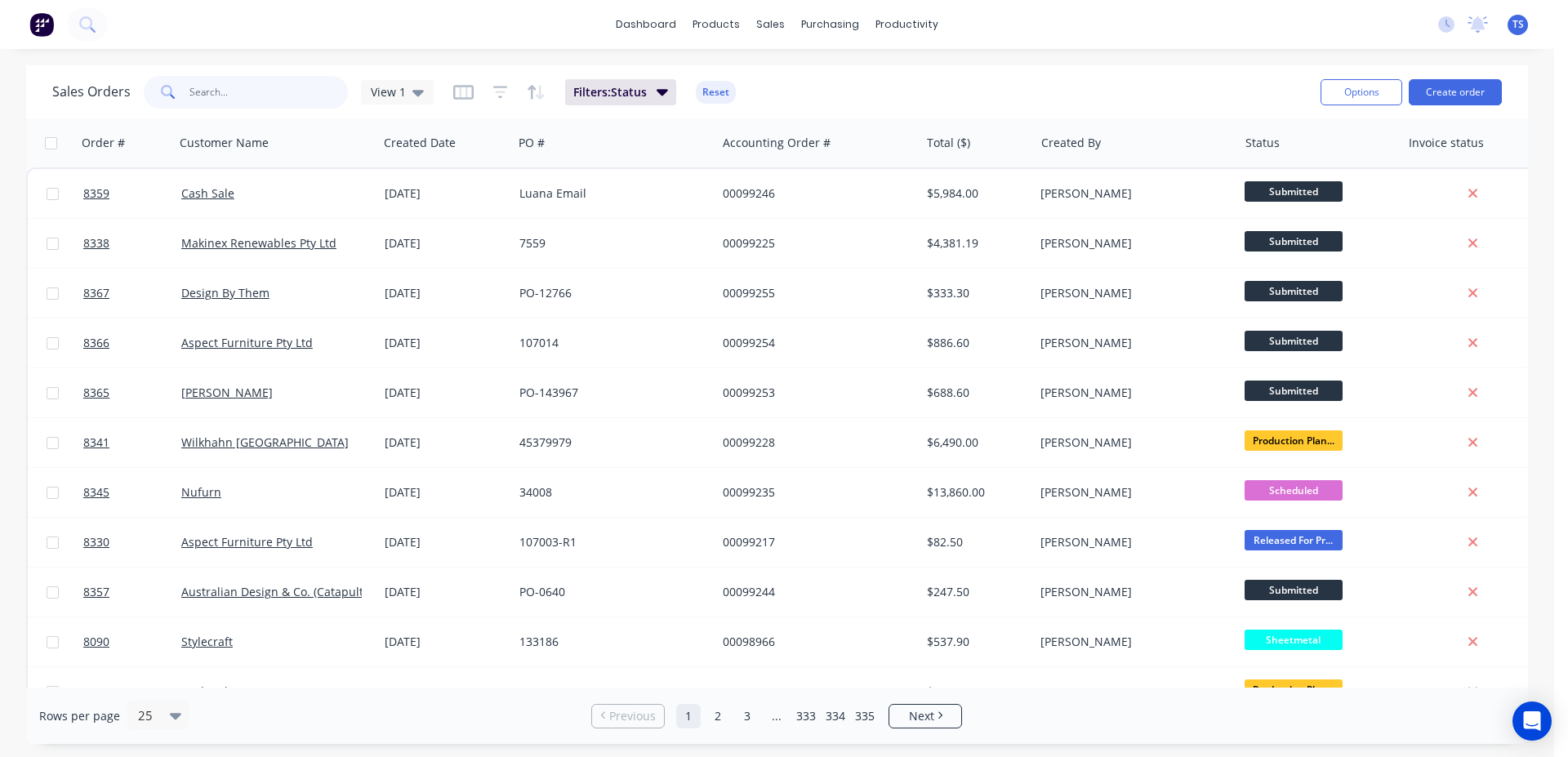
click at [241, 98] on input "text" at bounding box center [269, 93] width 159 height 33
click at [923, 69] on div "Sales Orders View 1 Filters: Status Reset Options Create order" at bounding box center [777, 92] width 1502 height 53
